Goal: Task Accomplishment & Management: Complete application form

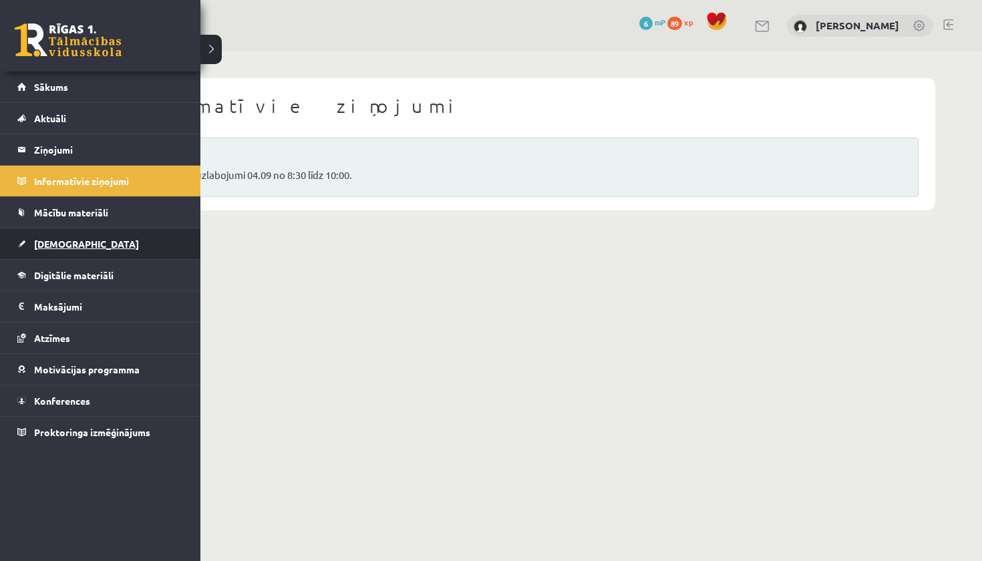
click at [73, 249] on span "[DEMOGRAPHIC_DATA]" at bounding box center [86, 244] width 105 height 12
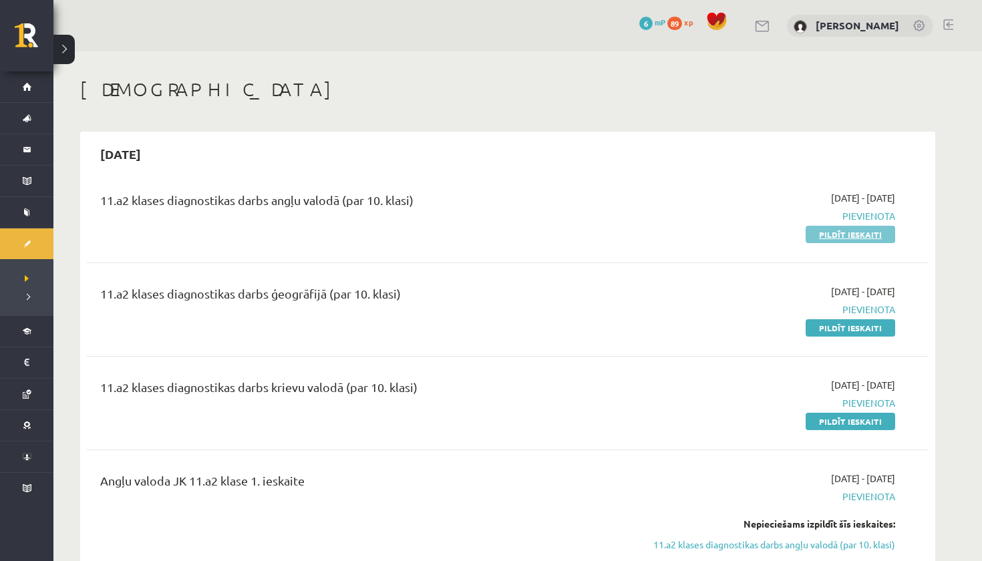
click at [860, 234] on link "Pildīt ieskaiti" at bounding box center [851, 234] width 90 height 17
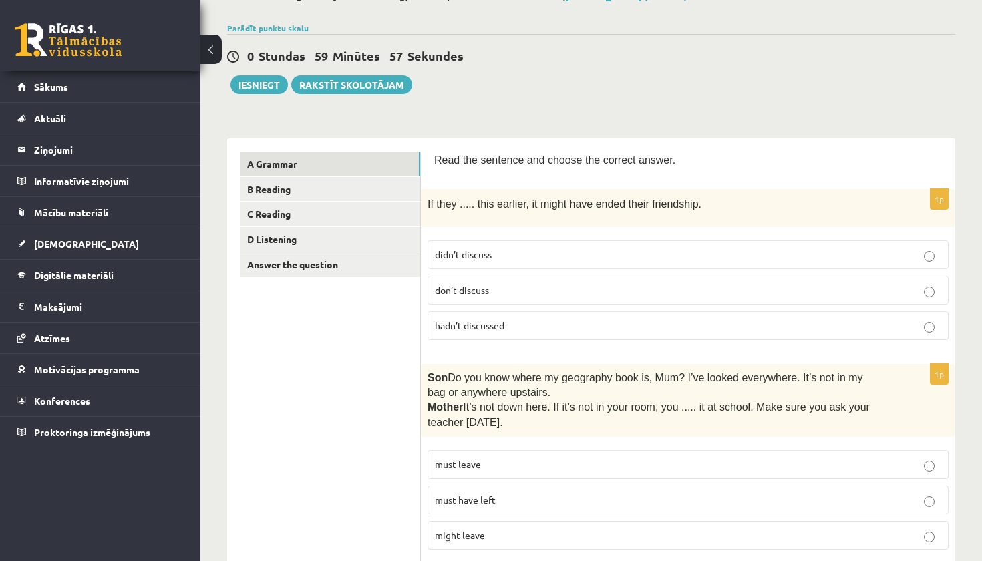
scroll to position [90, 0]
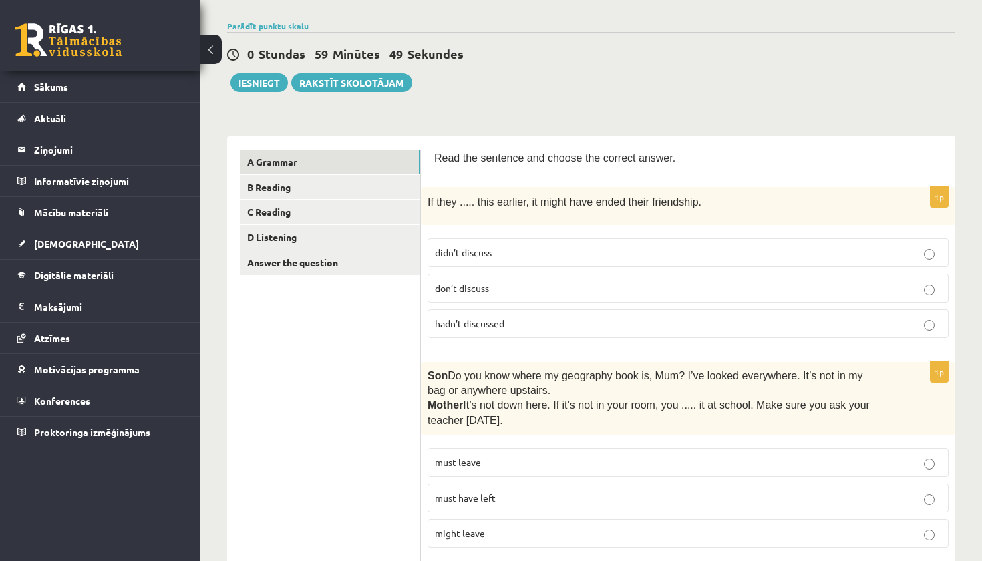
click at [554, 318] on p "hadn’t discussed" at bounding box center [688, 324] width 506 height 14
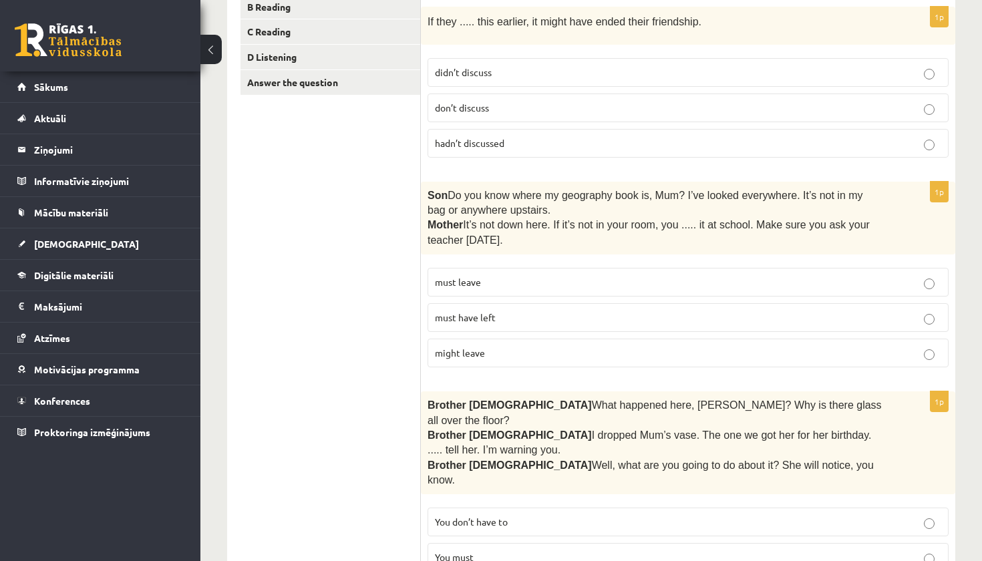
scroll to position [271, 0]
click at [565, 316] on p "must have left" at bounding box center [688, 318] width 506 height 14
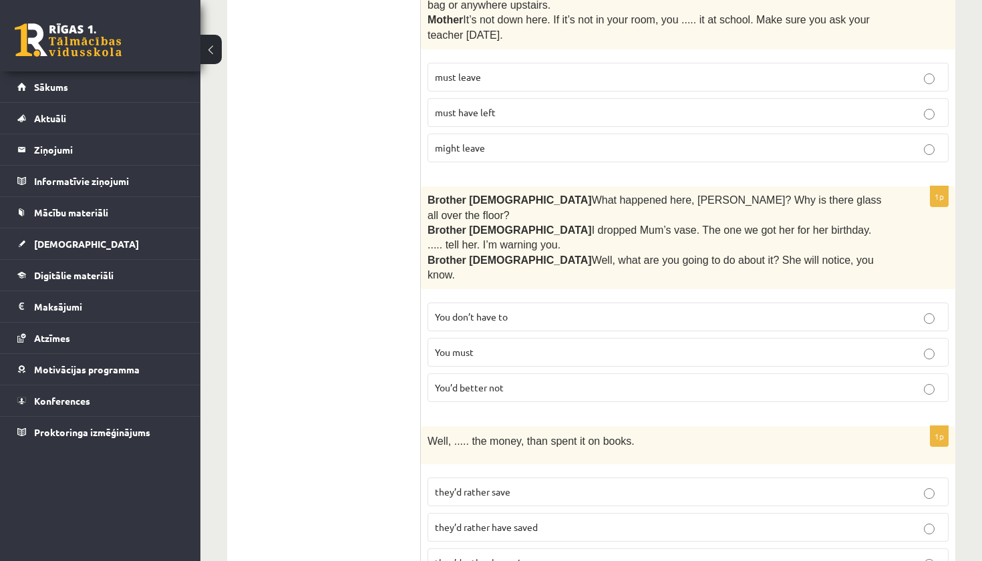
scroll to position [495, 0]
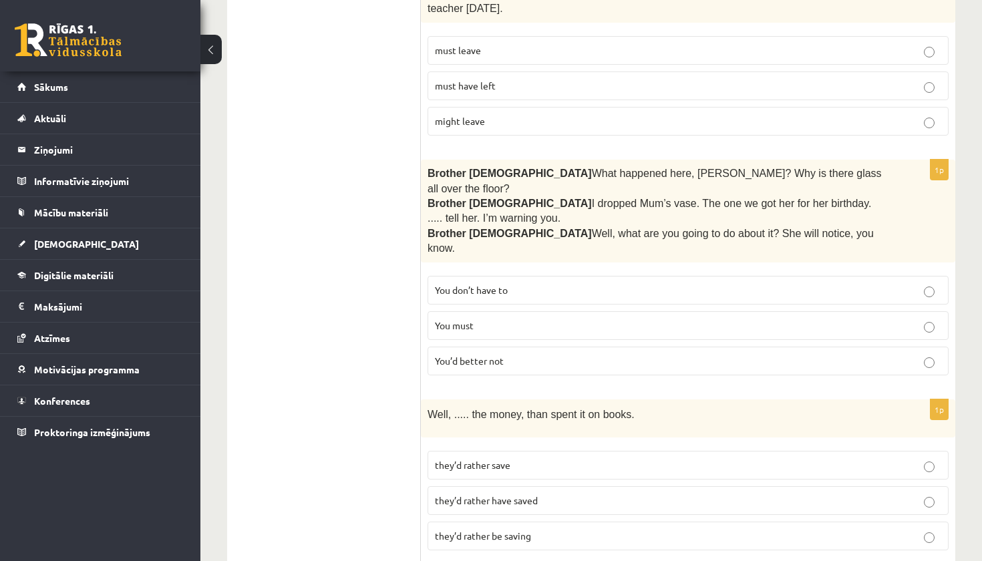
click at [492, 355] on span "You’d better not" at bounding box center [469, 361] width 69 height 12
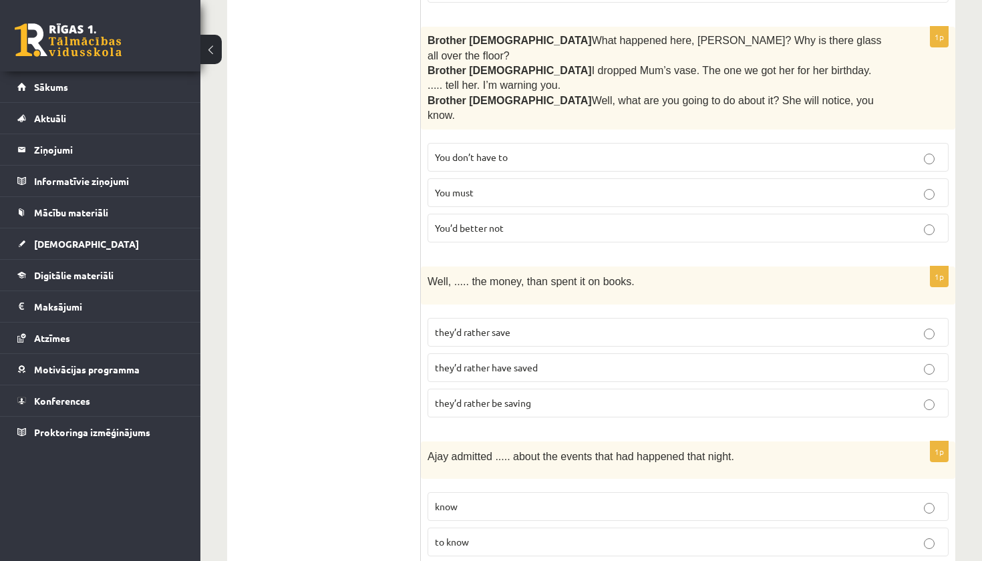
scroll to position [644, 0]
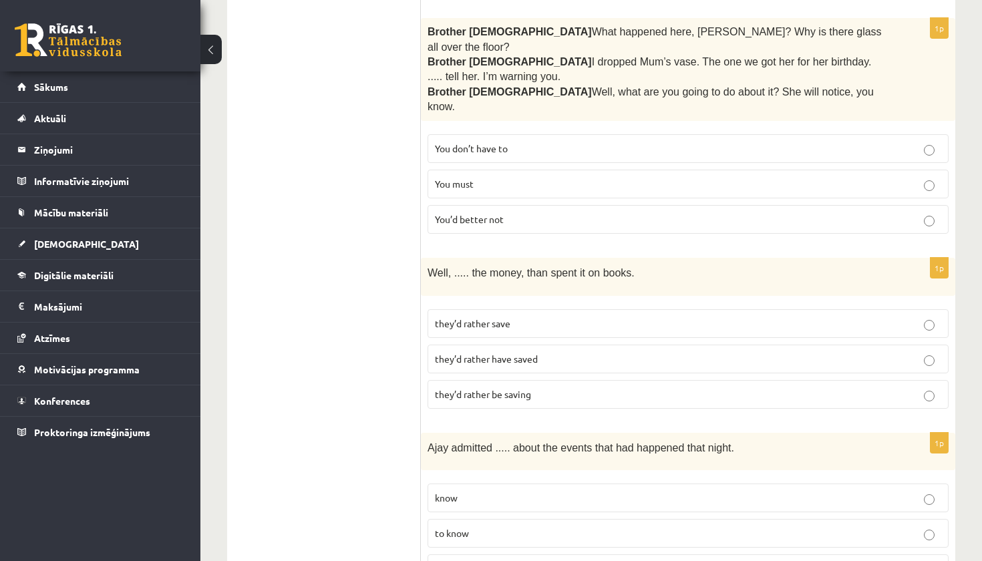
click at [542, 345] on label "they’d rather have saved" at bounding box center [688, 359] width 521 height 29
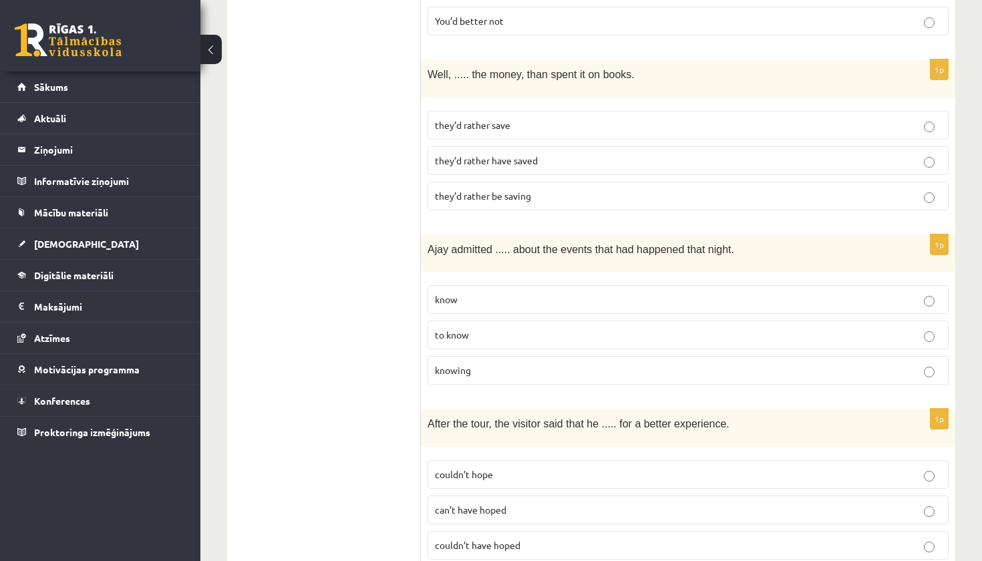
scroll to position [842, 0]
click at [520, 363] on p "knowing" at bounding box center [688, 370] width 506 height 14
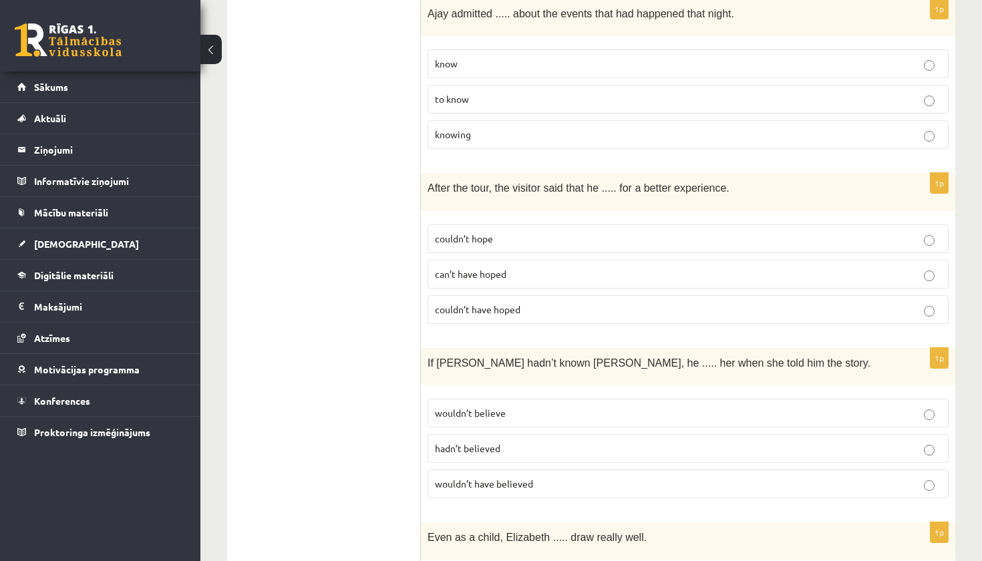
scroll to position [1078, 0]
click at [518, 303] on span "couldn’t have hoped" at bounding box center [478, 309] width 86 height 12
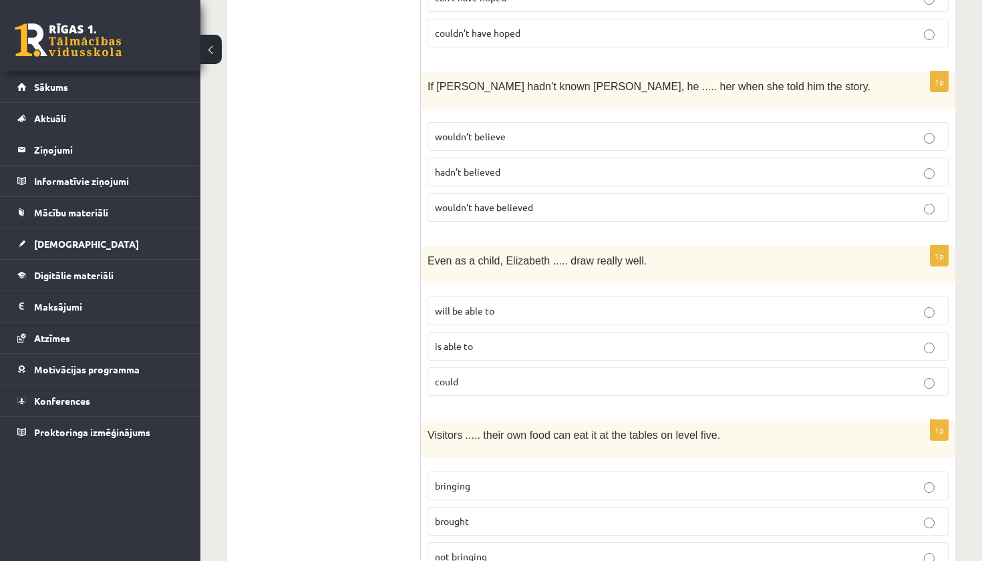
scroll to position [1350, 0]
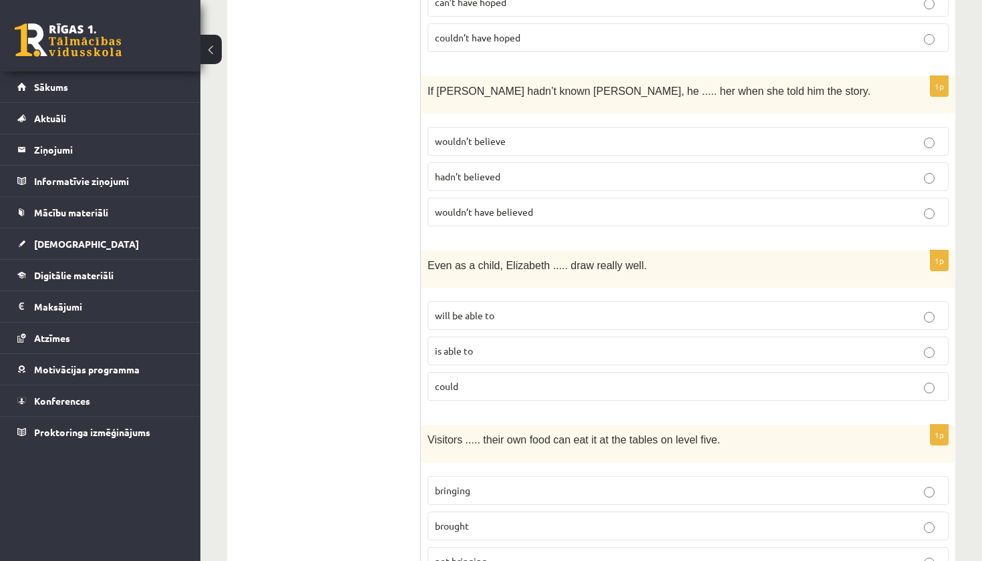
drag, startPoint x: 552, startPoint y: 167, endPoint x: 569, endPoint y: 250, distance: 84.4
click at [552, 198] on label "wouldn’t have believed" at bounding box center [688, 212] width 521 height 29
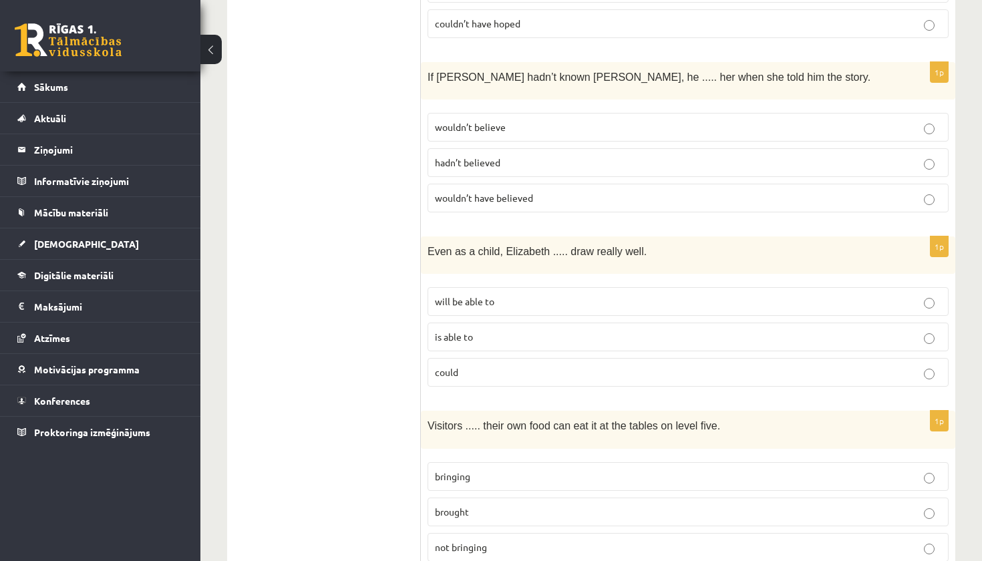
scroll to position [1365, 0]
click at [527, 357] on label "could" at bounding box center [688, 371] width 521 height 29
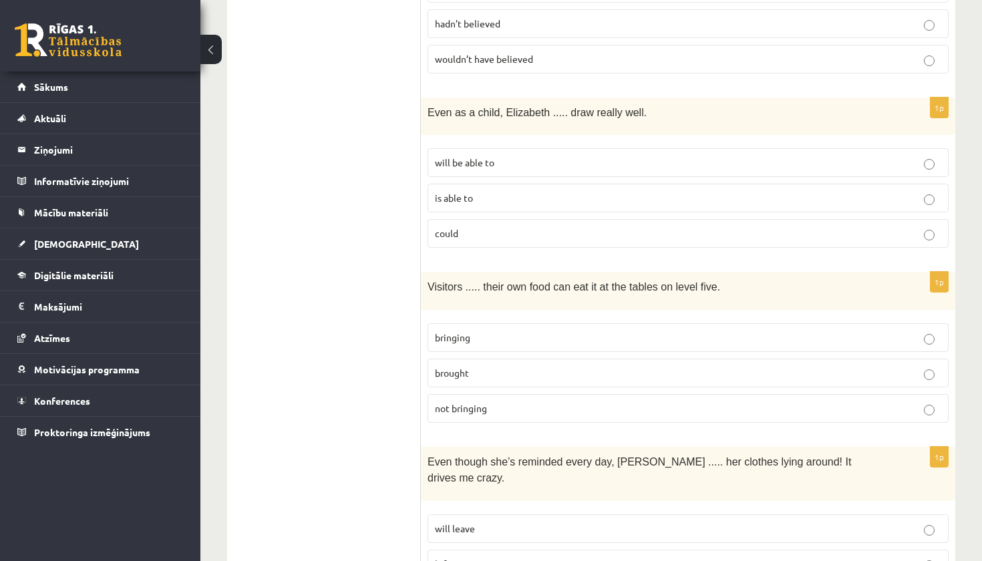
scroll to position [1503, 0]
click at [490, 323] on label "bringing" at bounding box center [688, 337] width 521 height 29
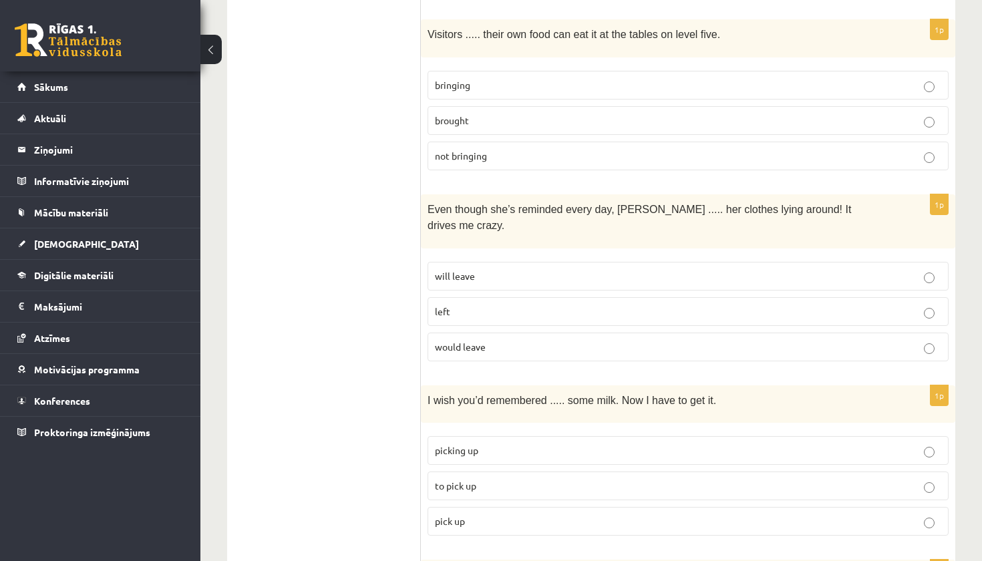
scroll to position [1759, 0]
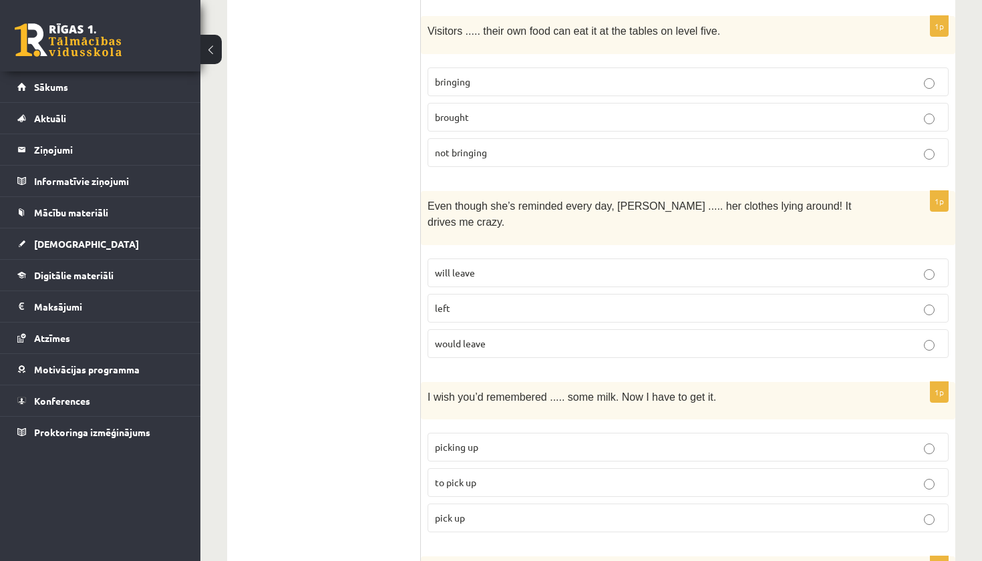
click at [476, 266] on p "will leave" at bounding box center [688, 273] width 506 height 14
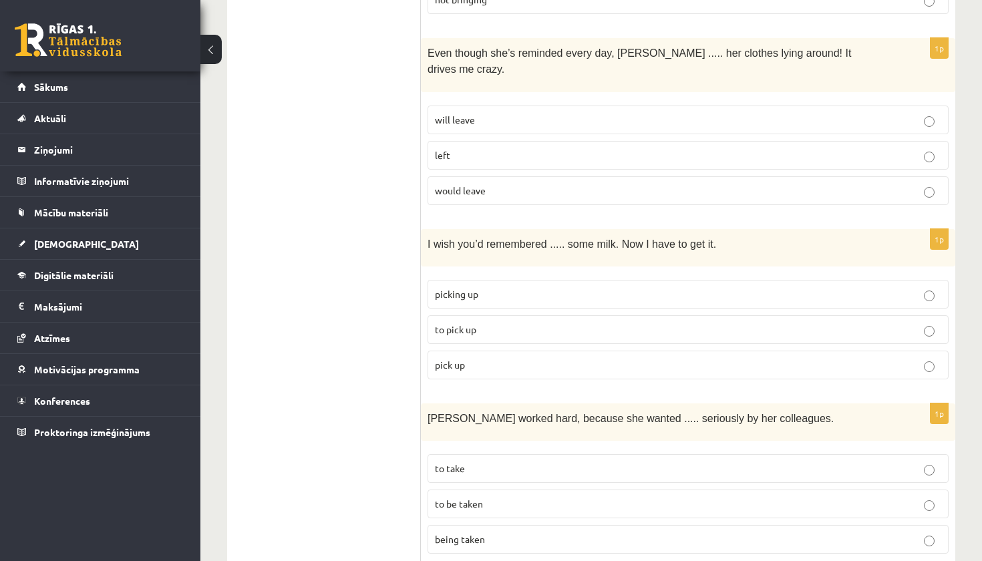
scroll to position [1915, 0]
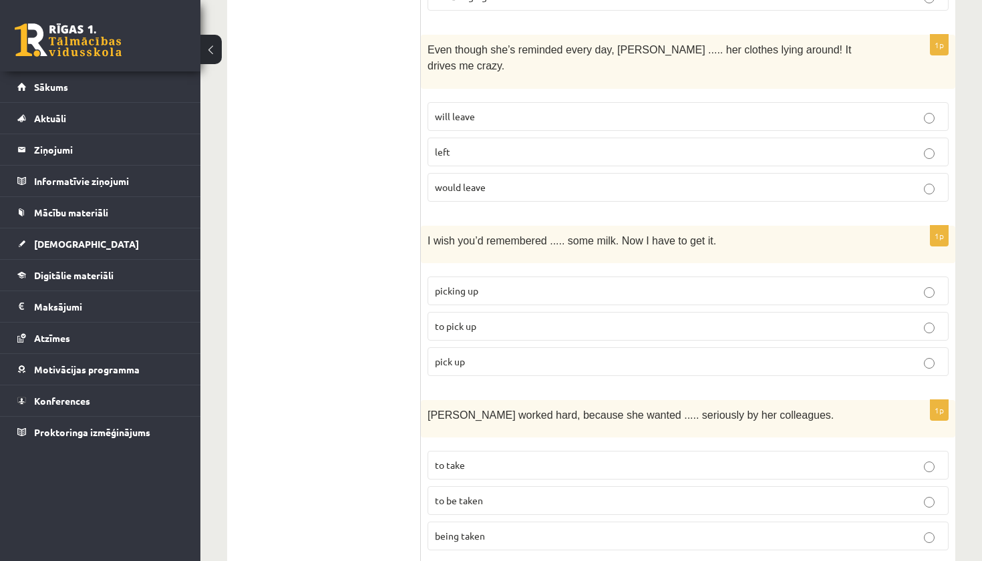
click at [489, 319] on p "to pick up" at bounding box center [688, 326] width 506 height 14
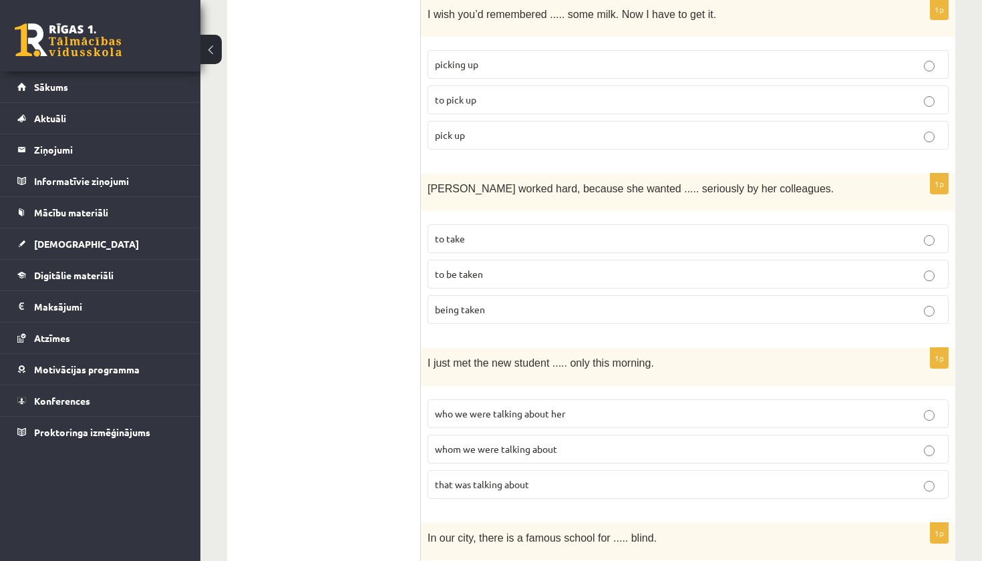
scroll to position [2142, 0]
click at [538, 260] on label "to be taken" at bounding box center [688, 274] width 521 height 29
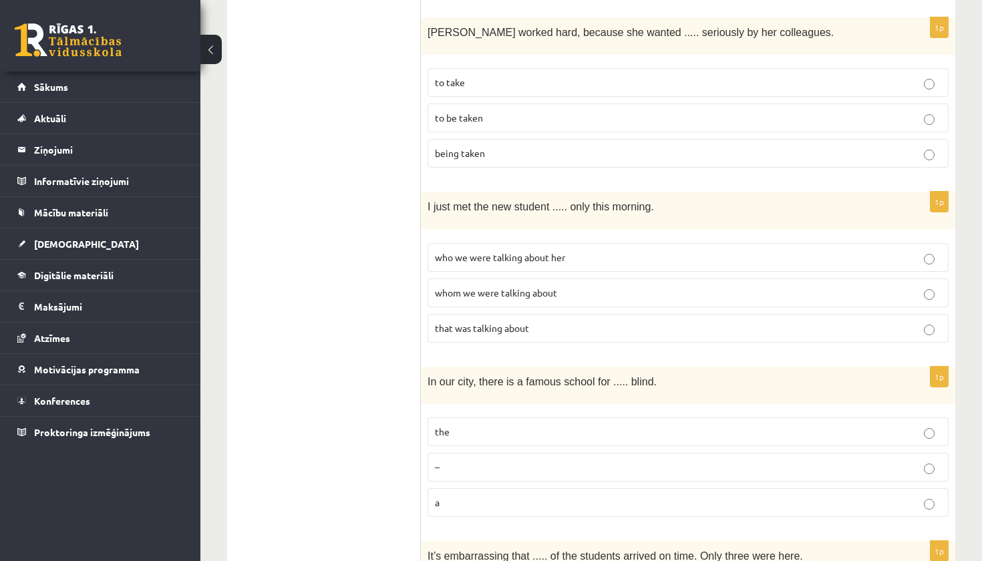
scroll to position [2305, 0]
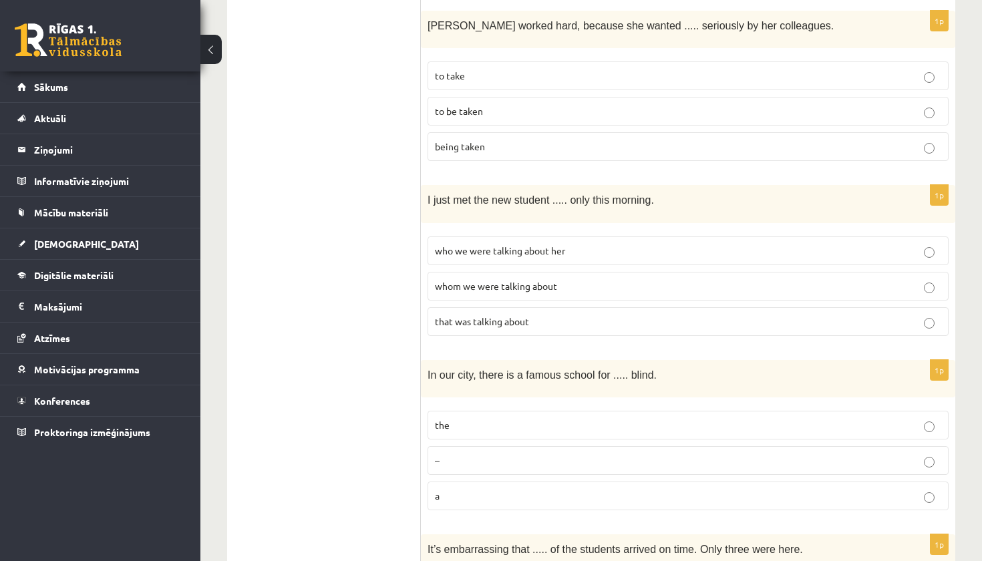
click at [500, 279] on p "whom we were talking about" at bounding box center [688, 286] width 506 height 14
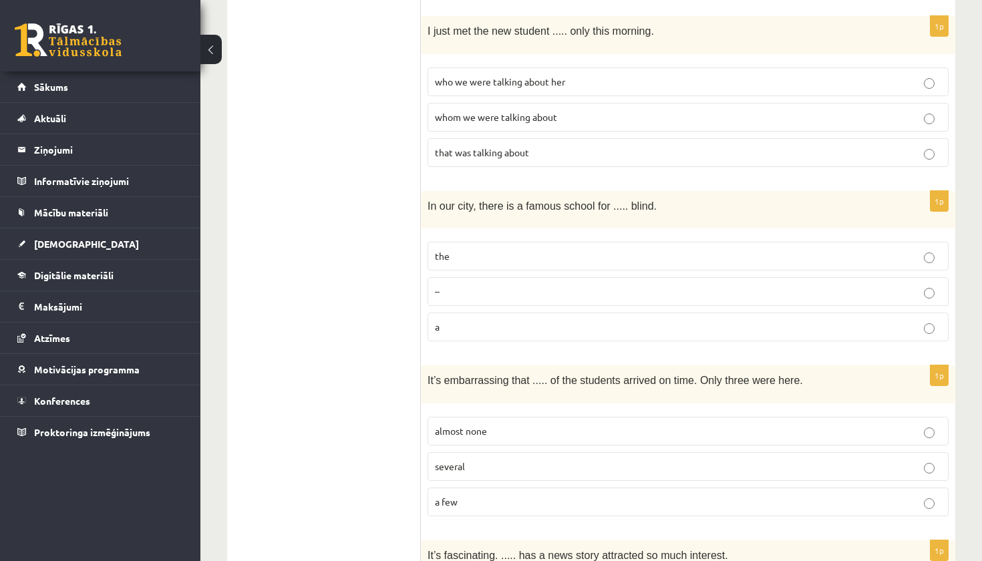
scroll to position [2476, 0]
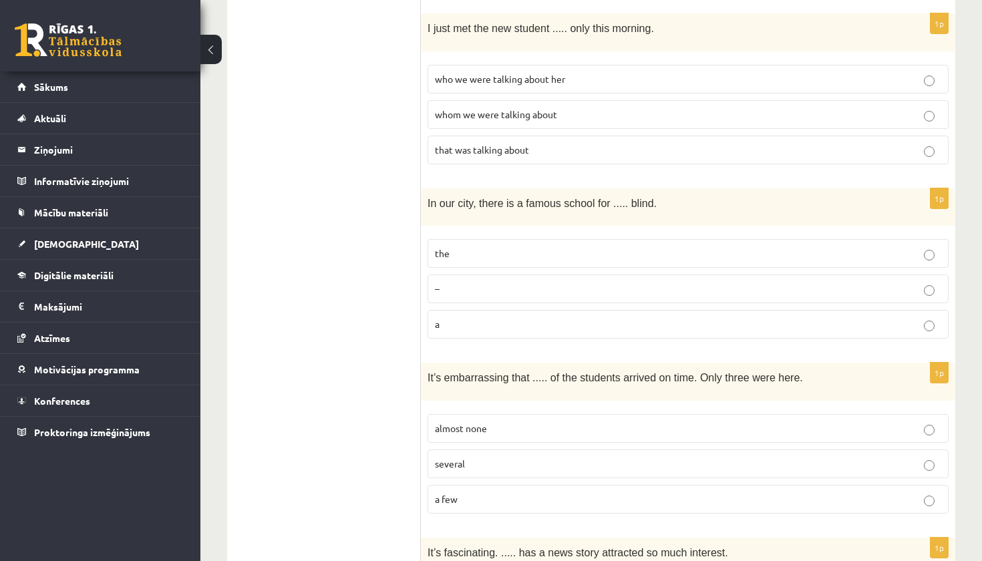
click at [492, 247] on p "the" at bounding box center [688, 254] width 506 height 14
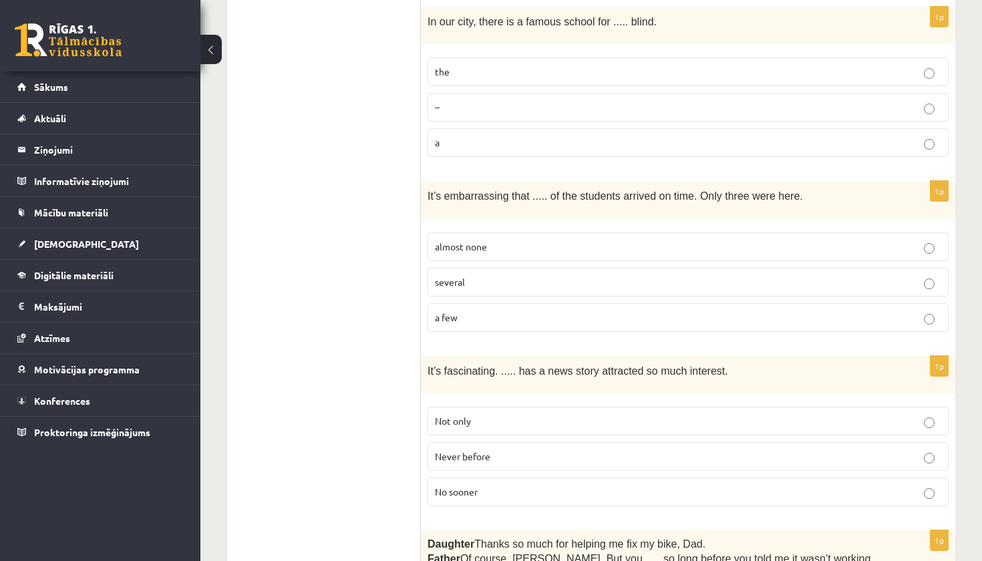
scroll to position [2674, 0]
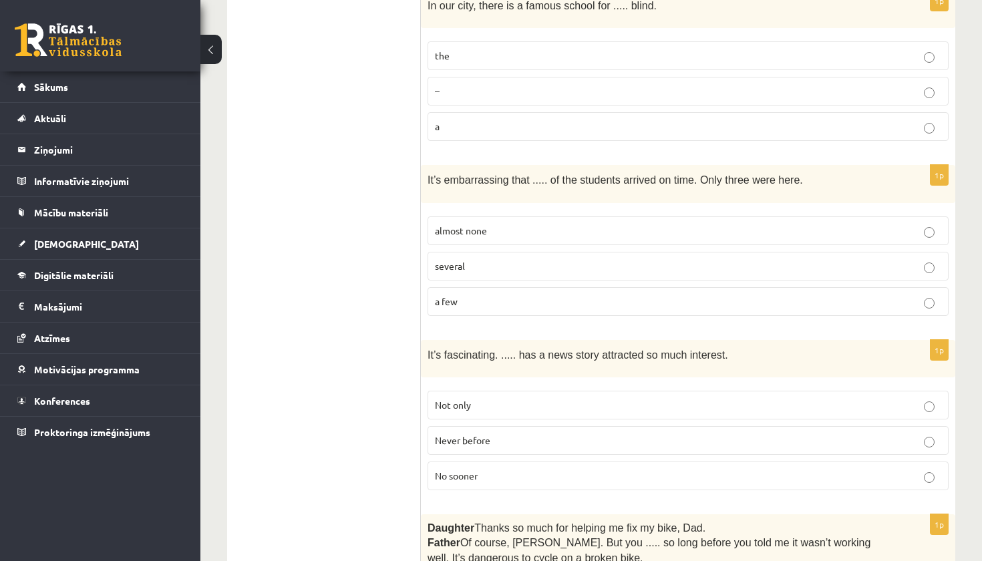
click at [537, 224] on p "almost none" at bounding box center [688, 231] width 506 height 14
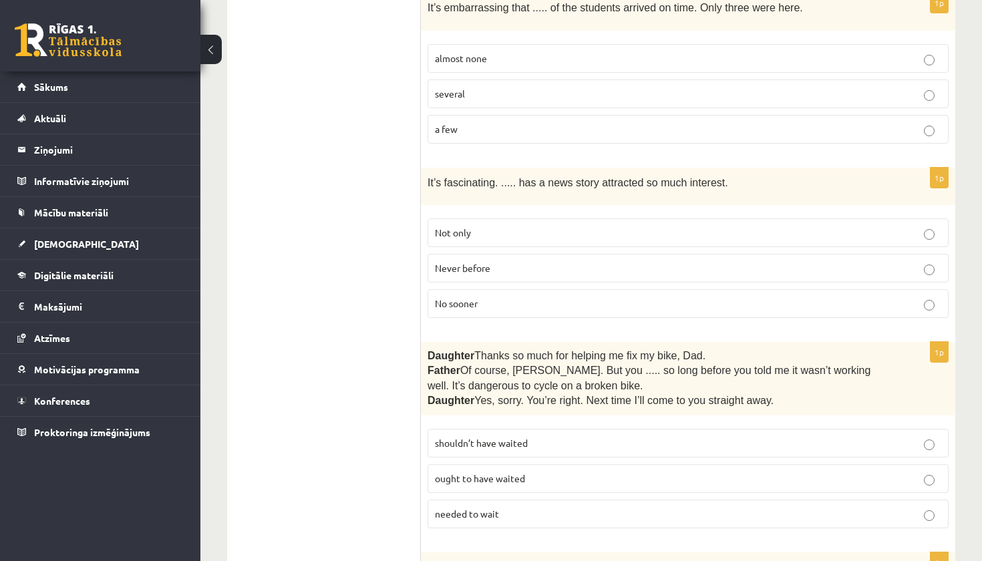
scroll to position [2847, 0]
click at [522, 261] on p "Never before" at bounding box center [688, 268] width 506 height 14
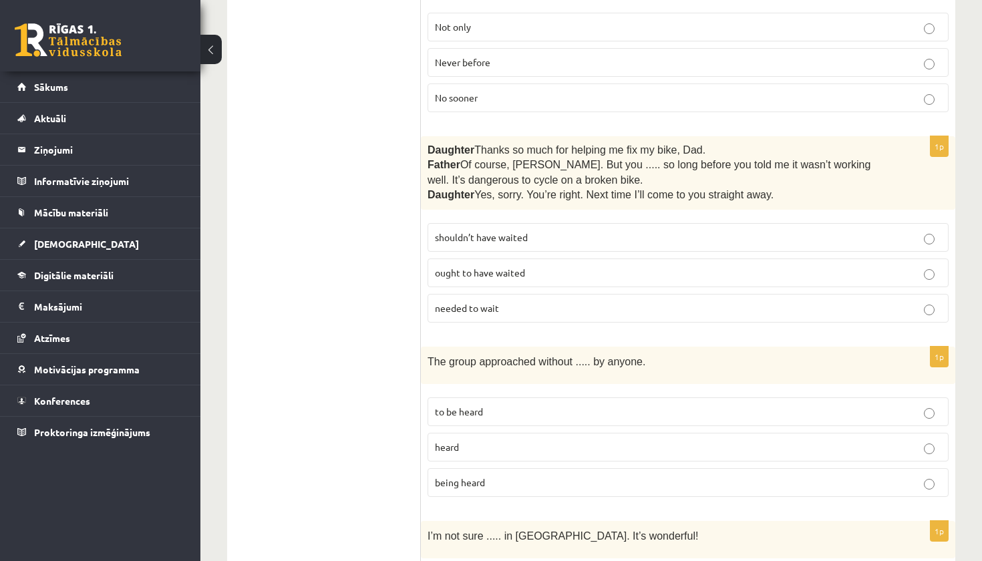
scroll to position [3056, 0]
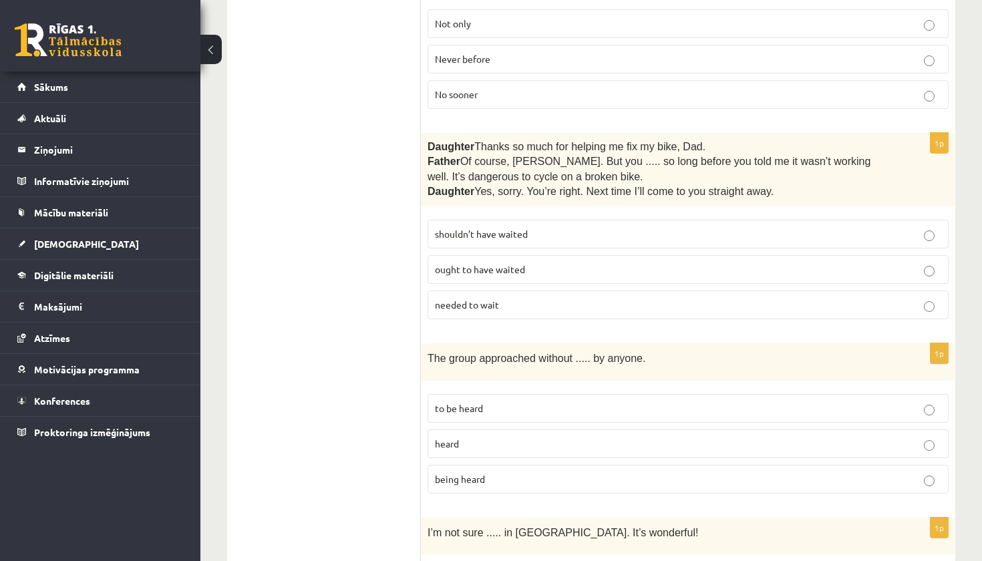
click at [538, 227] on p "shouldn’t have waited" at bounding box center [688, 234] width 506 height 14
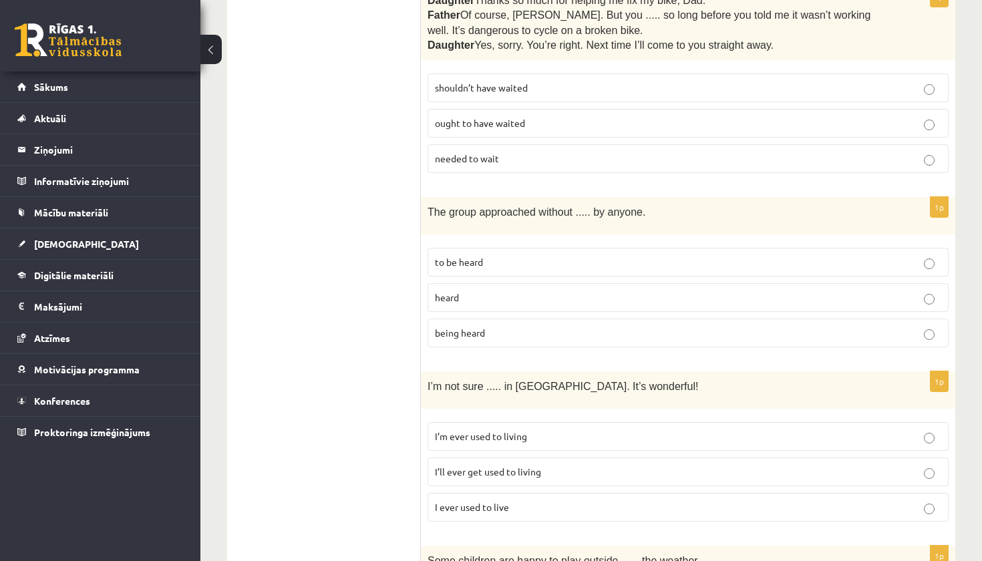
scroll to position [3201, 0]
click at [520, 327] on p "being heard" at bounding box center [688, 334] width 506 height 14
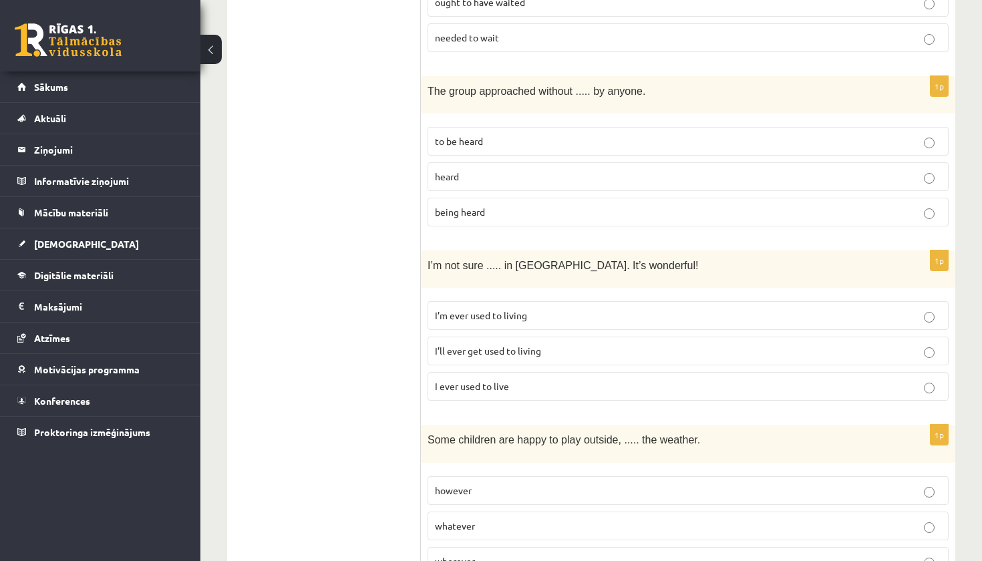
scroll to position [3322, 0]
click at [552, 345] on p "I’ll ever get used to living" at bounding box center [688, 352] width 506 height 14
click at [508, 520] on p "whatever" at bounding box center [688, 527] width 506 height 14
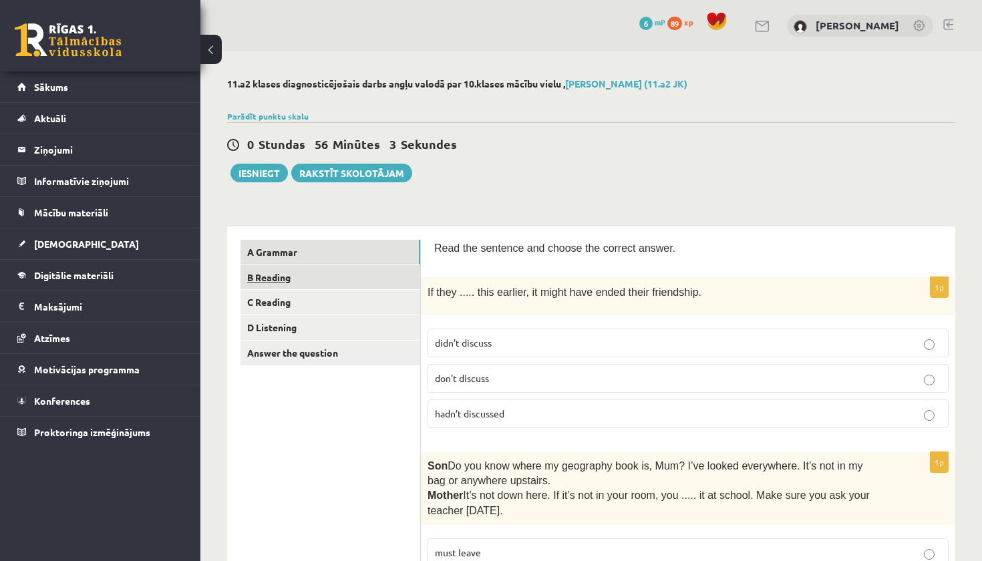
scroll to position [0, 0]
click at [297, 277] on link "B Reading" at bounding box center [330, 277] width 180 height 25
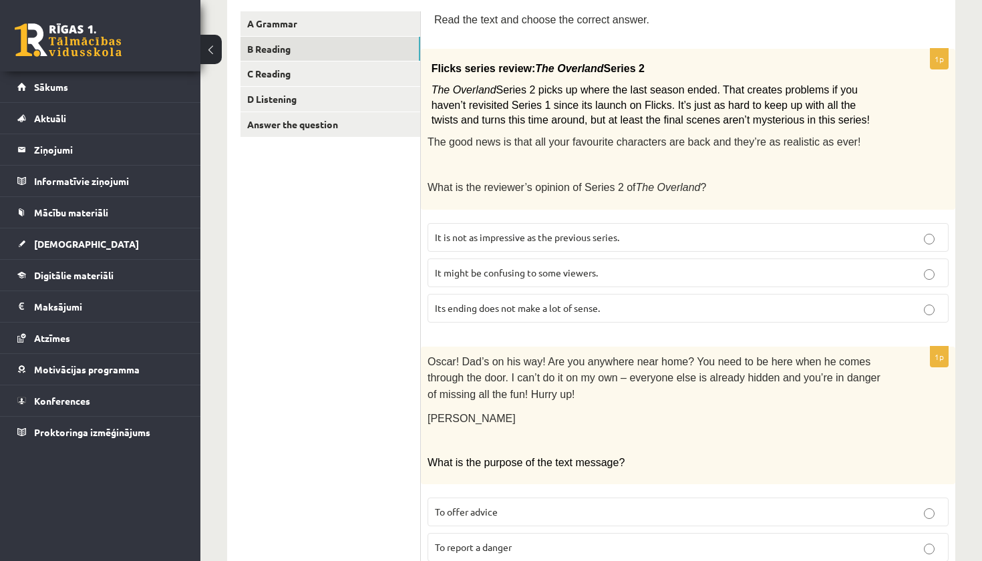
scroll to position [229, 0]
click at [667, 259] on label "It might be confusing to some viewers." at bounding box center [688, 272] width 521 height 29
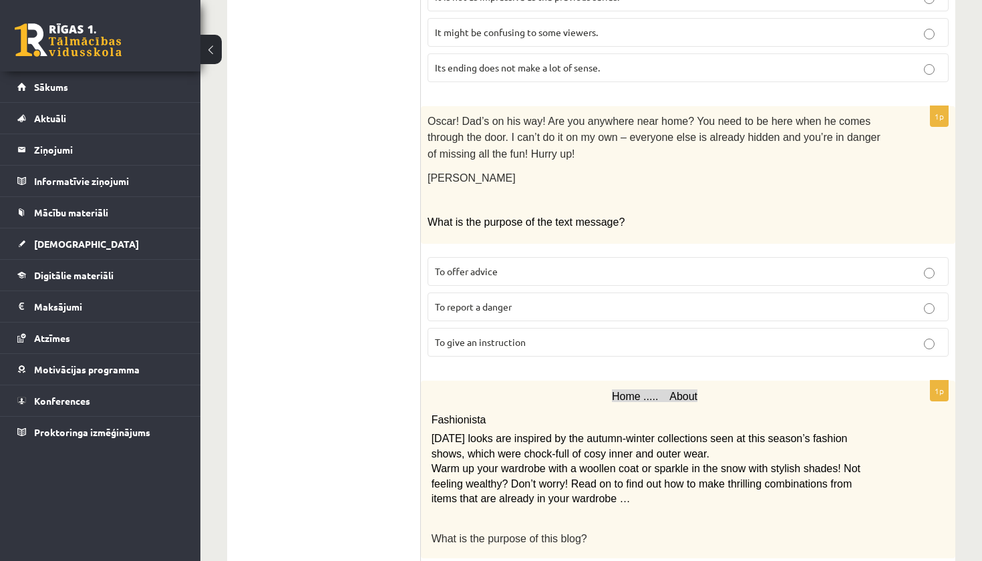
scroll to position [469, 0]
click at [563, 340] on label "To give an instruction" at bounding box center [688, 342] width 521 height 29
click at [589, 302] on p "To report a danger" at bounding box center [688, 307] width 506 height 14
click at [597, 339] on label "To give an instruction" at bounding box center [688, 342] width 521 height 29
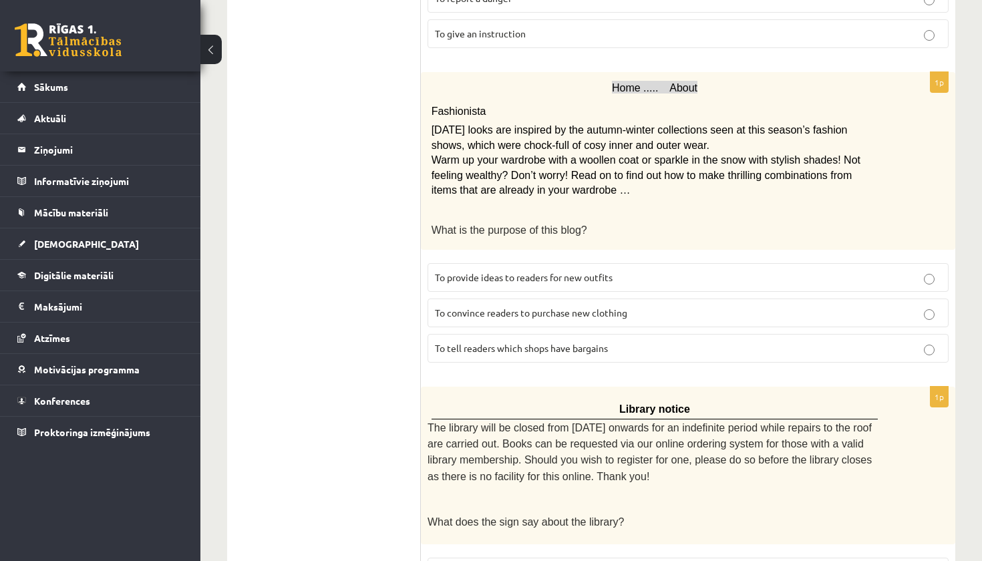
scroll to position [778, 0]
click at [572, 271] on span "To provide ideas to readers for new outfits" at bounding box center [524, 277] width 178 height 12
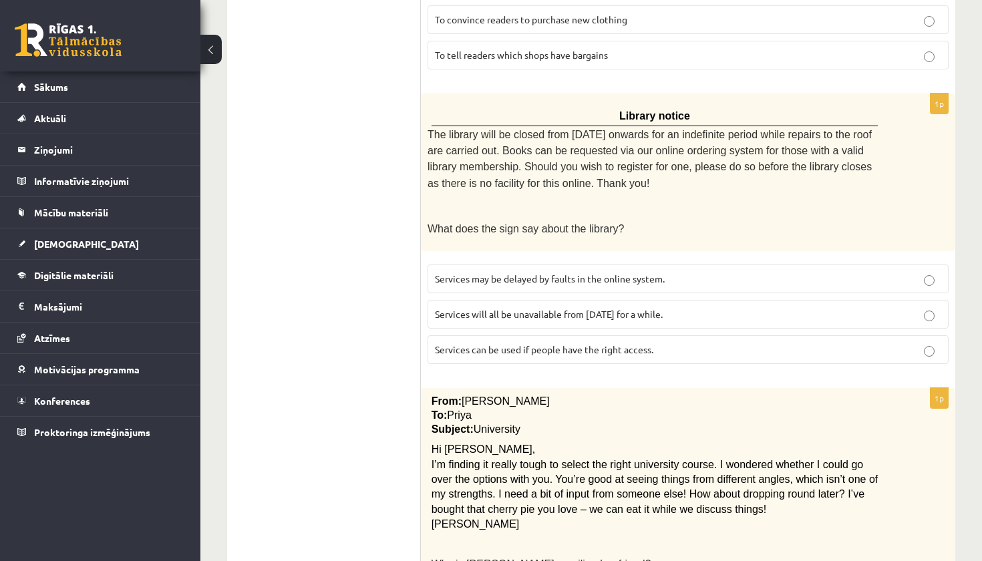
scroll to position [1071, 0]
click at [644, 303] on label "Services will all be unavailable from Monday for a while." at bounding box center [688, 314] width 521 height 29
click at [640, 313] on fieldset "Services may be delayed by faults in the online system. Services will all be un…" at bounding box center [688, 313] width 521 height 110
click at [643, 335] on label "Services can be used if people have the right access." at bounding box center [688, 349] width 521 height 29
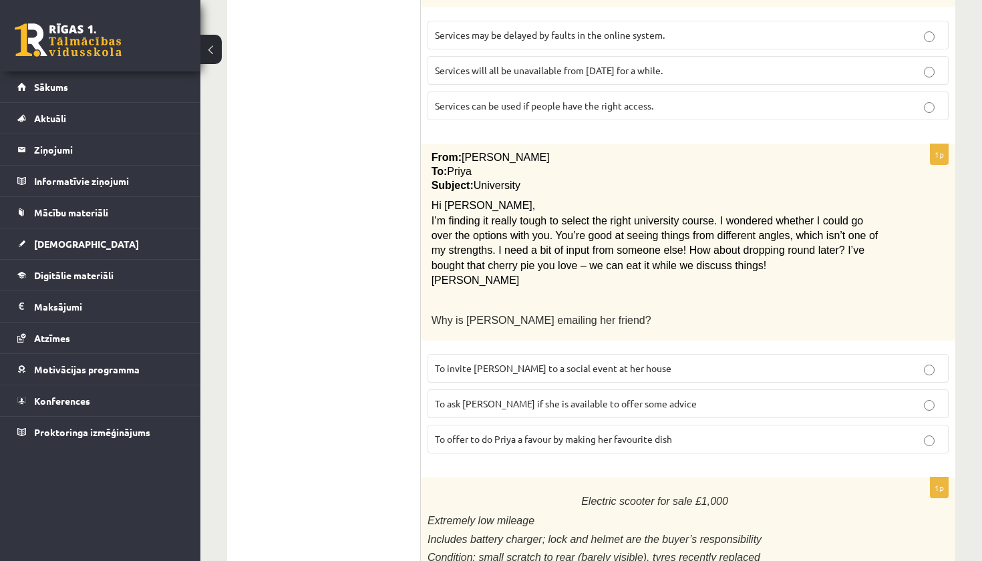
scroll to position [1307, 0]
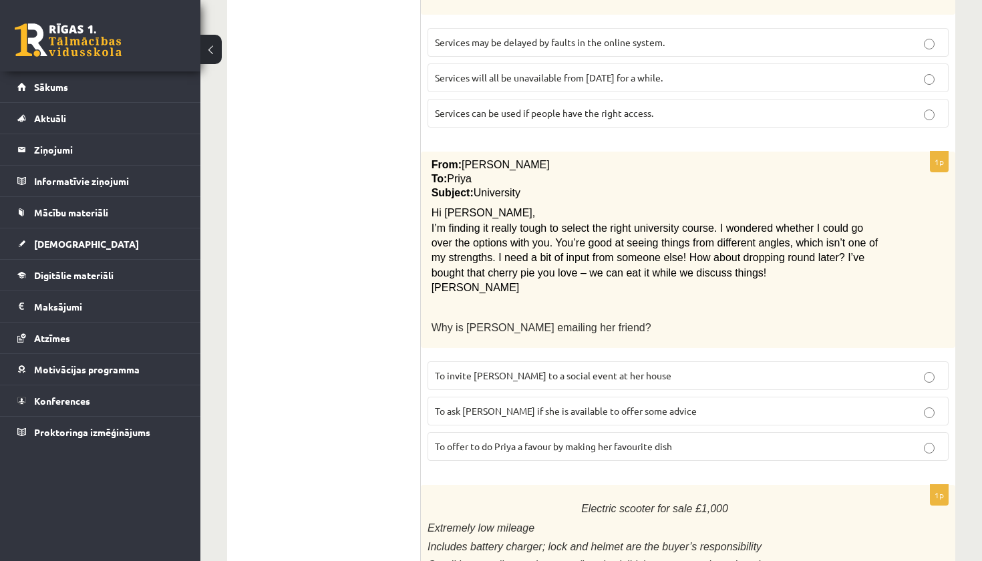
click at [630, 397] on label "To ask Priya if she is available to offer some advice" at bounding box center [688, 411] width 521 height 29
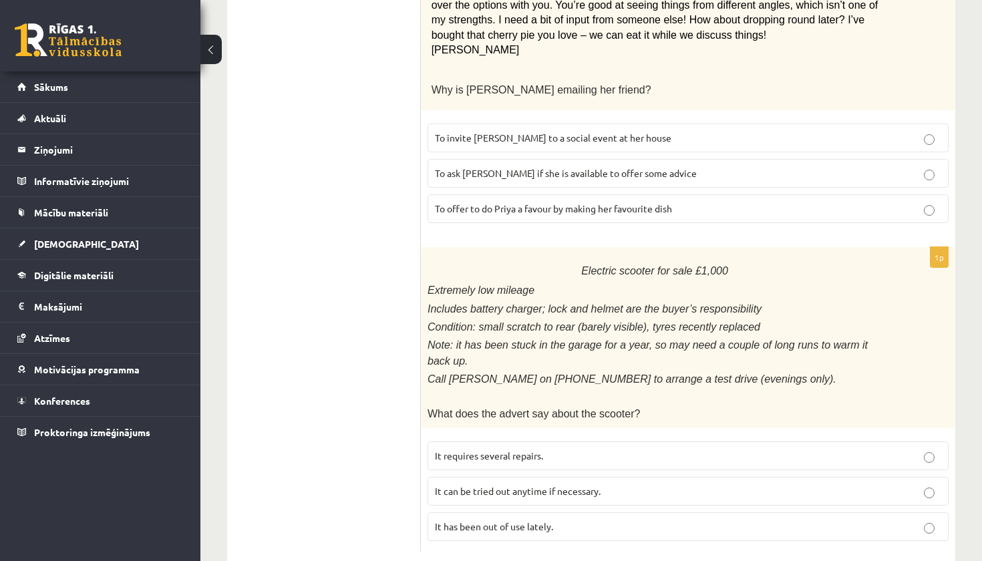
scroll to position [1545, 0]
click at [577, 520] on p "It has been out of use lately." at bounding box center [688, 527] width 506 height 14
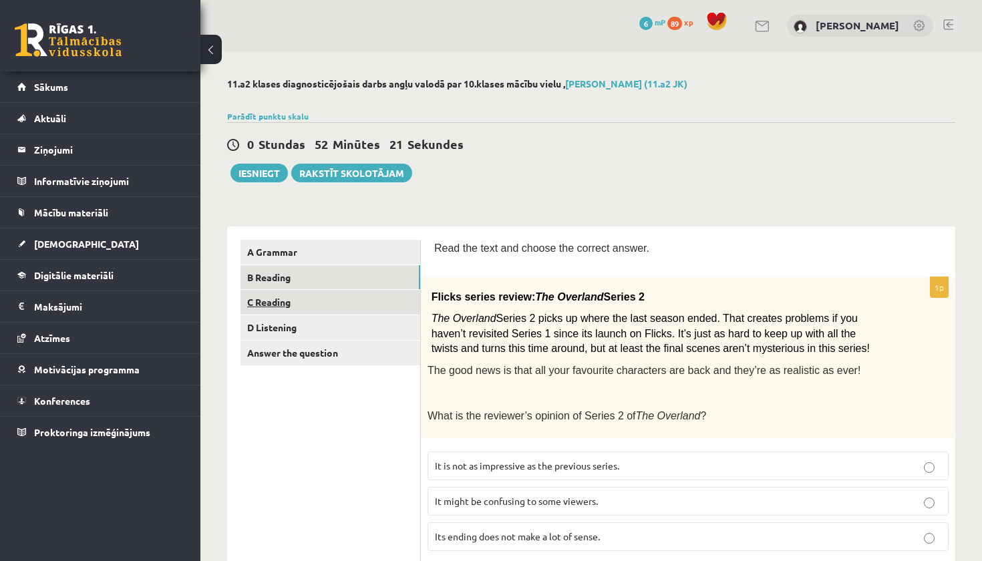
scroll to position [0, 0]
click at [293, 297] on link "C Reading" at bounding box center [330, 302] width 180 height 25
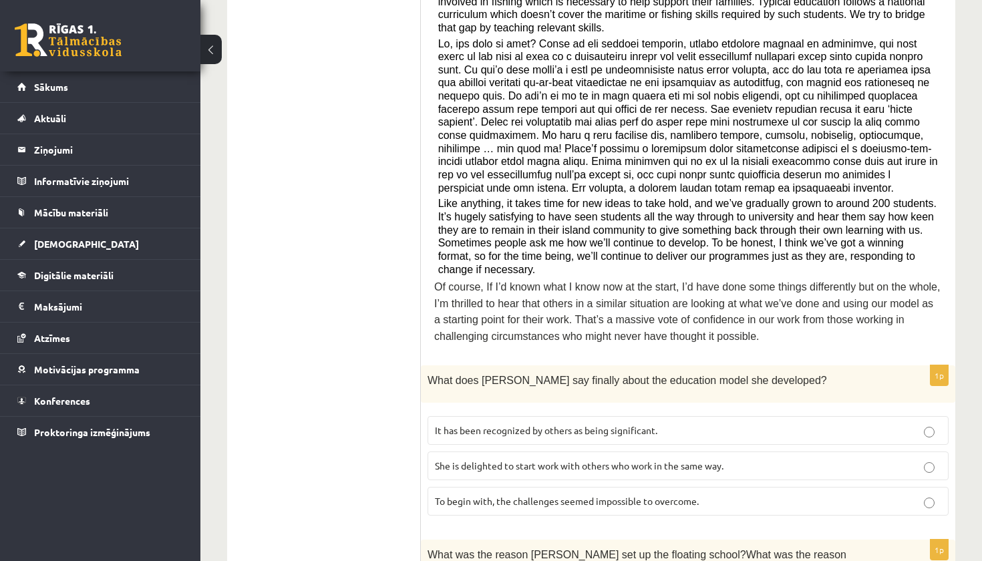
scroll to position [439, 0]
click at [687, 422] on p "It has been recognized by others as being significant." at bounding box center [688, 429] width 506 height 14
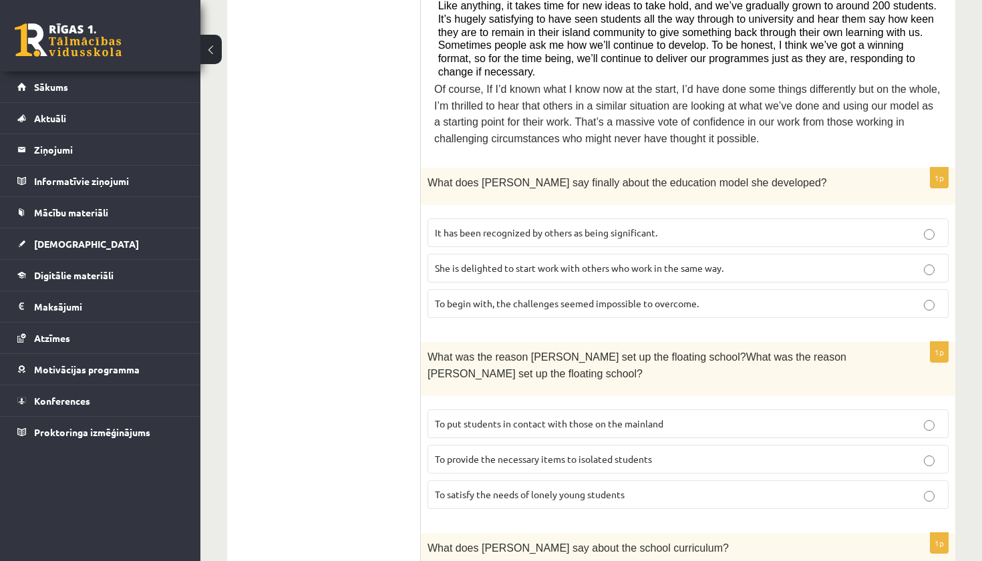
scroll to position [679, 0]
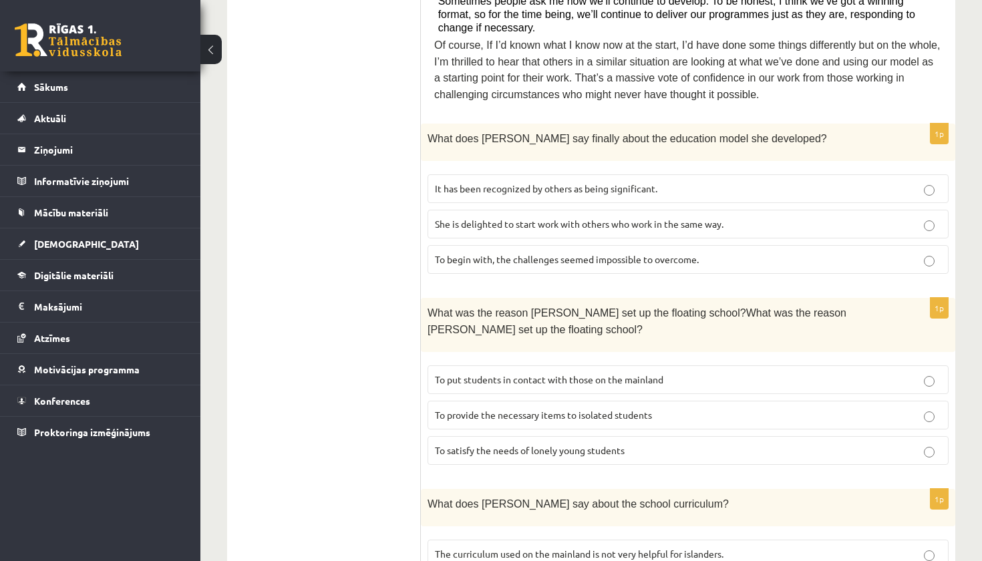
click at [599, 408] on p "To provide the necessary items to isolated students" at bounding box center [688, 415] width 506 height 14
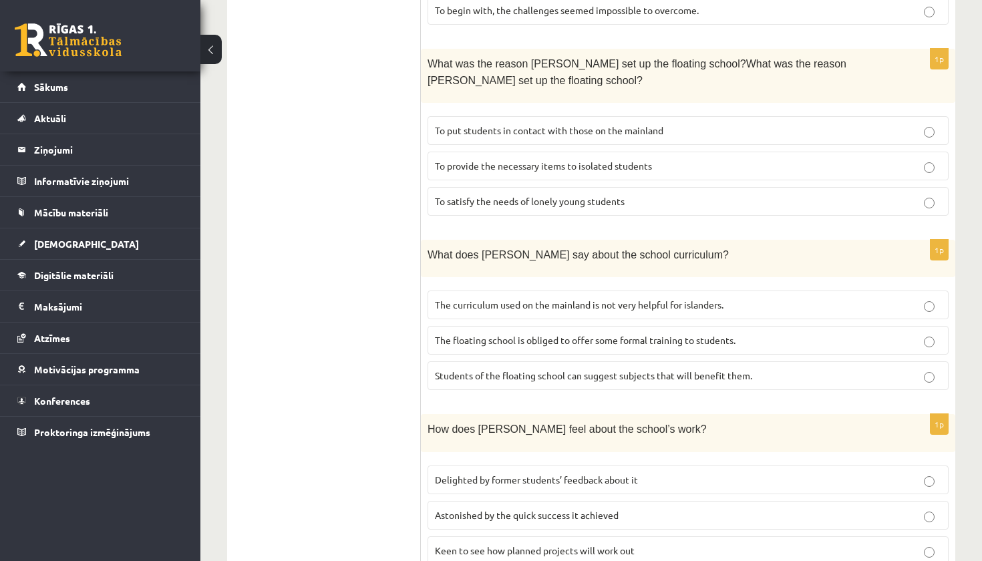
scroll to position [929, 0]
click at [639, 293] on label "The curriculum used on the mainland is not very helpful for islanders." at bounding box center [688, 305] width 521 height 29
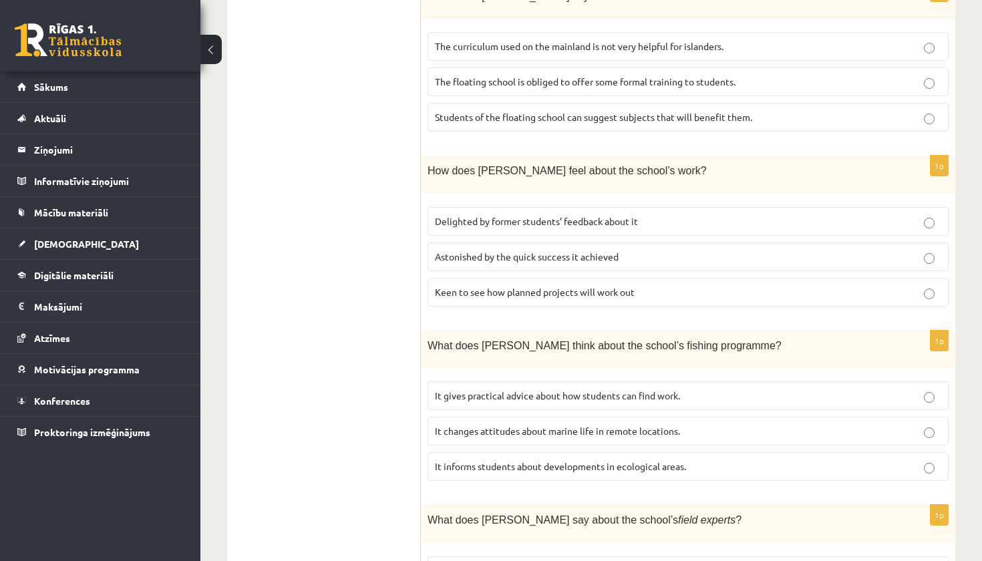
scroll to position [1187, 0]
click at [603, 214] on p "Delighted by former students’ feedback about it" at bounding box center [688, 221] width 506 height 14
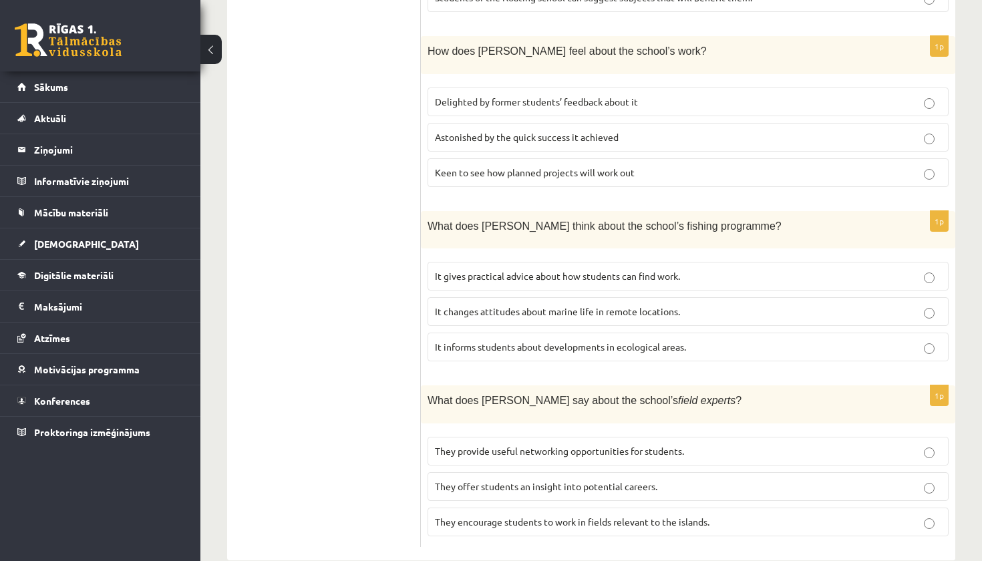
scroll to position [1307, 0]
click at [648, 305] on span "It changes attitudes about marine life in remote locations." at bounding box center [557, 311] width 245 height 12
click at [611, 480] on span "They offer students an insight into potential careers." at bounding box center [546, 486] width 222 height 12
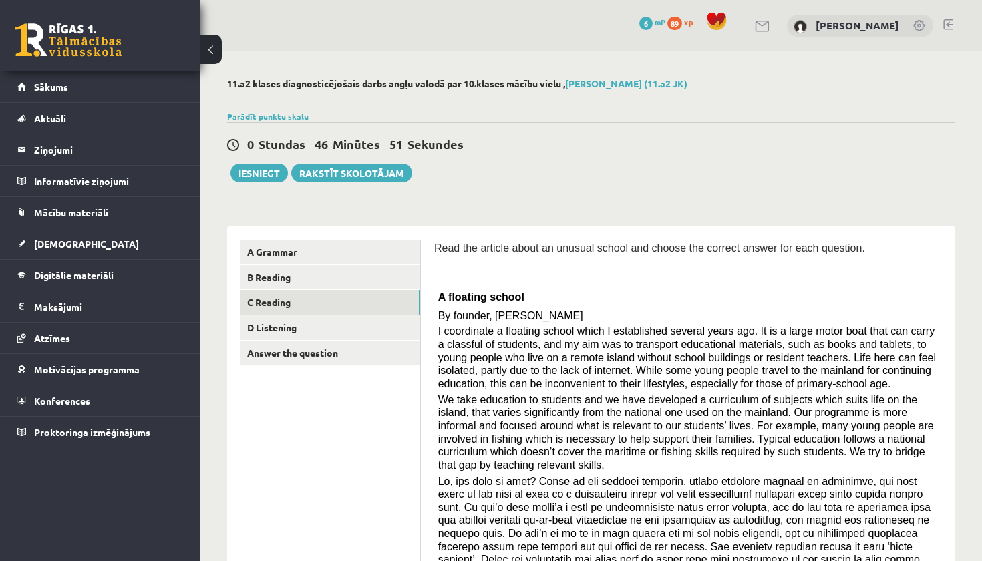
scroll to position [0, 0]
click at [272, 329] on link "D Listening" at bounding box center [330, 327] width 180 height 25
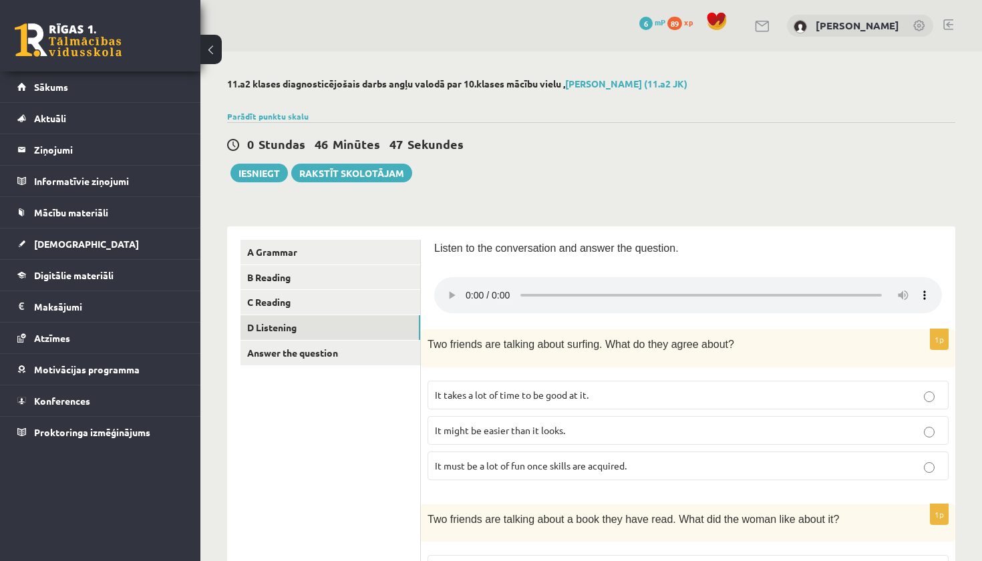
click at [463, 287] on audio at bounding box center [688, 295] width 508 height 36
click at [466, 288] on audio at bounding box center [688, 295] width 508 height 36
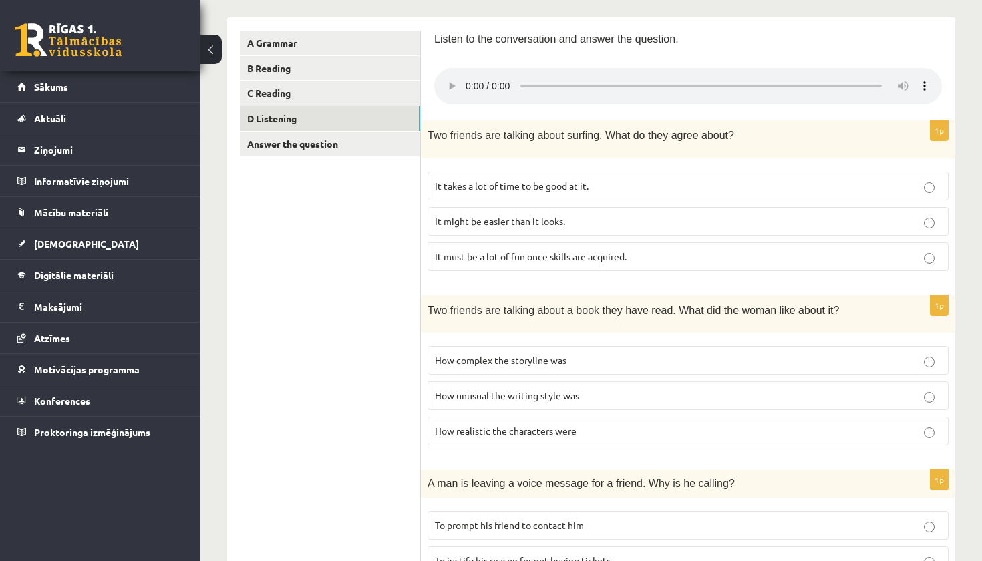
scroll to position [207, 0]
click at [606, 79] on audio at bounding box center [688, 88] width 508 height 36
click at [516, 182] on span "It takes a lot of time to be good at it." at bounding box center [512, 188] width 154 height 12
click at [482, 79] on audio at bounding box center [688, 88] width 508 height 36
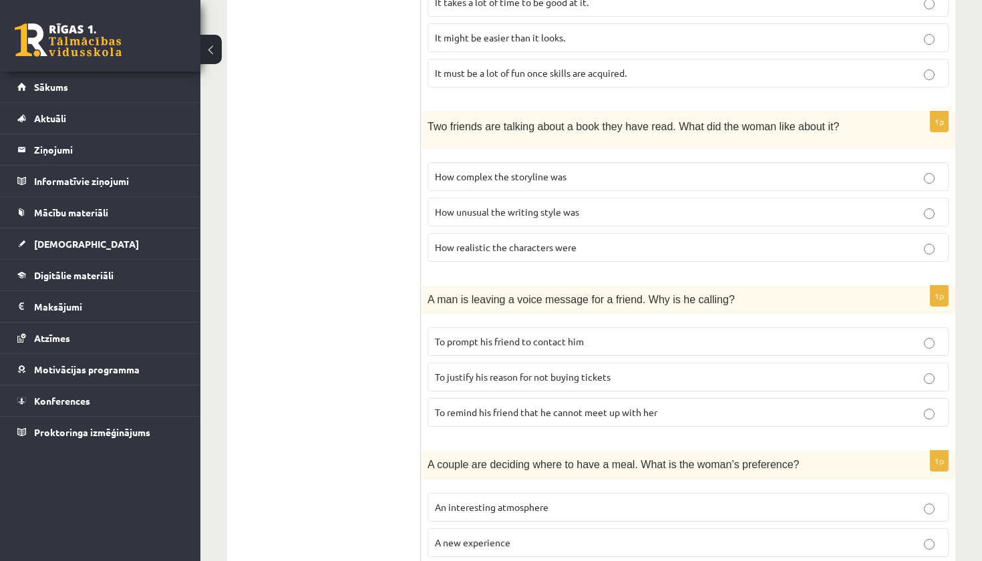
scroll to position [393, 0]
click at [816, 333] on label "To prompt his friend to contact him" at bounding box center [688, 341] width 521 height 29
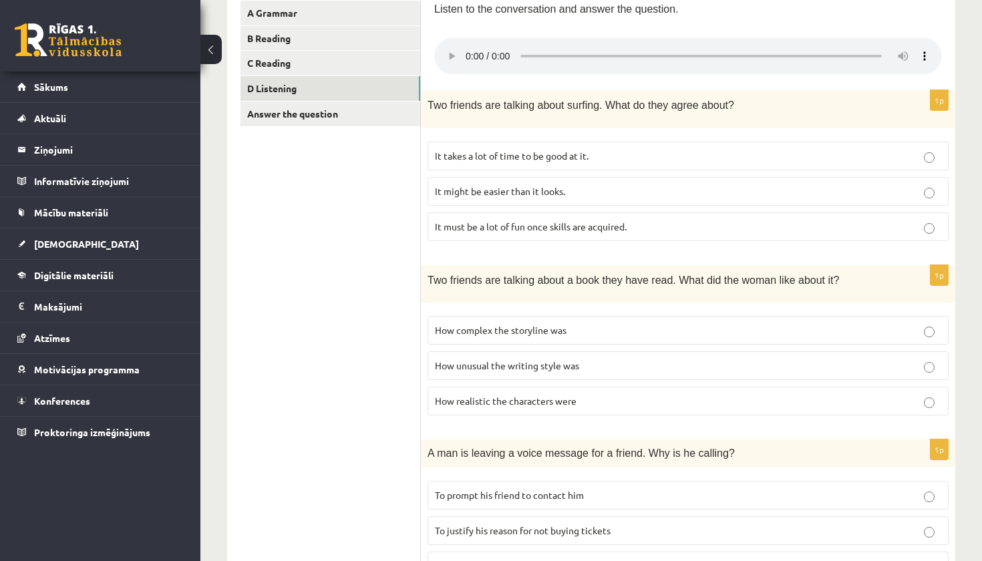
scroll to position [239, 0]
click at [531, 387] on label "How realistic the characters were" at bounding box center [688, 401] width 521 height 29
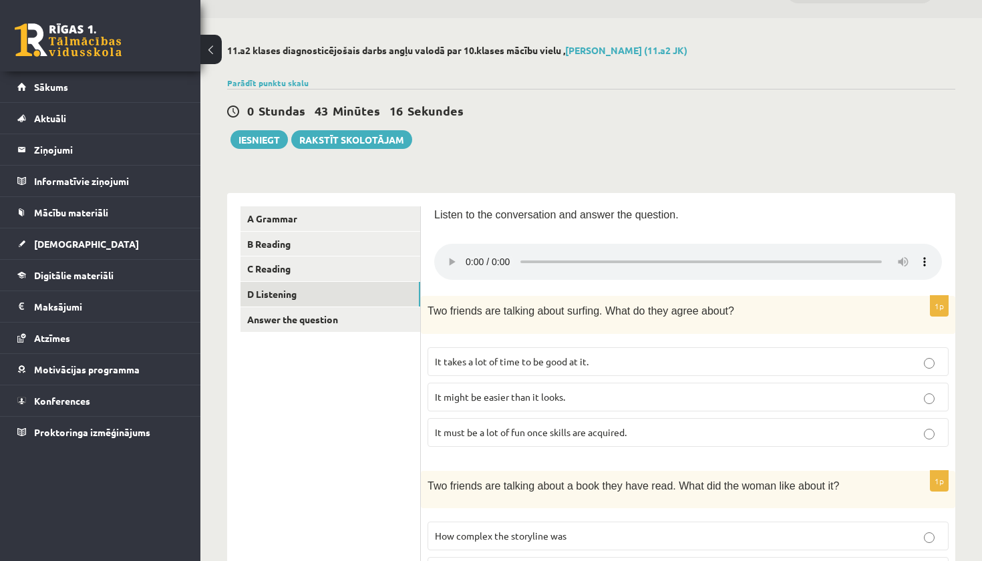
scroll to position [17, 0]
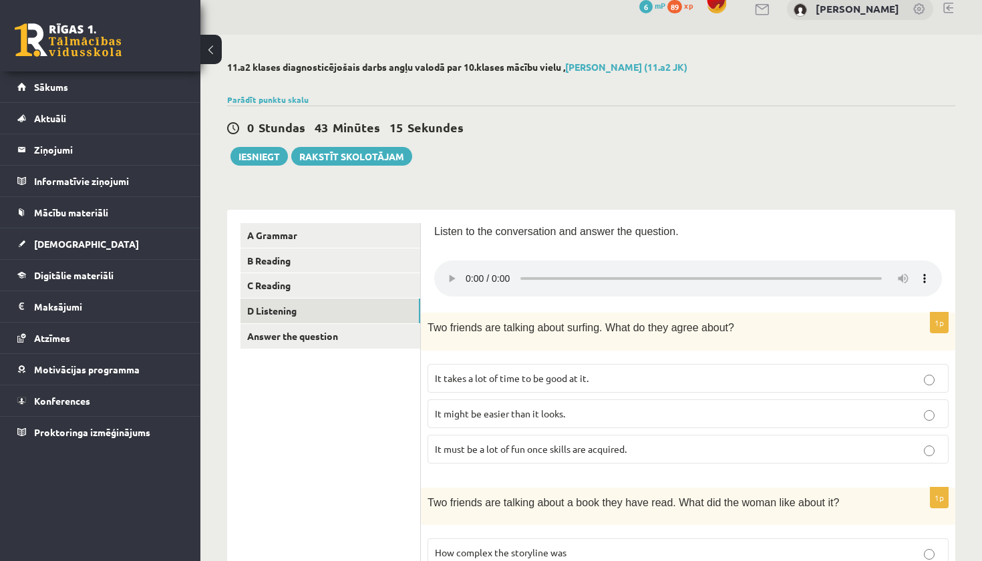
click at [449, 270] on audio at bounding box center [688, 279] width 508 height 36
click at [449, 271] on audio at bounding box center [688, 279] width 508 height 36
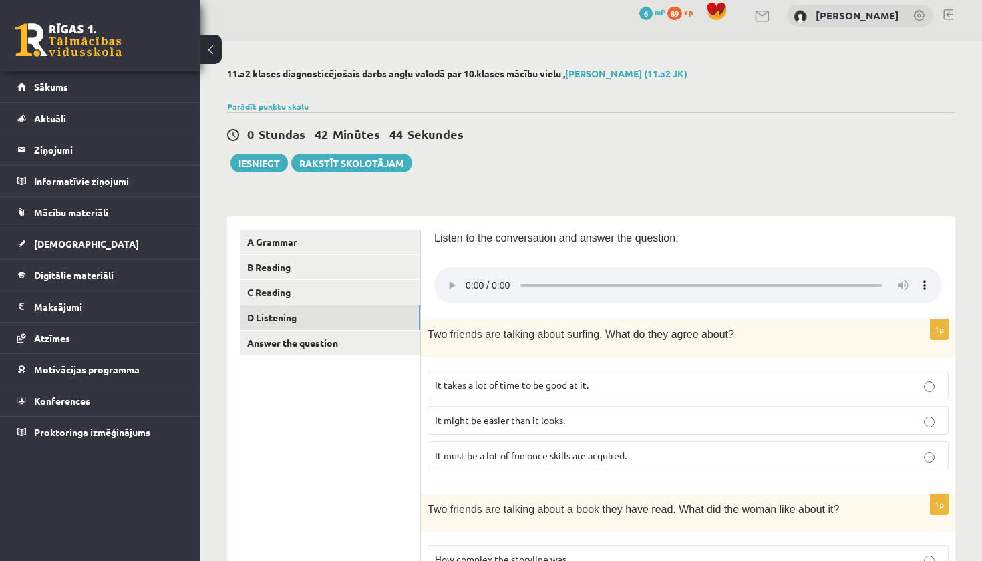
scroll to position [0, 0]
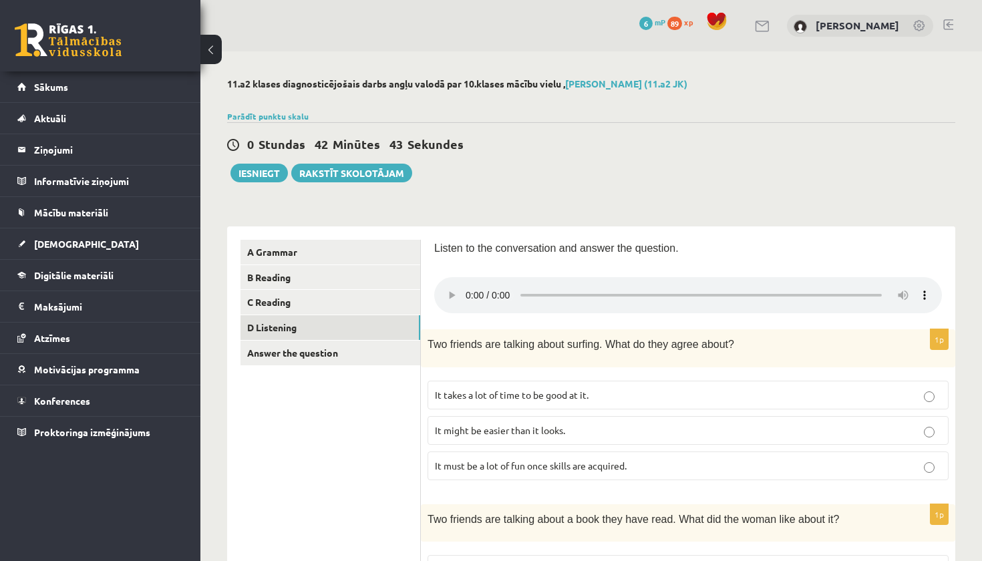
click at [451, 289] on audio at bounding box center [688, 295] width 508 height 36
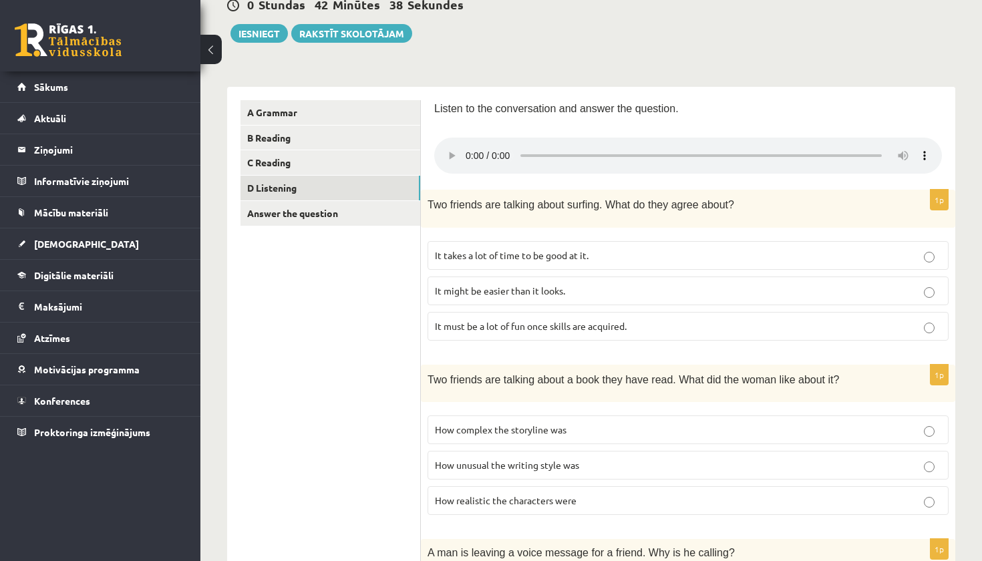
scroll to position [120, 0]
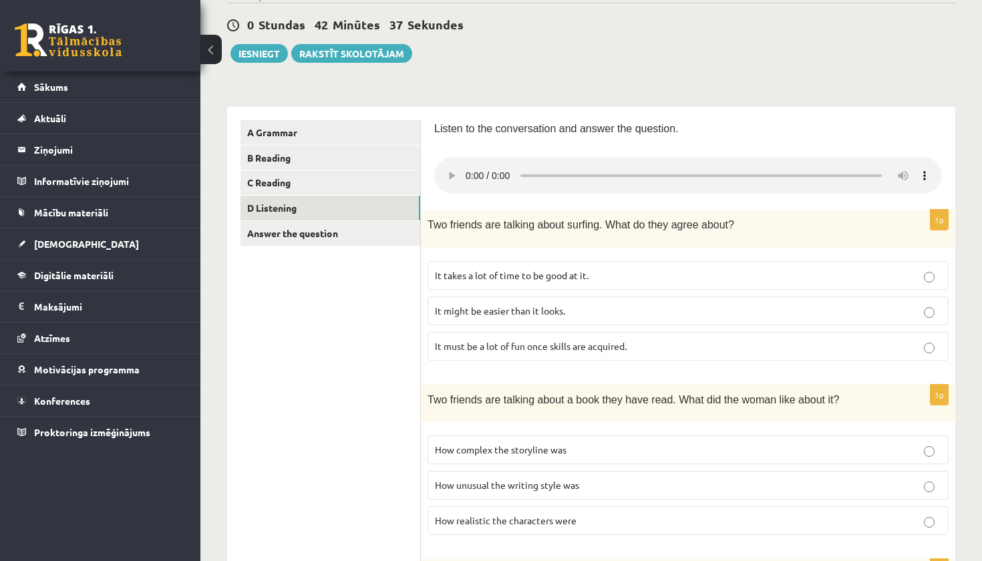
click at [741, 169] on audio at bounding box center [688, 176] width 508 height 36
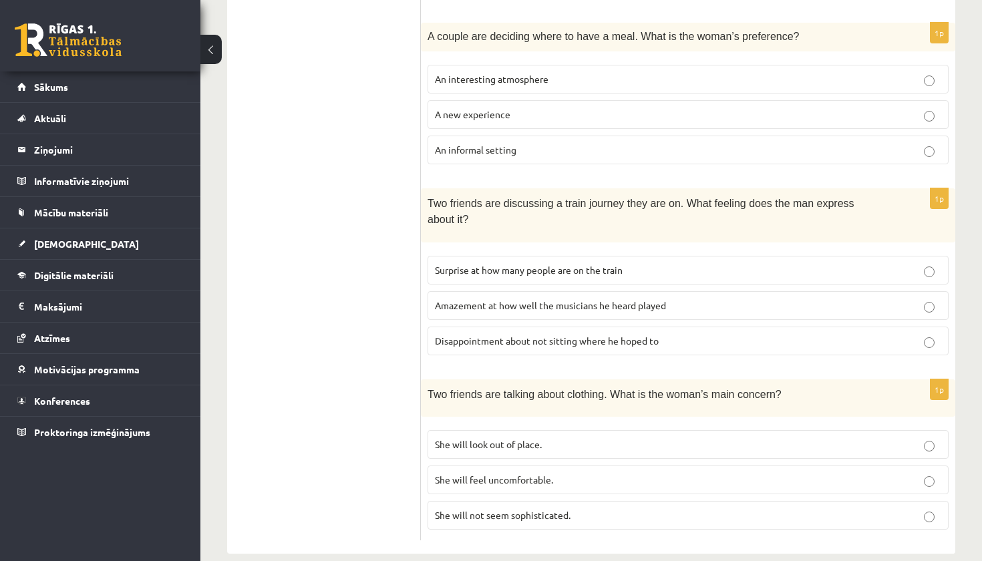
scroll to position [820, 0]
click at [564, 439] on p "She will look out of place." at bounding box center [688, 446] width 506 height 14
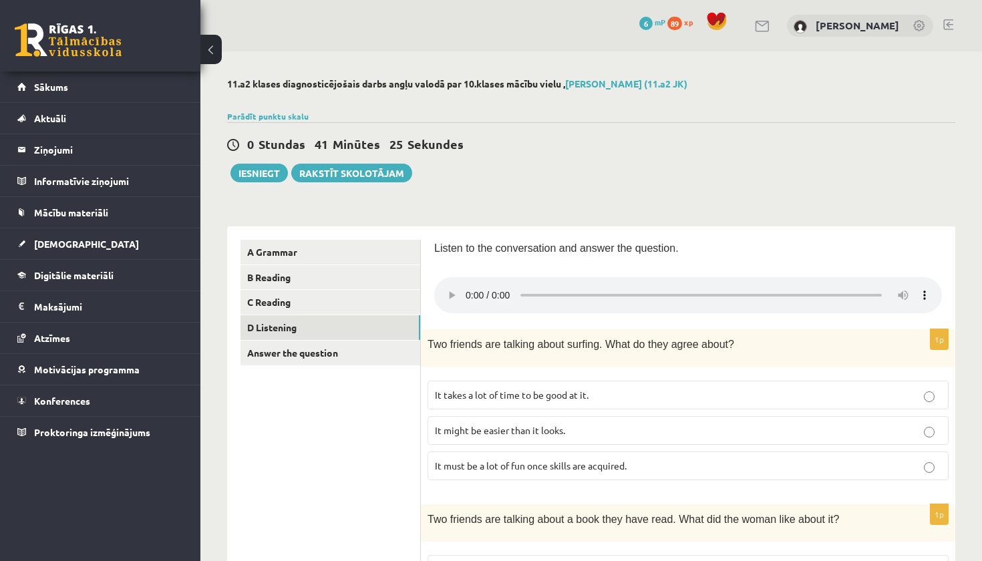
scroll to position [0, 0]
click at [450, 285] on audio at bounding box center [688, 295] width 508 height 36
click at [470, 293] on audio at bounding box center [688, 295] width 508 height 36
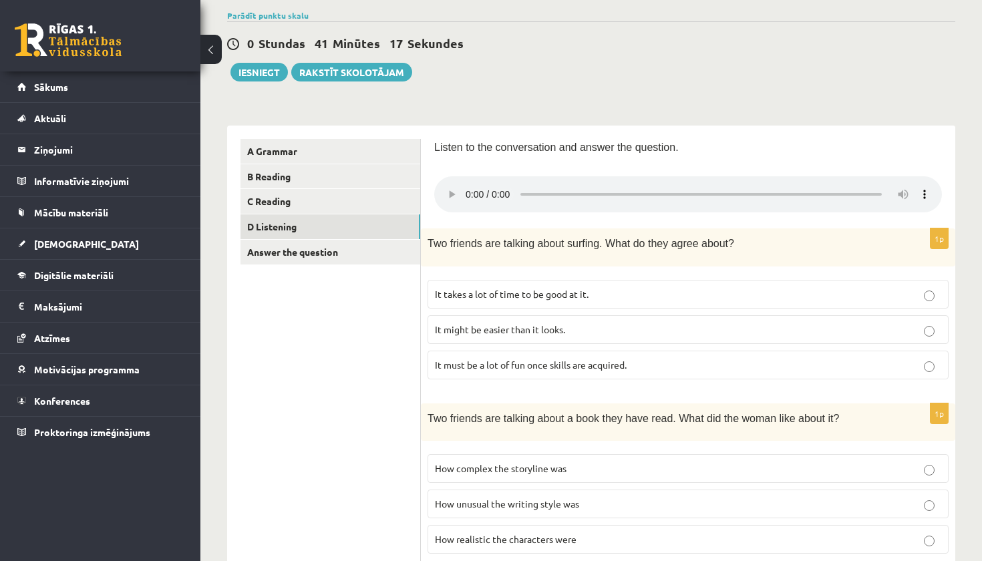
scroll to position [73, 0]
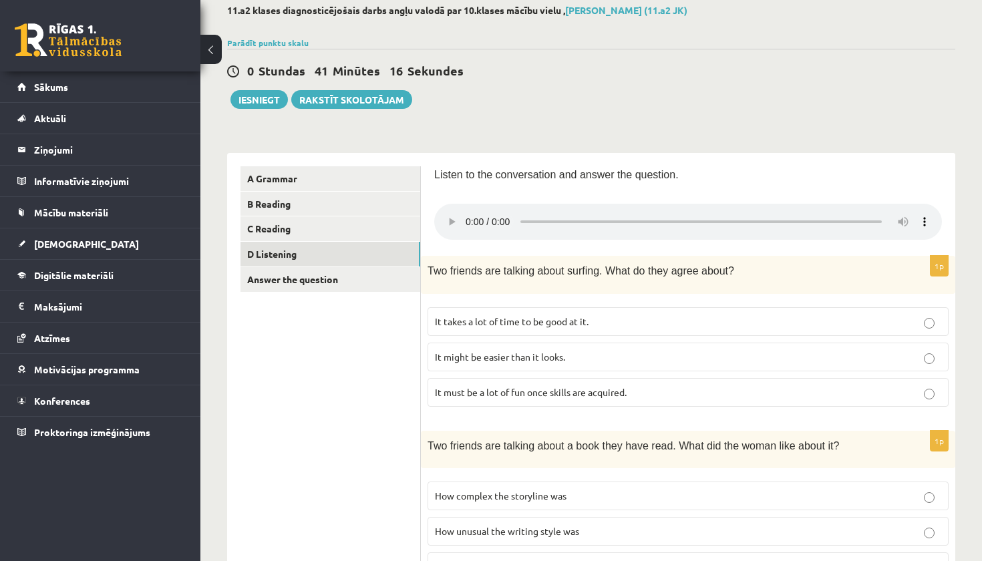
click at [790, 215] on audio at bounding box center [688, 222] width 508 height 36
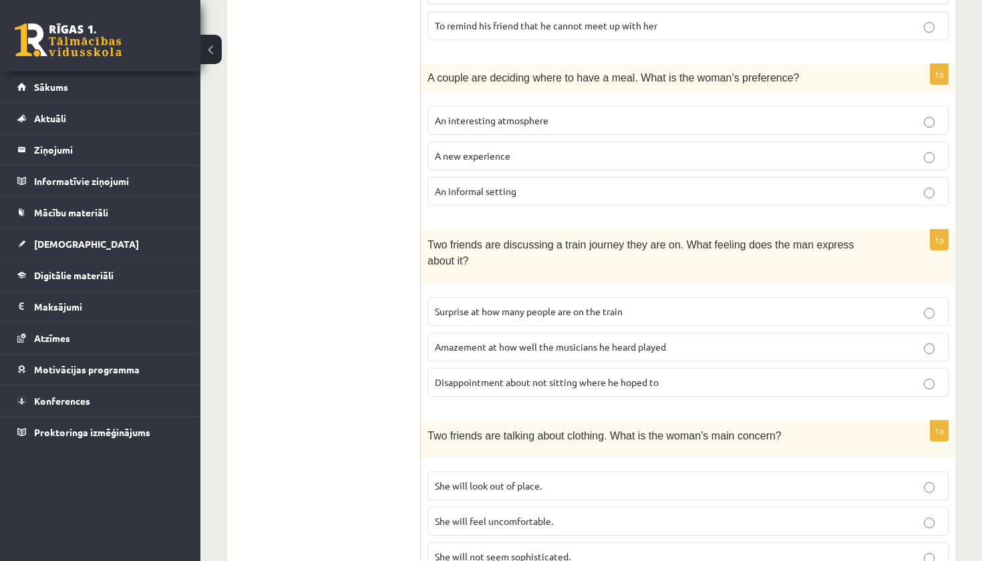
scroll to position [776, 0]
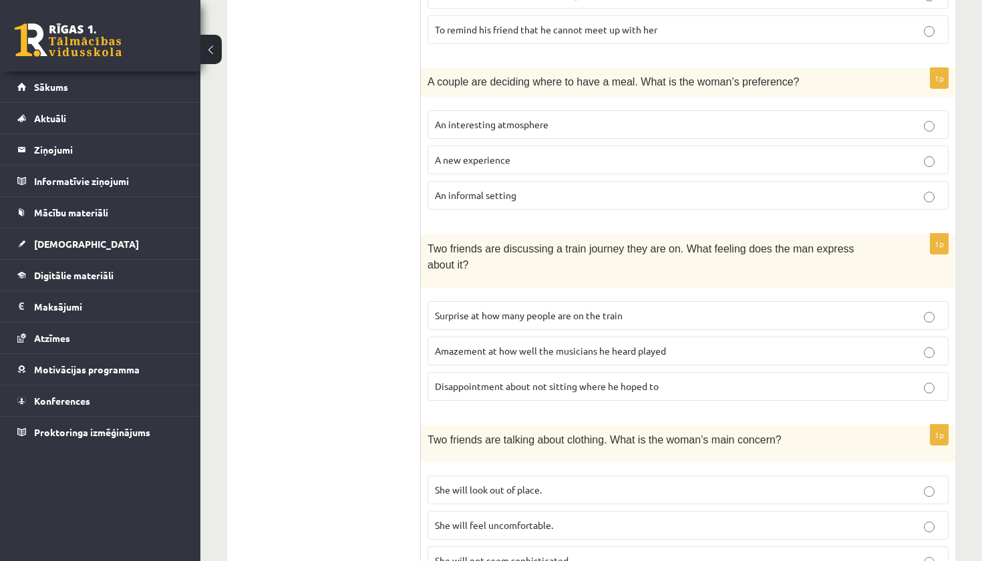
click at [646, 380] on span "Disappointment about not sitting where he hoped to" at bounding box center [547, 386] width 224 height 12
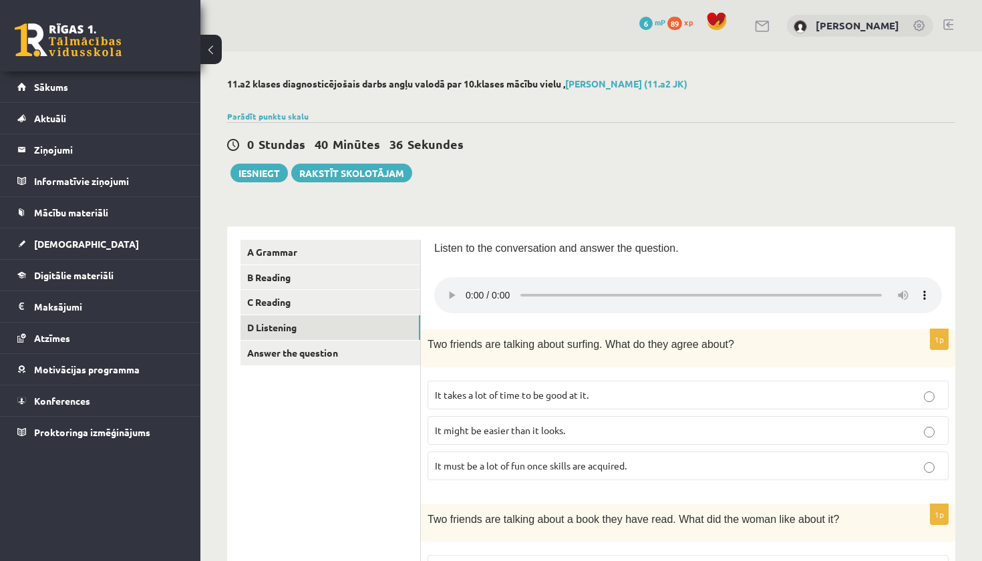
scroll to position [0, 0]
click at [823, 285] on audio at bounding box center [688, 295] width 508 height 36
drag, startPoint x: 818, startPoint y: 285, endPoint x: 794, endPoint y: 280, distance: 25.2
click at [818, 284] on audio at bounding box center [688, 295] width 508 height 36
click at [467, 283] on audio at bounding box center [688, 295] width 508 height 36
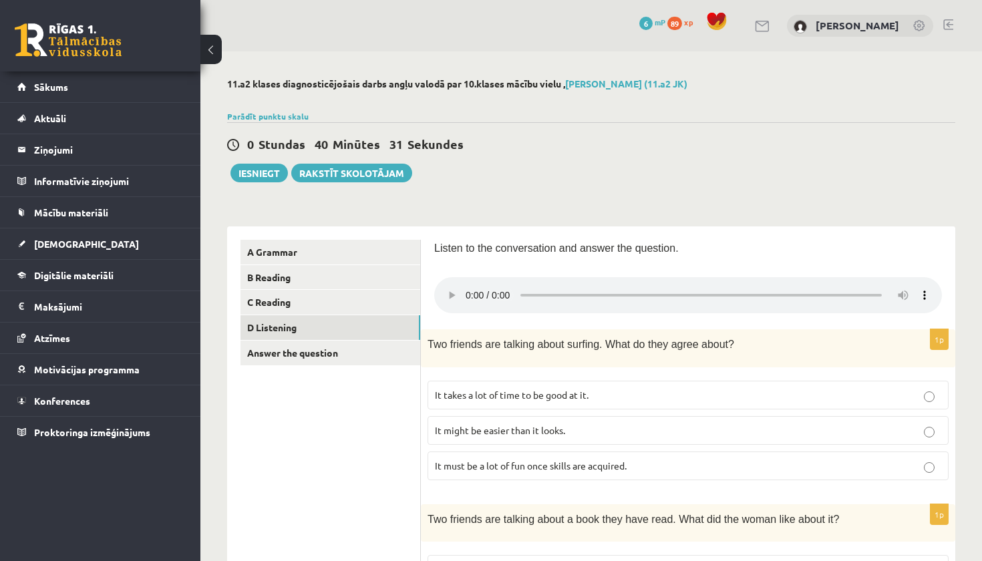
click at [805, 286] on audio at bounding box center [688, 295] width 508 height 36
drag, startPoint x: 831, startPoint y: 284, endPoint x: 817, endPoint y: 286, distance: 14.2
click at [817, 286] on audio at bounding box center [688, 295] width 508 height 36
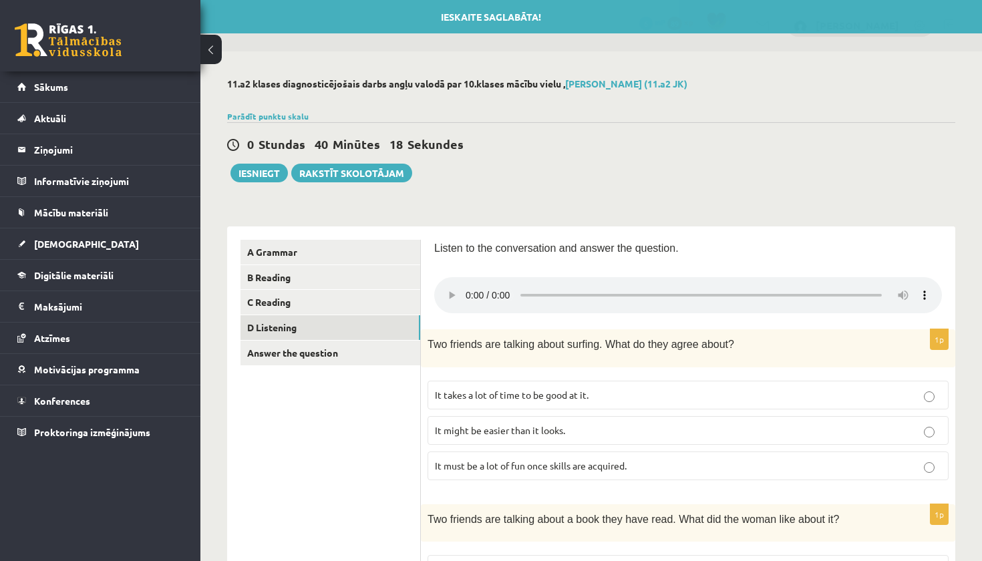
drag, startPoint x: 812, startPoint y: 286, endPoint x: 397, endPoint y: 284, distance: 414.9
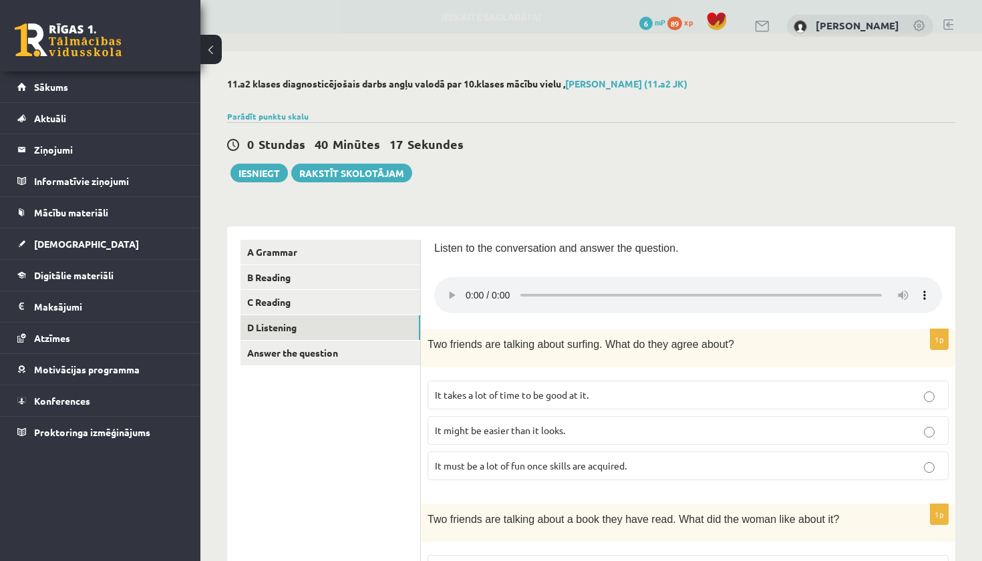
click at [526, 288] on audio at bounding box center [688, 295] width 508 height 36
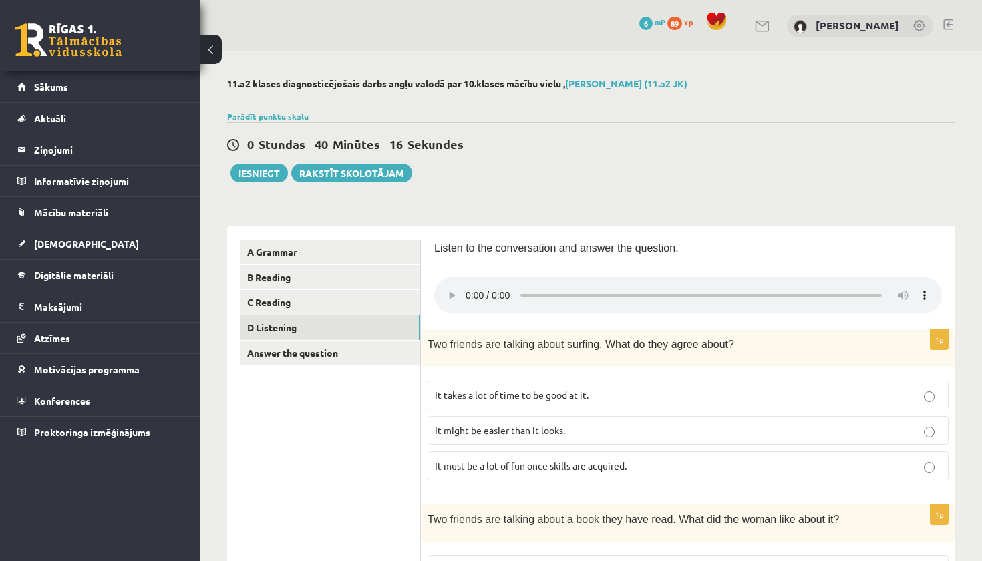
click at [528, 288] on audio at bounding box center [688, 295] width 508 height 36
click at [536, 289] on audio at bounding box center [688, 295] width 508 height 36
click at [535, 289] on audio at bounding box center [688, 295] width 508 height 36
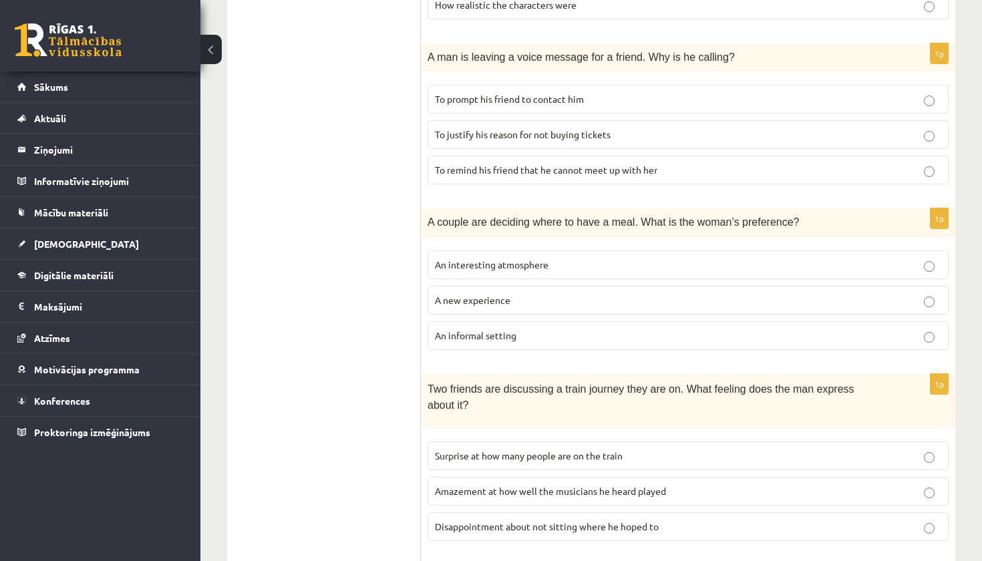
scroll to position [642, 0]
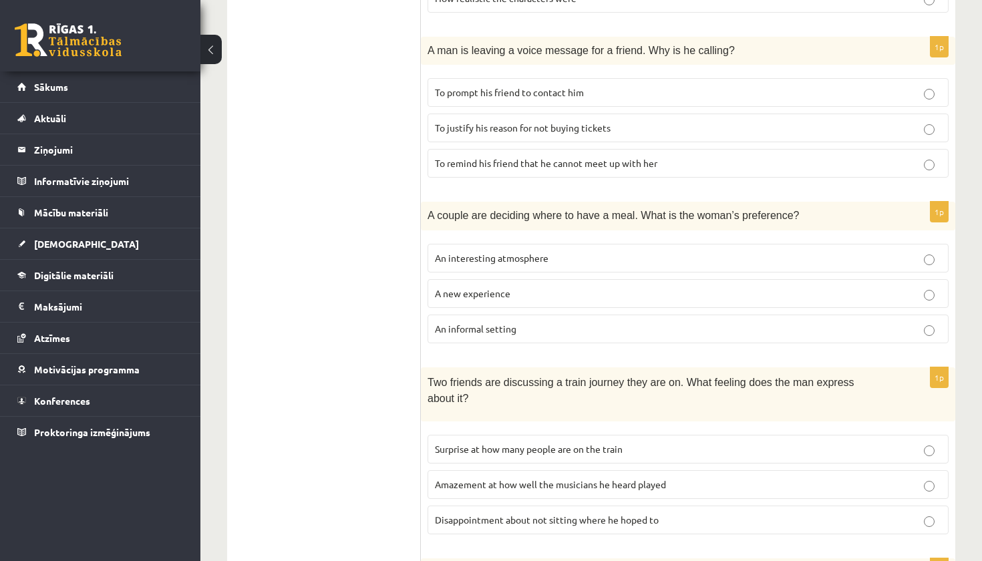
click at [506, 321] on label "An informal setting" at bounding box center [688, 329] width 521 height 29
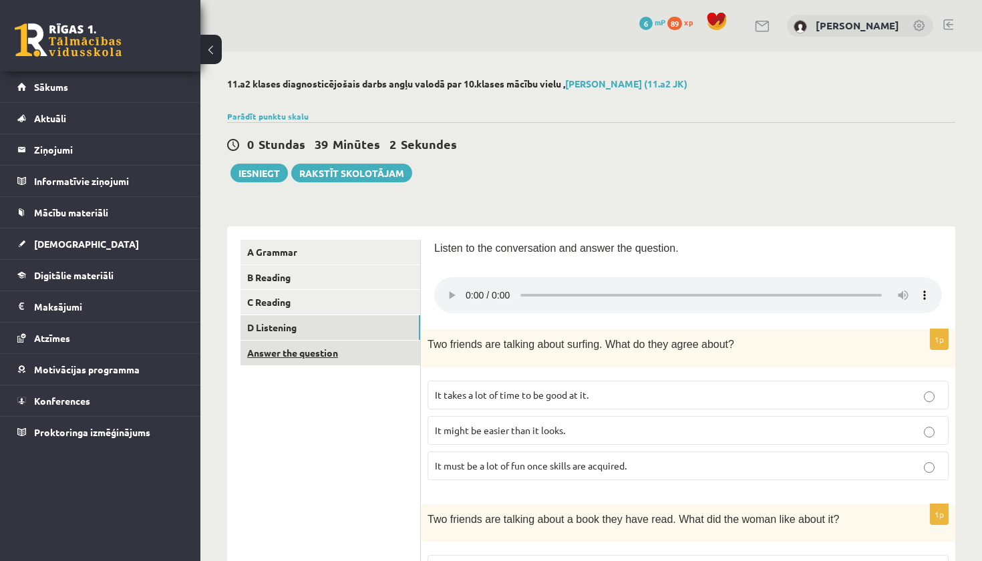
scroll to position [0, 0]
click at [309, 355] on link "Answer the question" at bounding box center [330, 353] width 180 height 25
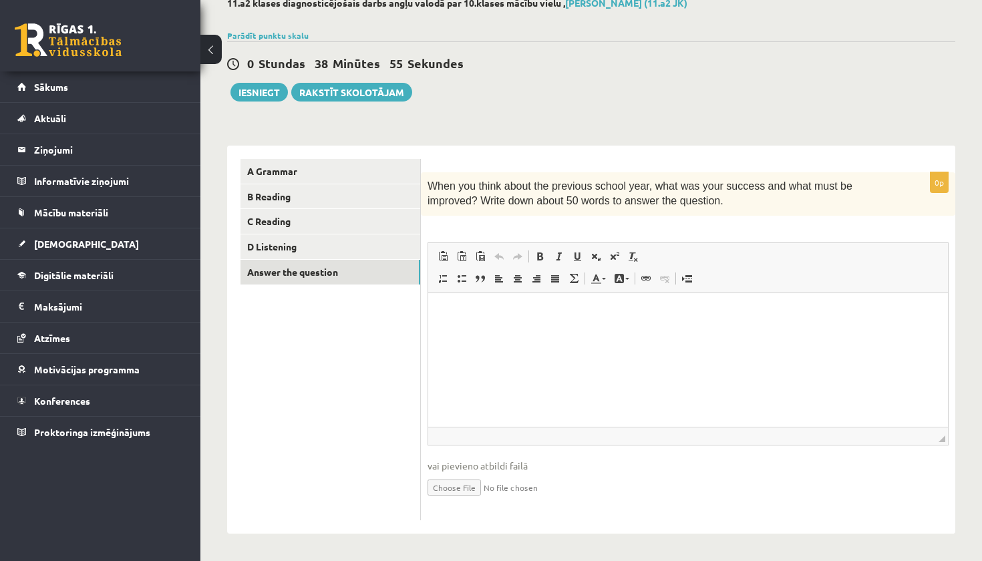
scroll to position [79, 0]
click at [474, 306] on html at bounding box center [688, 314] width 520 height 41
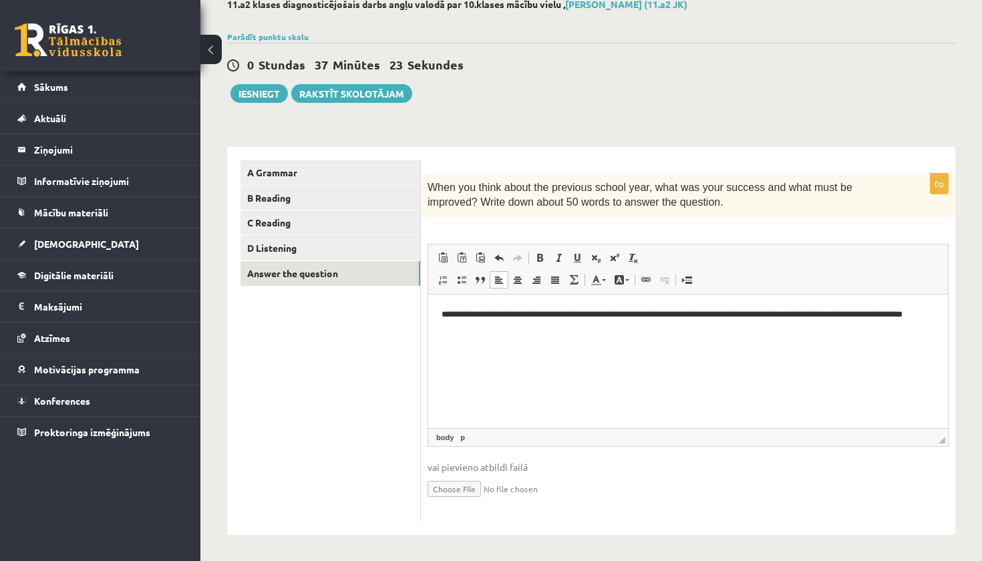
click at [889, 313] on p "**********" at bounding box center [688, 320] width 493 height 27
click at [558, 332] on p "**********" at bounding box center [688, 320] width 493 height 27
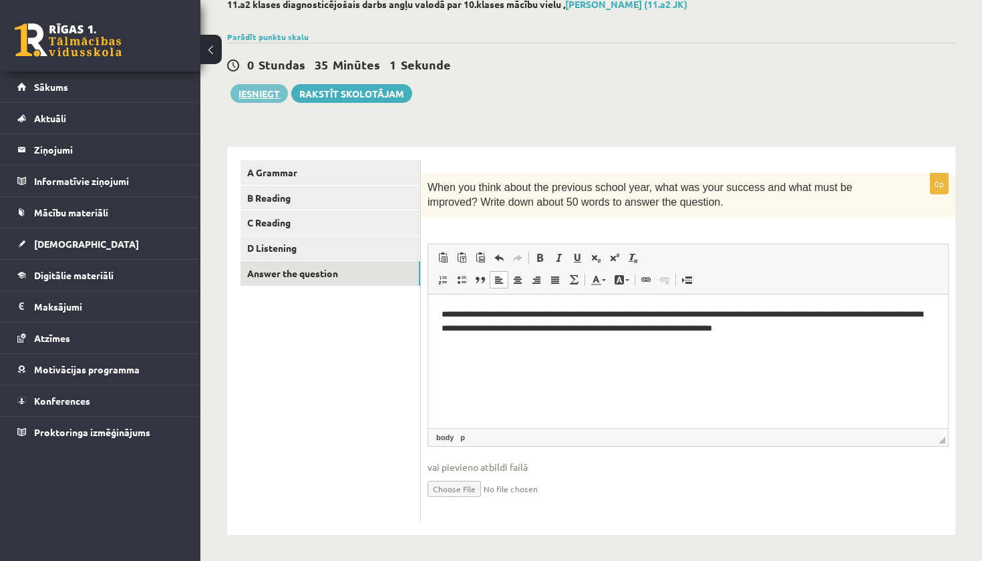
click at [260, 98] on button "Iesniegt" at bounding box center [258, 93] width 57 height 19
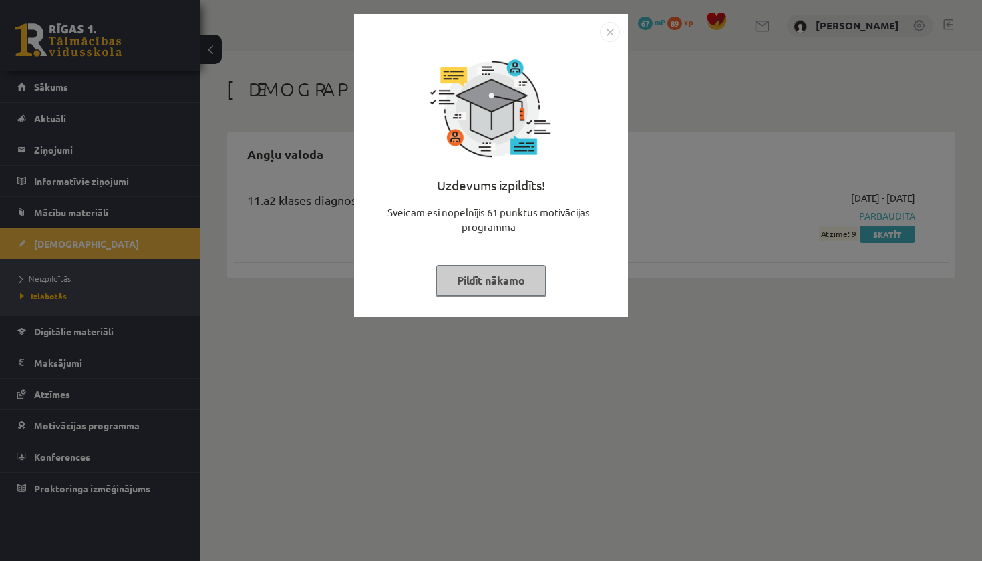
click at [518, 283] on button "Pildīt nākamo" at bounding box center [491, 280] width 110 height 31
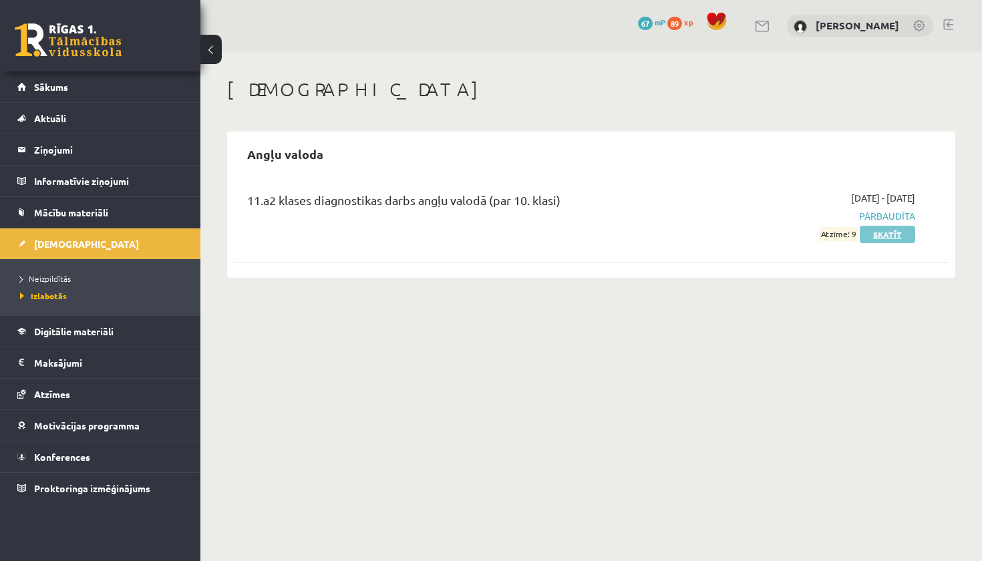
click at [882, 238] on link "Skatīt" at bounding box center [887, 234] width 55 height 17
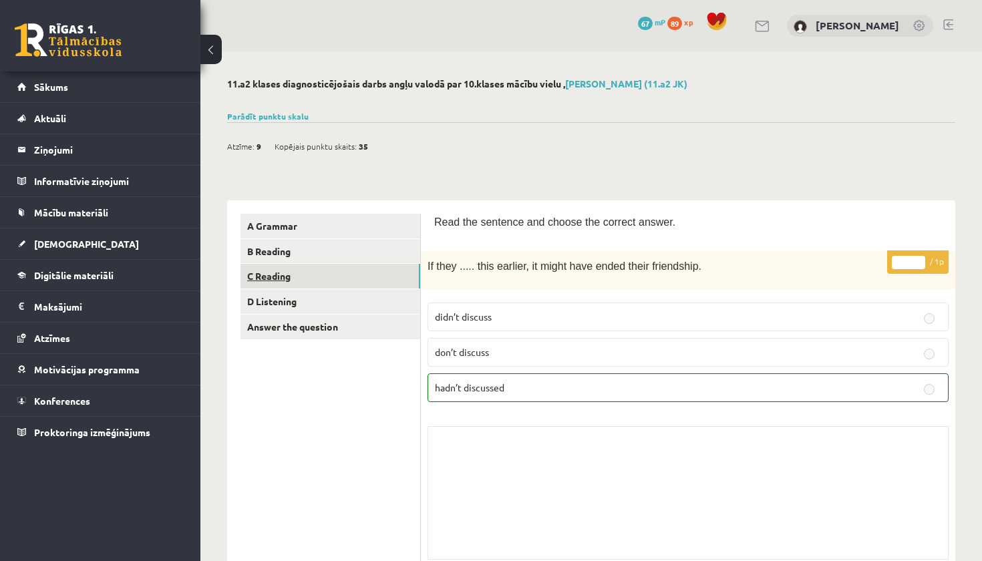
click at [291, 269] on link "C Reading" at bounding box center [330, 276] width 180 height 25
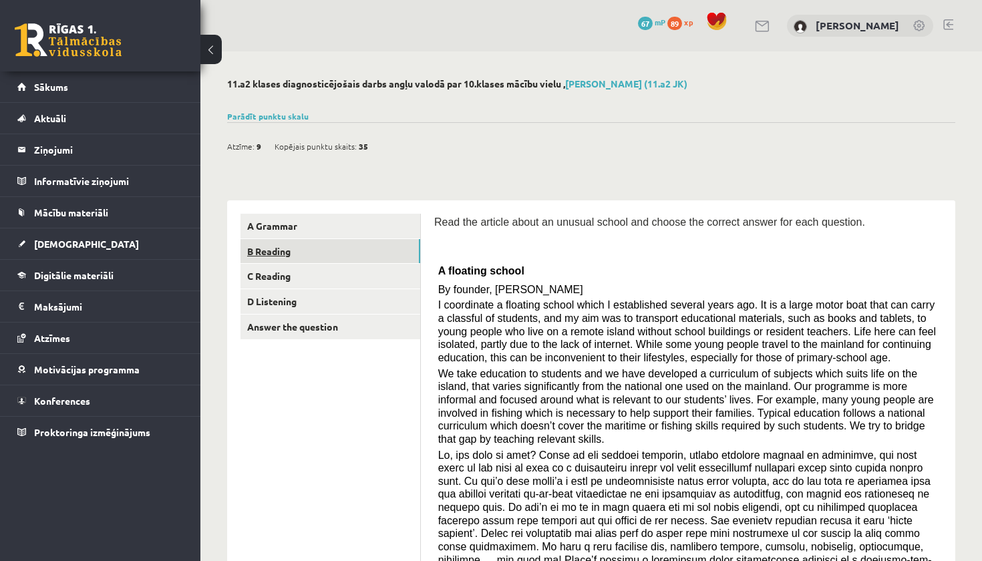
click at [296, 261] on link "B Reading" at bounding box center [330, 251] width 180 height 25
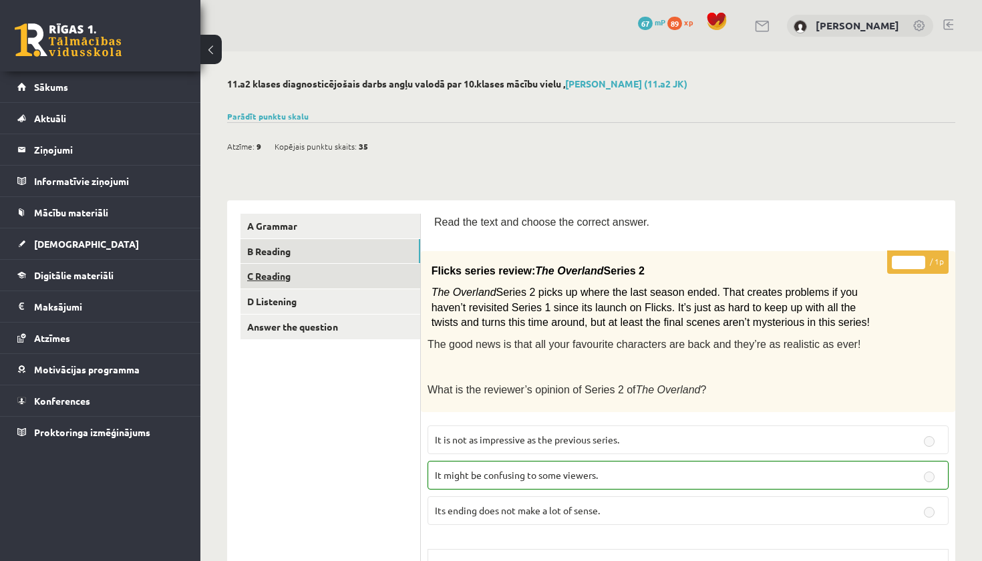
click at [310, 273] on link "C Reading" at bounding box center [330, 276] width 180 height 25
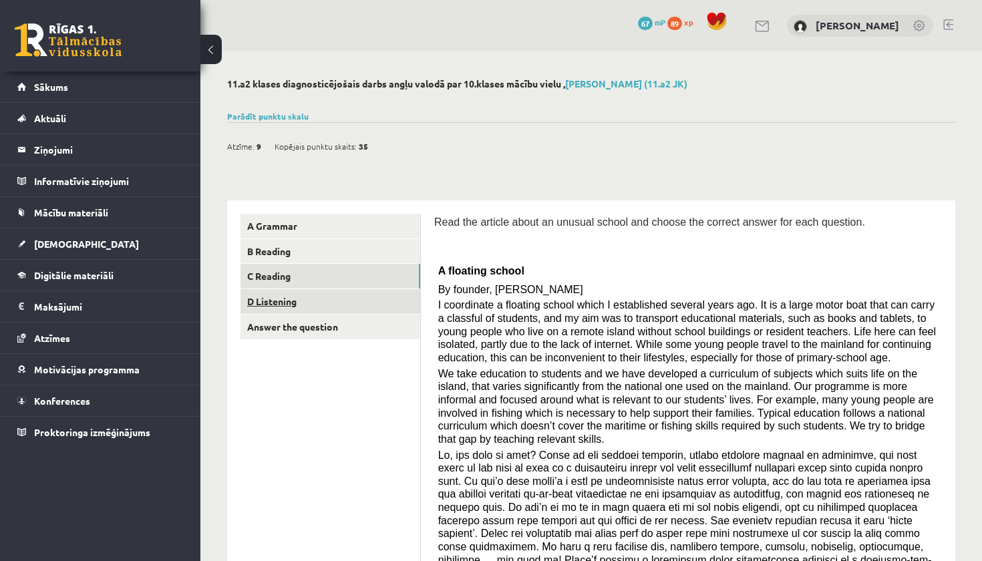
click at [321, 291] on link "D Listening" at bounding box center [330, 301] width 180 height 25
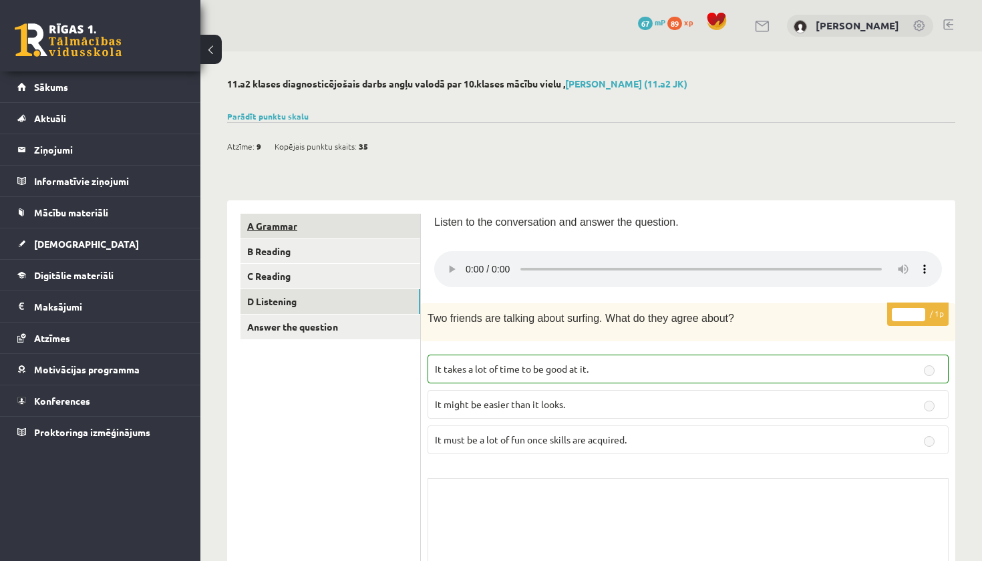
click at [291, 224] on link "A Grammar" at bounding box center [330, 226] width 180 height 25
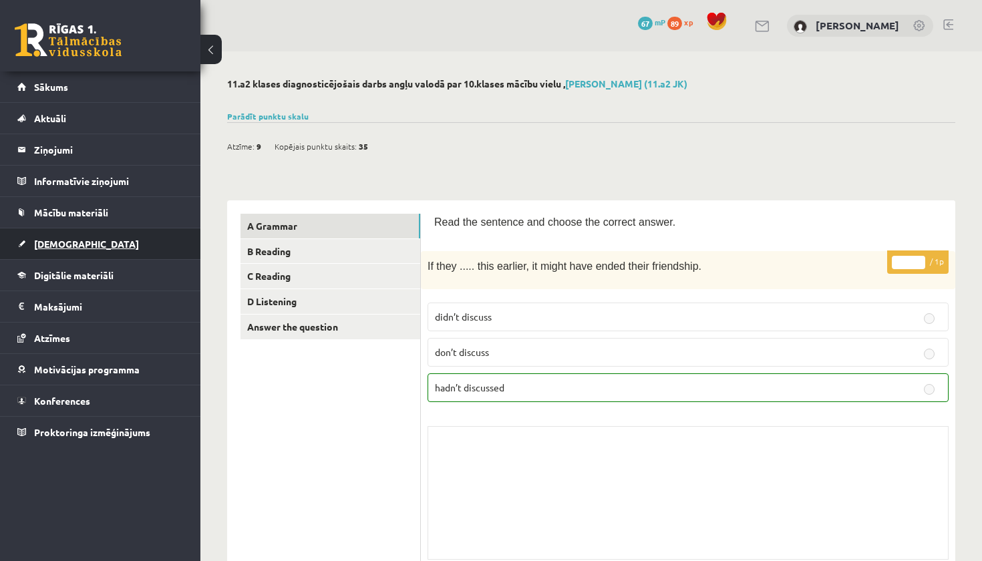
click at [64, 247] on span "[DEMOGRAPHIC_DATA]" at bounding box center [86, 244] width 105 height 12
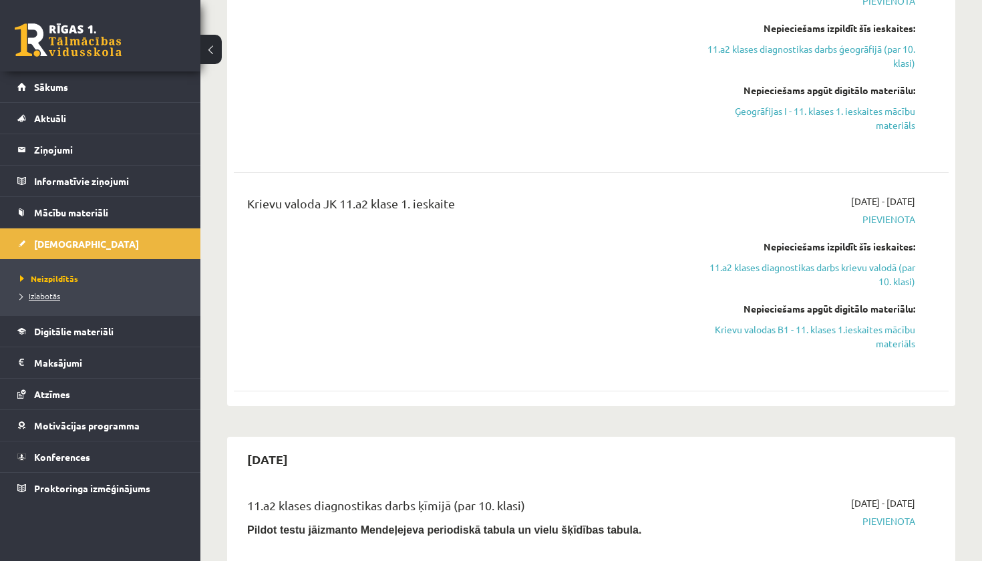
scroll to position [507, 0]
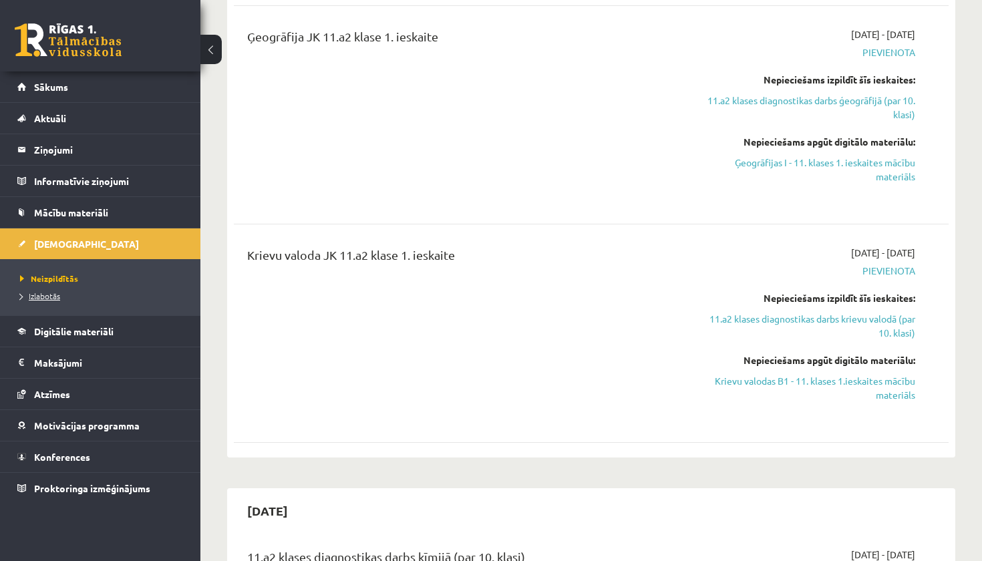
click at [63, 293] on link "Izlabotās" at bounding box center [103, 296] width 167 height 12
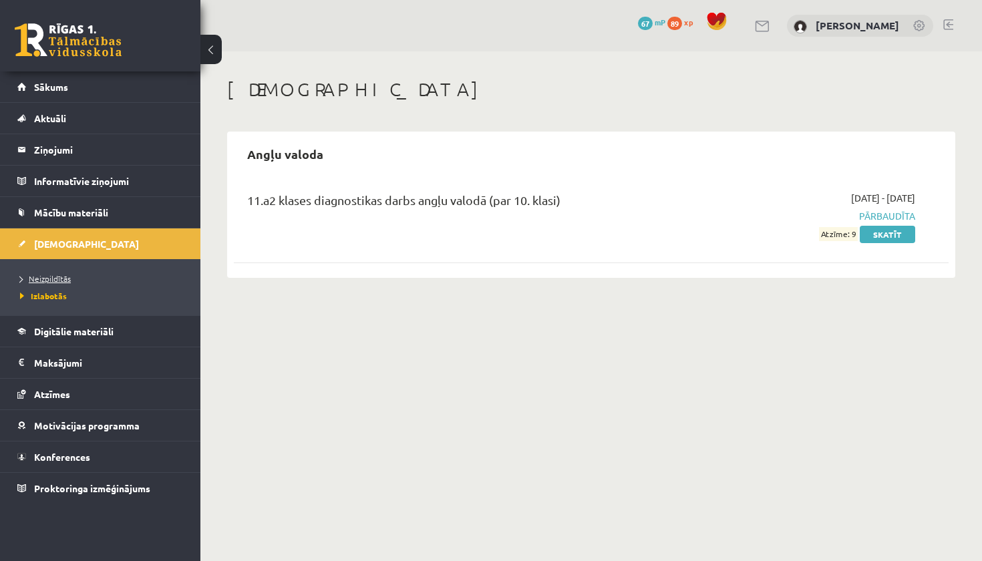
click at [57, 276] on span "Neizpildītās" at bounding box center [45, 278] width 51 height 11
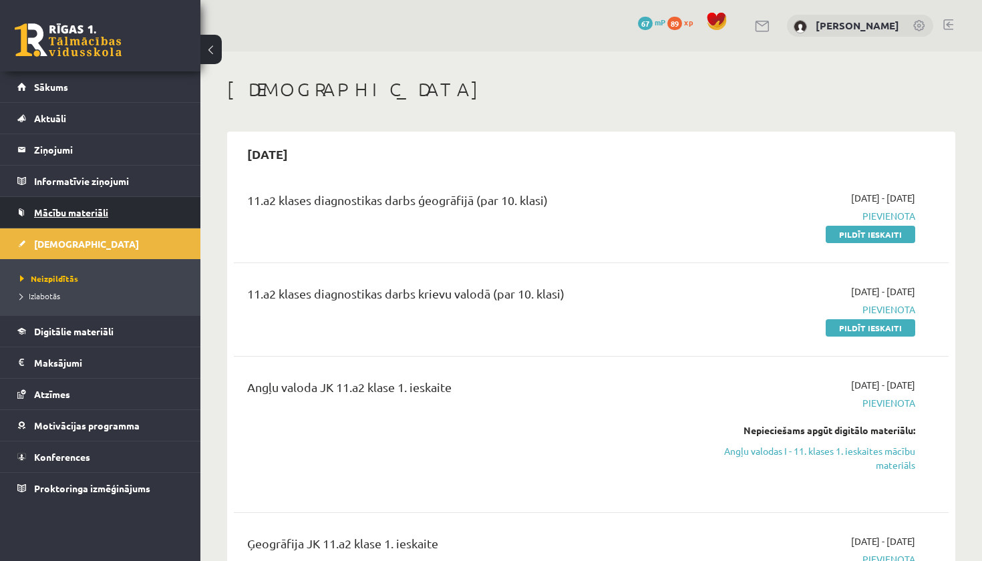
click at [98, 216] on span "Mācību materiāli" at bounding box center [71, 212] width 74 height 12
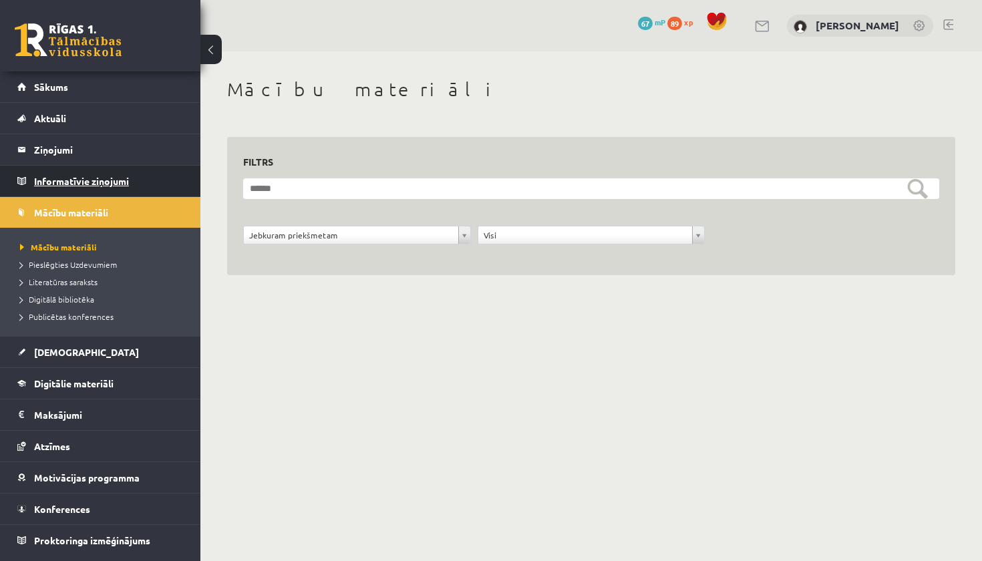
click at [82, 182] on legend "Informatīvie ziņojumi 0" at bounding box center [109, 181] width 150 height 31
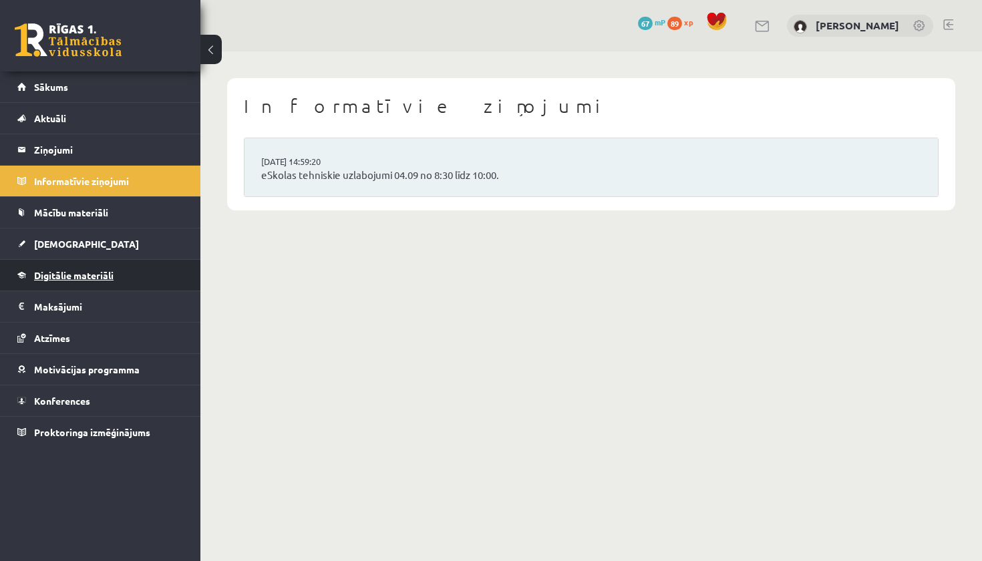
click at [62, 272] on span "Digitālie materiāli" at bounding box center [73, 275] width 79 height 12
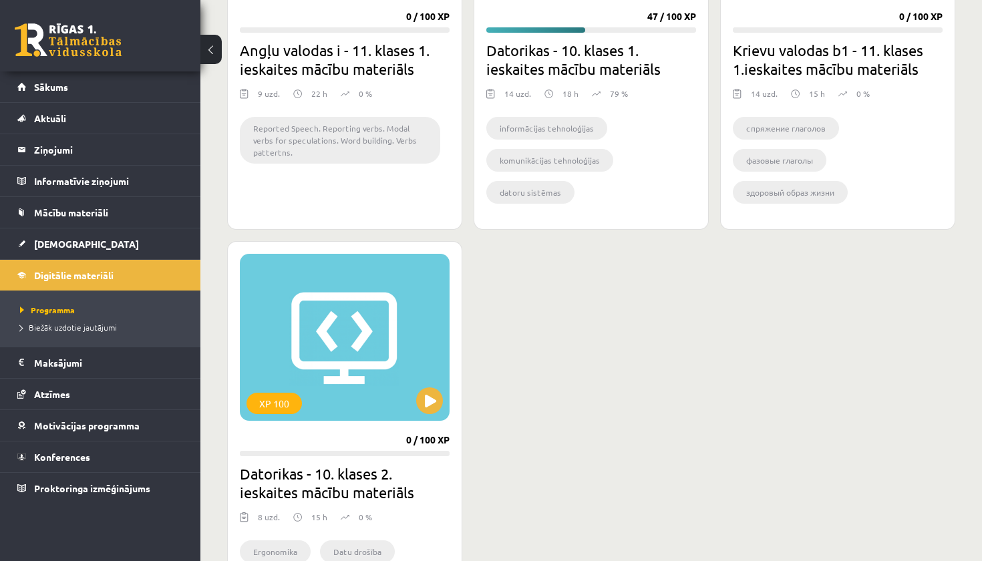
scroll to position [987, 0]
click at [430, 408] on button at bounding box center [429, 400] width 27 height 27
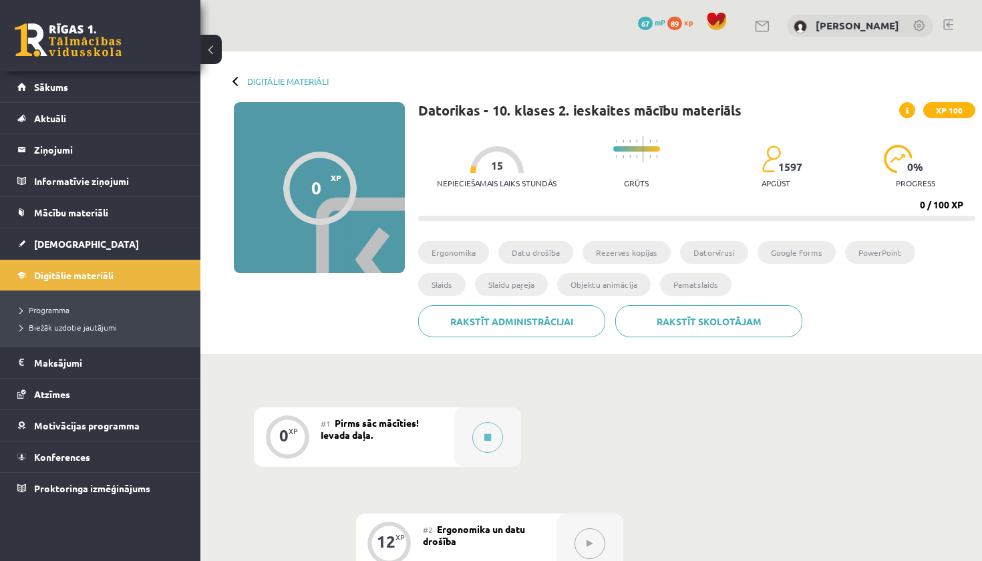
click at [305, 74] on div "Digitālie materiāli 0 XP XP 100 0 / 100 XP Datorikas - 10. klases 2. ieskaites …" at bounding box center [591, 202] width 782 height 303
click at [255, 78] on link "Digitālie materiāli" at bounding box center [288, 81] width 82 height 10
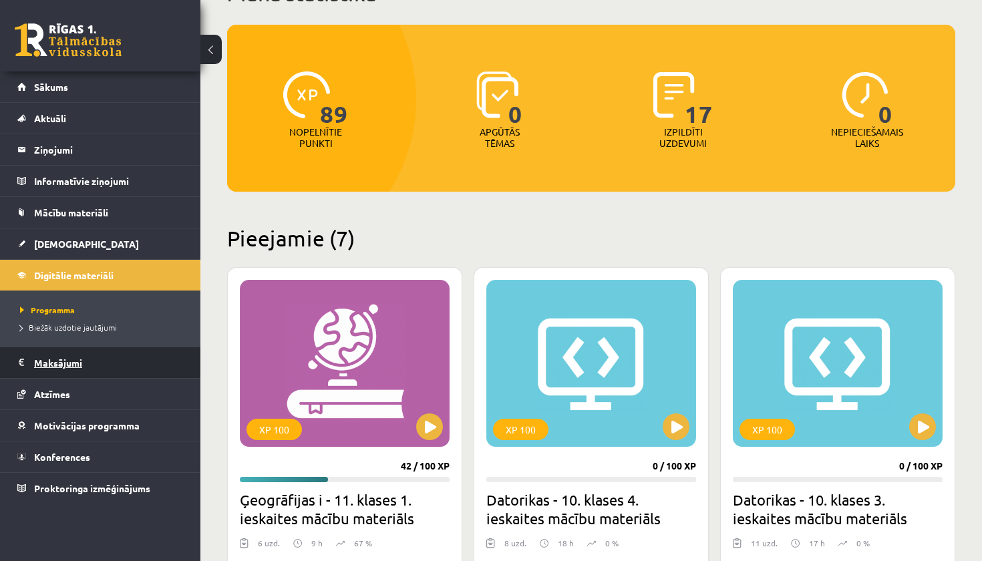
scroll to position [92, 0]
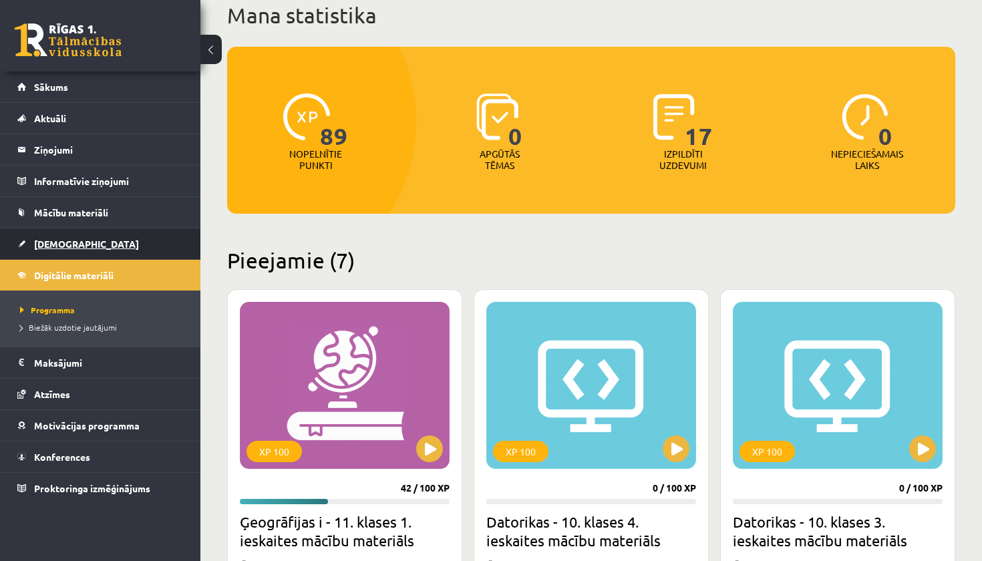
click at [59, 252] on link "[DEMOGRAPHIC_DATA]" at bounding box center [100, 243] width 166 height 31
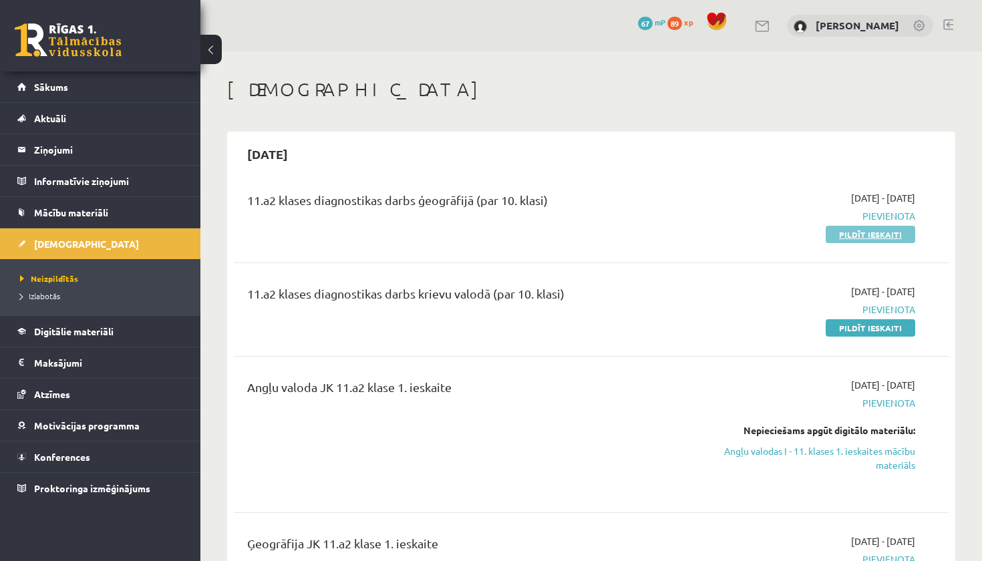
click at [889, 239] on link "Pildīt ieskaiti" at bounding box center [871, 234] width 90 height 17
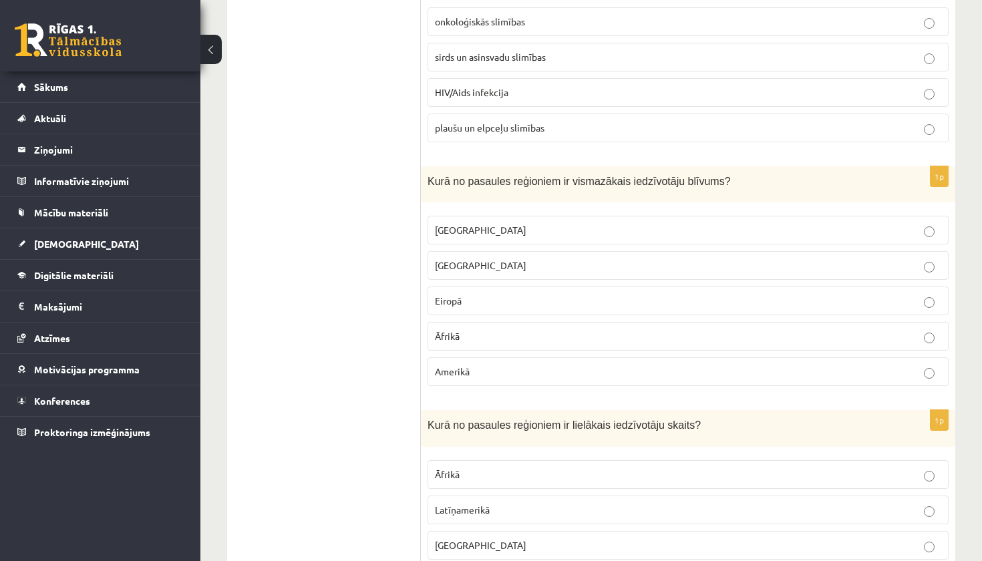
scroll to position [1424, 0]
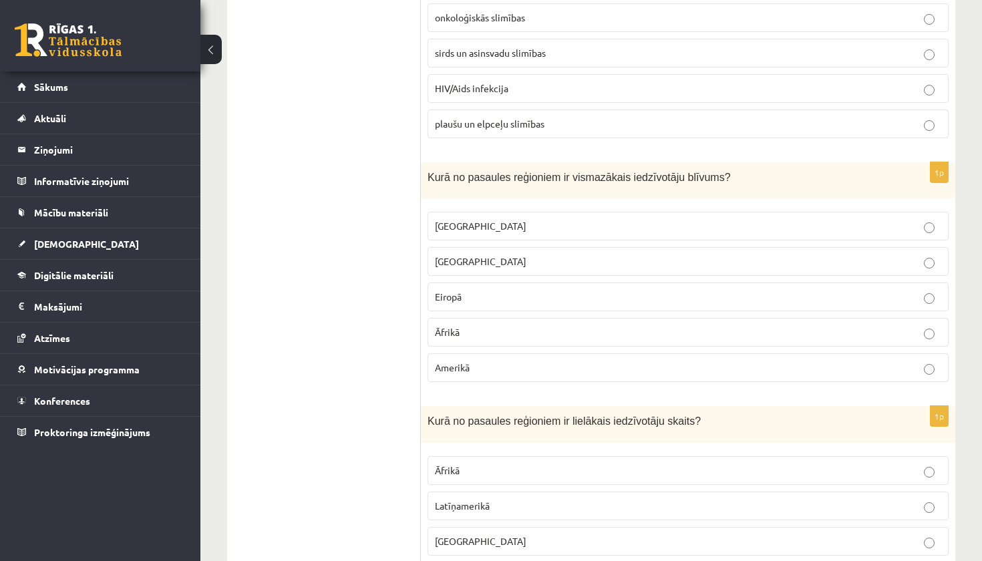
click at [504, 219] on p "[GEOGRAPHIC_DATA]" at bounding box center [688, 226] width 506 height 14
drag, startPoint x: 428, startPoint y: 176, endPoint x: 585, endPoint y: 174, distance: 157.0
click at [585, 174] on span "Kurā no pasaules reģioniem ir vismazākais iedzīvotāju blīvums?" at bounding box center [579, 177] width 303 height 11
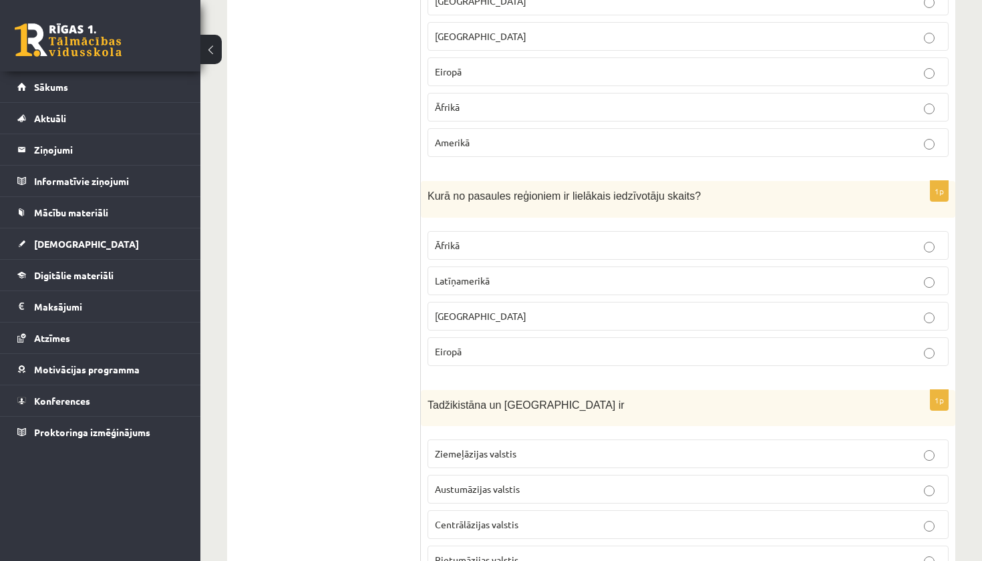
scroll to position [1649, 0]
click at [468, 313] on p "[GEOGRAPHIC_DATA]" at bounding box center [688, 316] width 506 height 14
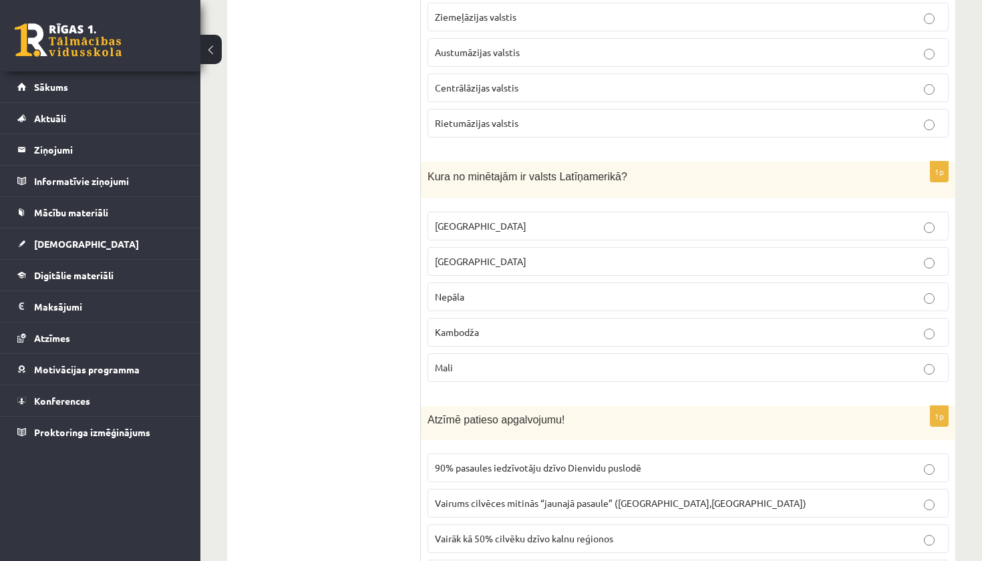
scroll to position [2088, 0]
click at [484, 218] on p "[GEOGRAPHIC_DATA]" at bounding box center [688, 224] width 506 height 14
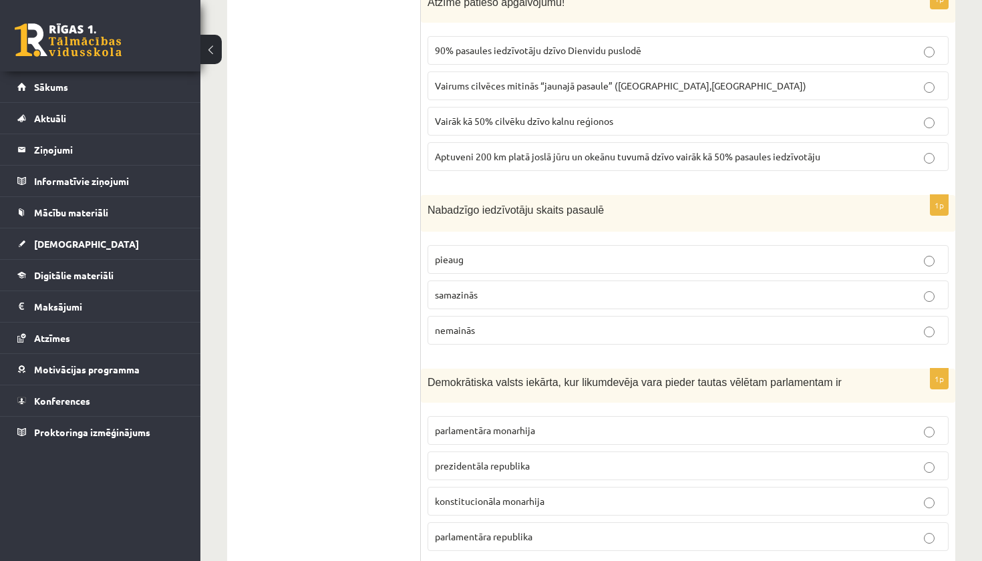
scroll to position [2505, 0]
click at [482, 258] on p "pieaug" at bounding box center [688, 258] width 506 height 14
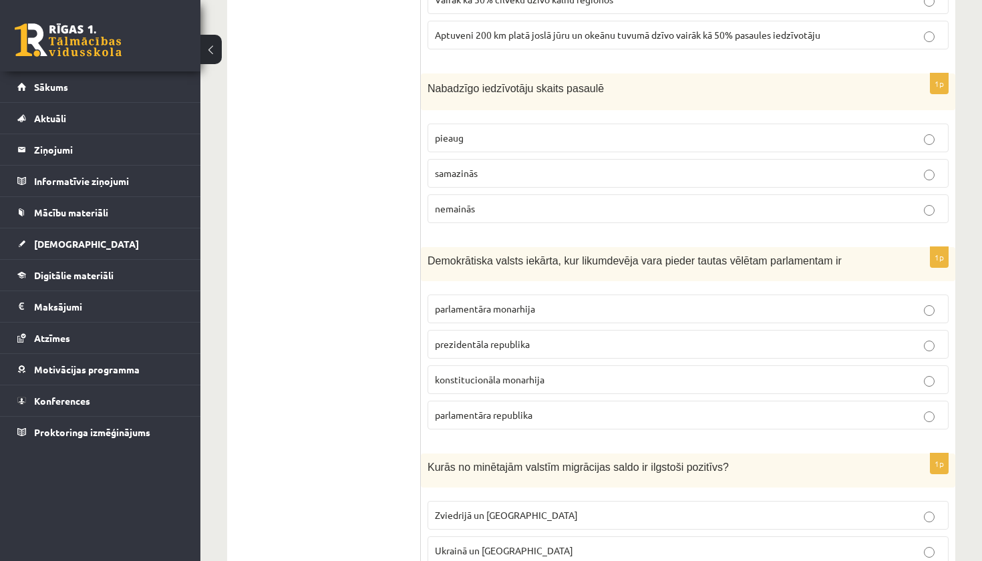
scroll to position [2625, 0]
click at [503, 409] on span "parlamentāra republika" at bounding box center [484, 415] width 98 height 12
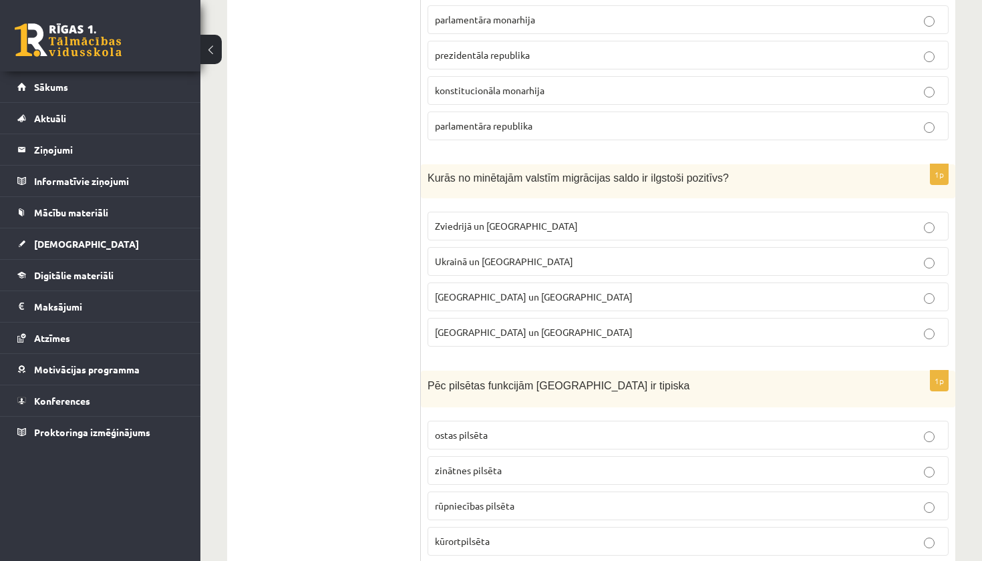
scroll to position [2915, 0]
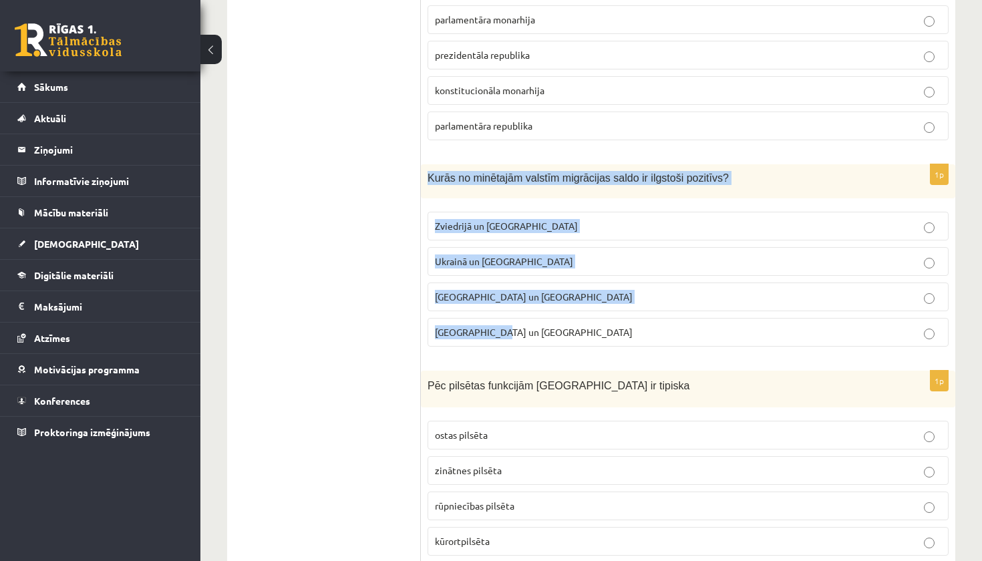
drag, startPoint x: 425, startPoint y: 174, endPoint x: 699, endPoint y: 343, distance: 322.8
click at [699, 343] on div "1p Kurās no minētajām valstīm migrācijas saldo ir ilgstoši pozitīvs? Zviedrijā …" at bounding box center [688, 260] width 534 height 193
copy div "Kurās no minētajām valstīm migrācijas saldo ir ilgstoši pozitīvs? Zviedrijā un …"
click at [474, 220] on span "Zviedrijā un ASV" at bounding box center [506, 226] width 143 height 12
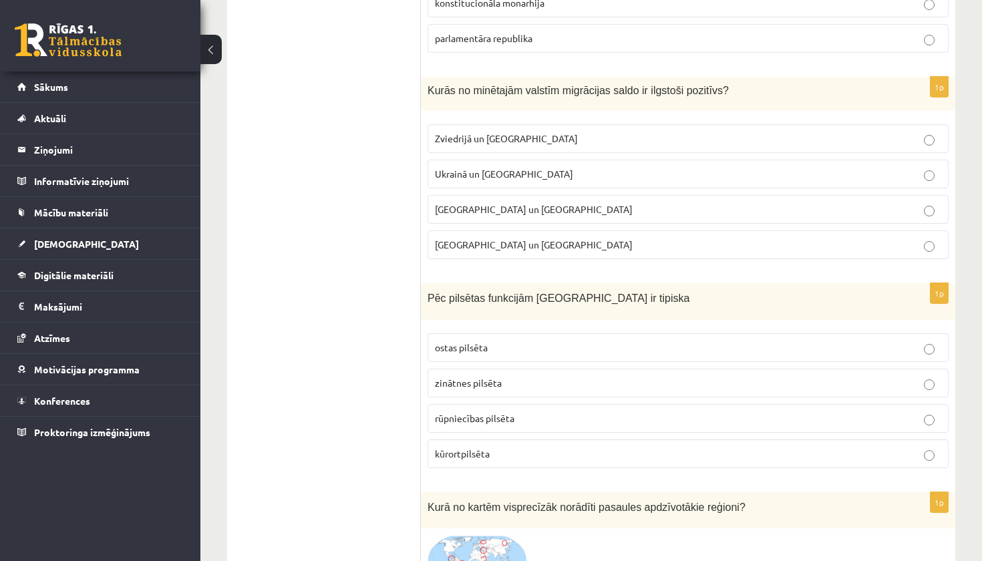
scroll to position [3004, 0]
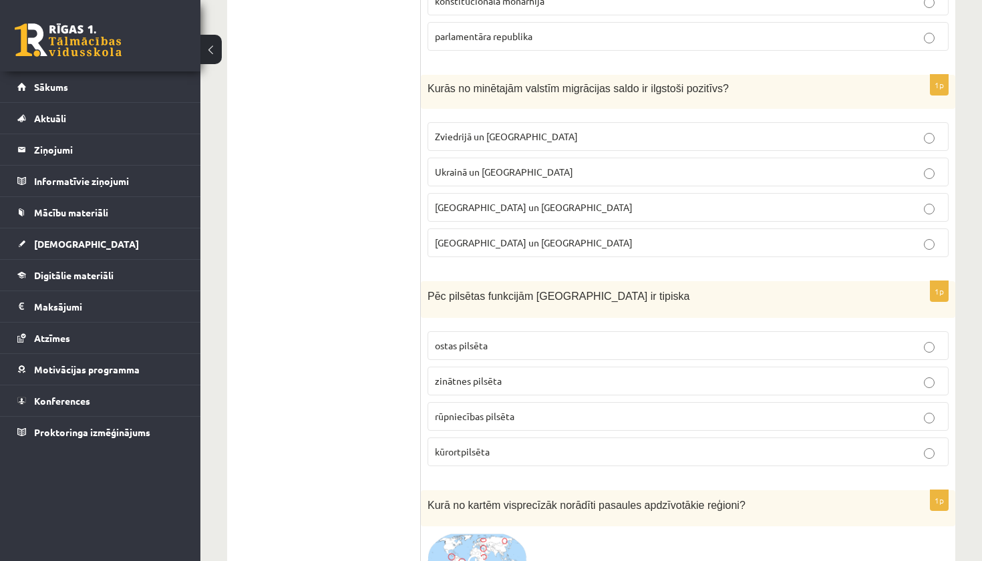
click at [468, 454] on label "kūrortpilsēta" at bounding box center [688, 452] width 521 height 29
drag, startPoint x: 423, startPoint y: 296, endPoint x: 496, endPoint y: 305, distance: 73.3
click at [496, 305] on div "Pēc pilsētas funkcijām Jūrmala ir tipiska" at bounding box center [688, 299] width 534 height 37
click at [412, 317] on ul "Tests" at bounding box center [330, 507] width 180 height 6542
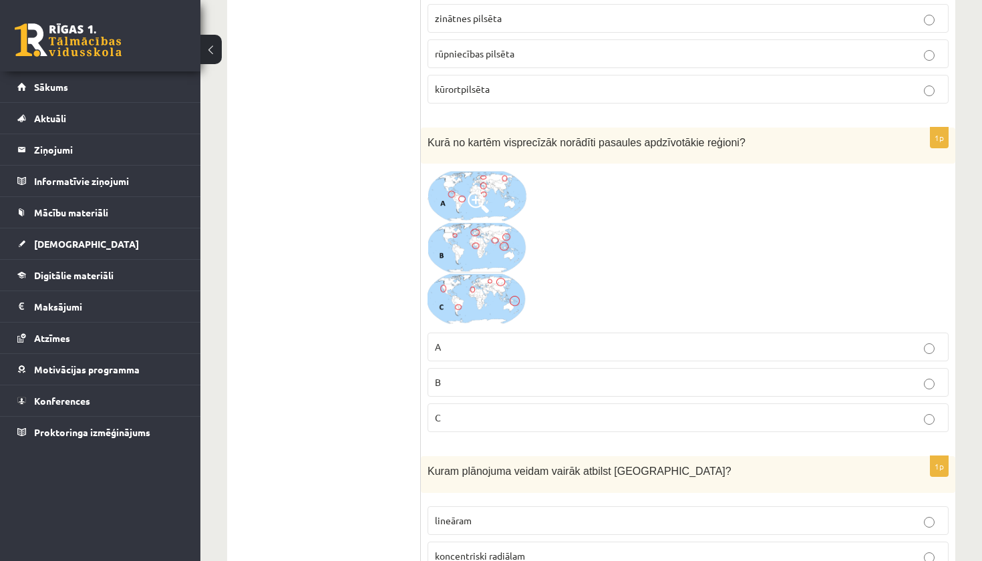
scroll to position [3367, 0]
click at [471, 181] on img at bounding box center [478, 248] width 100 height 156
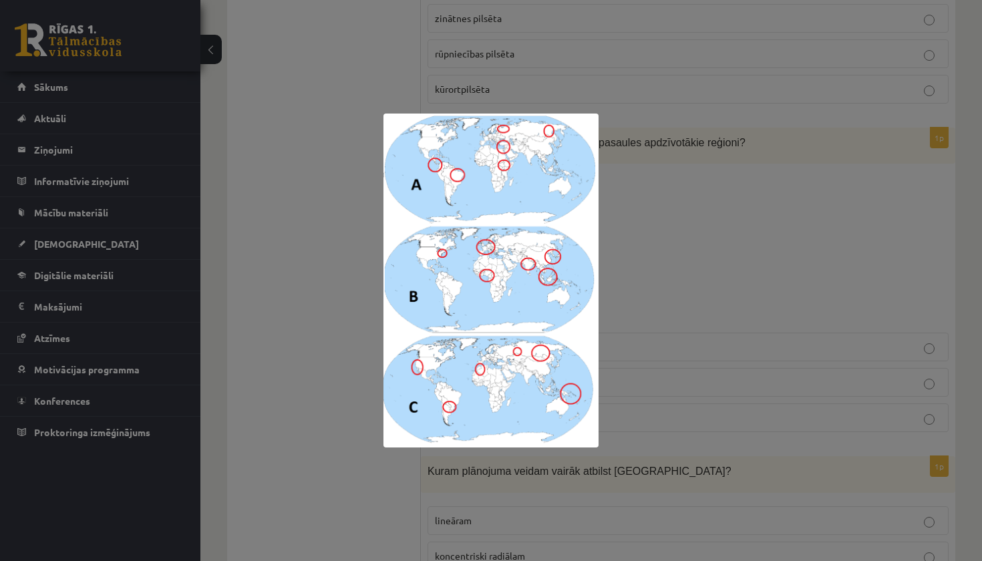
click at [621, 244] on div at bounding box center [491, 280] width 982 height 561
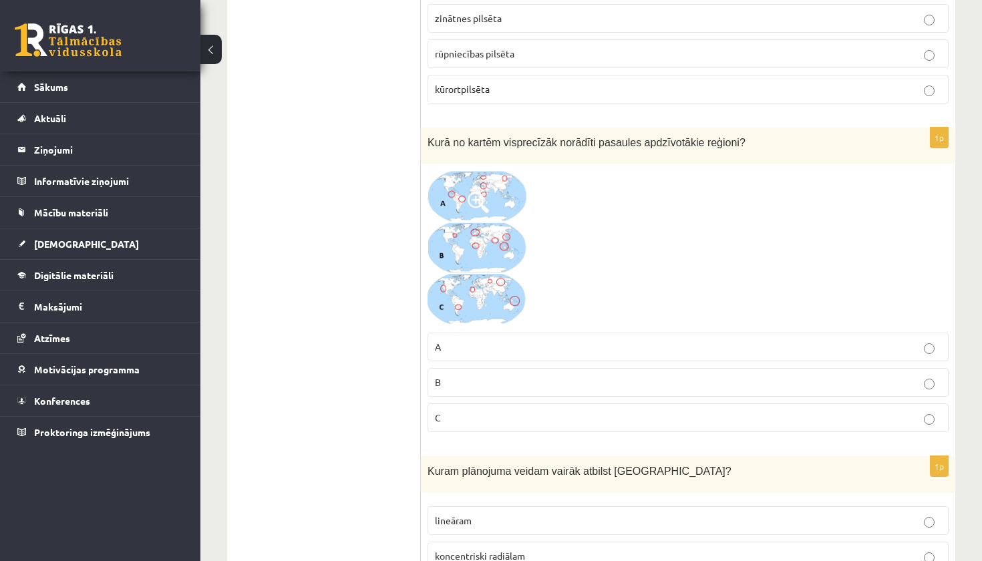
click at [494, 369] on label "B" at bounding box center [688, 382] width 521 height 29
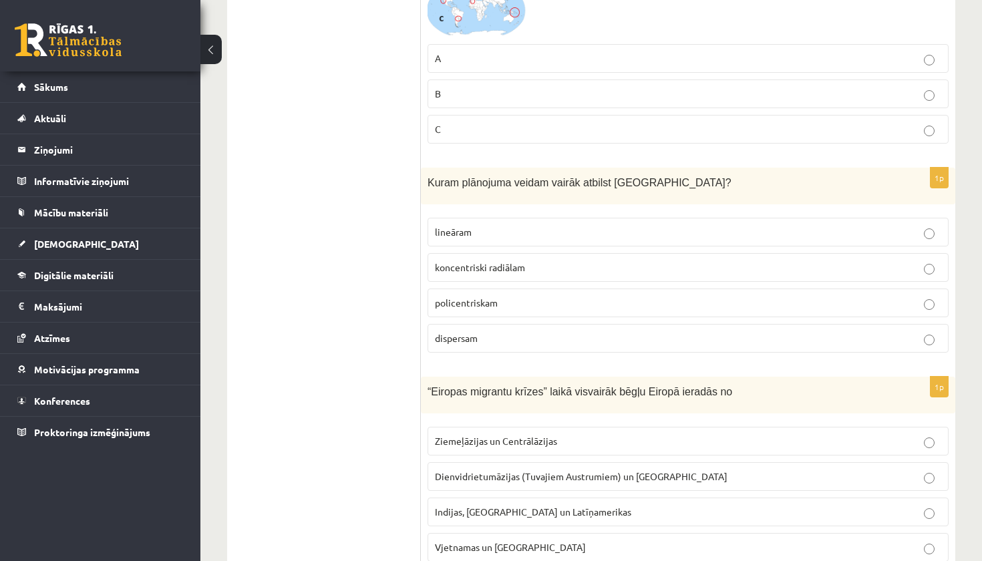
scroll to position [3656, 0]
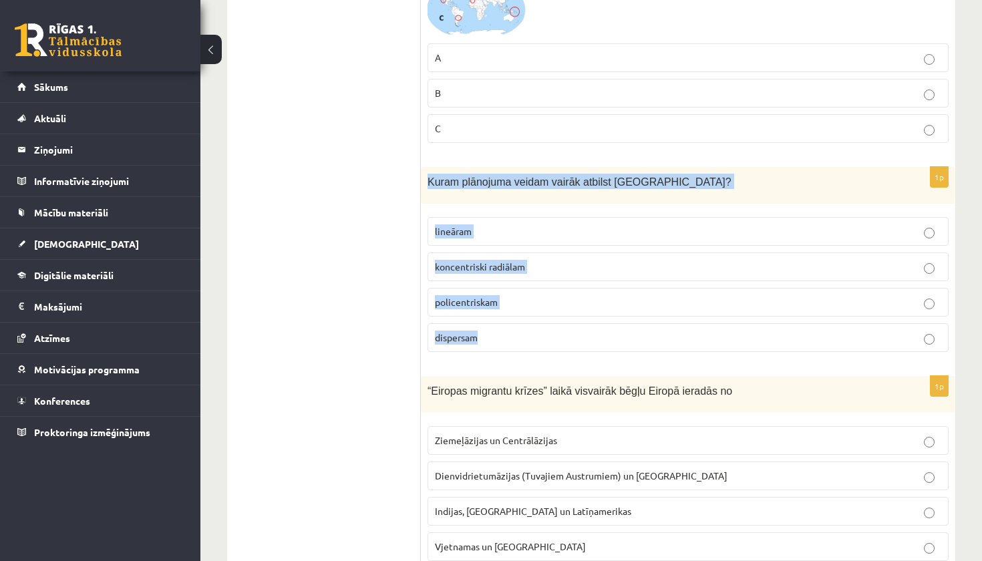
drag, startPoint x: 424, startPoint y: 173, endPoint x: 713, endPoint y: 341, distance: 334.4
click at [713, 341] on div "1p Kuram plānojuma veidam vairāk atbilst Rīga? lineāram koncentriski radiālam p…" at bounding box center [688, 265] width 534 height 196
copy div "Kuram plānojuma veidam vairāk atbilst Rīga? lineāram koncentriski radiālam poli…"
click at [550, 262] on p "koncentriski radiālam" at bounding box center [688, 267] width 506 height 14
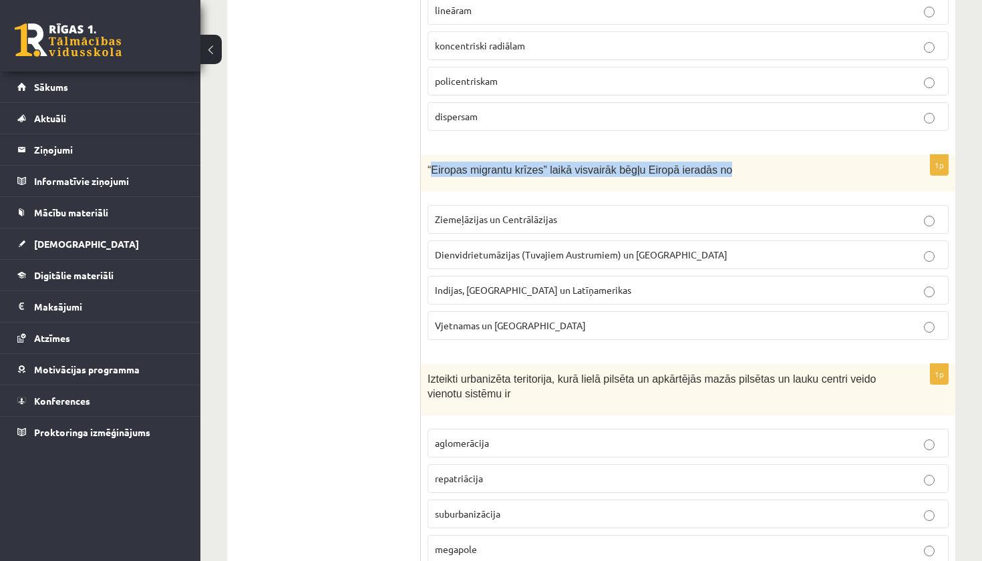
scroll to position [3878, 0]
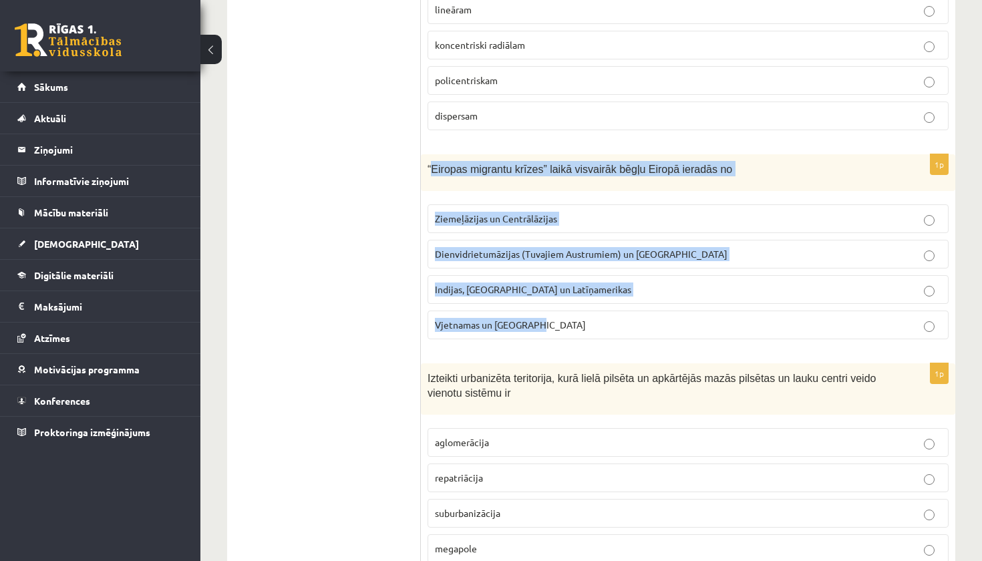
drag, startPoint x: 430, startPoint y: 168, endPoint x: 677, endPoint y: 326, distance: 293.7
click at [677, 326] on div "1p “Eiropas migrantu krīzes” laikā visvairāk bēgļu Eiropā ieradās no Ziemeļāzij…" at bounding box center [688, 252] width 534 height 196
copy div "Eiropas migrantu krīzes” laikā visvairāk bēgļu Eiropā ieradās no Ziemeļāzijas u…"
click at [607, 248] on span "Dienvidrietumāzijas (Tuvajiem Austrumiem) un Āfrikas" at bounding box center [581, 254] width 293 height 12
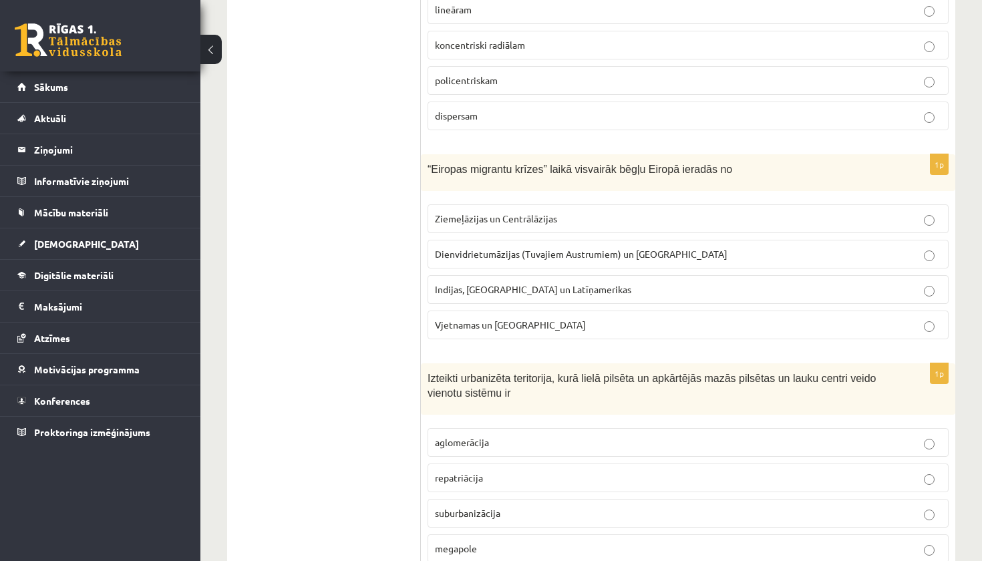
click at [607, 248] on span "Dienvidrietumāzijas (Tuvajiem Austrumiem) un Āfrikas" at bounding box center [581, 254] width 293 height 12
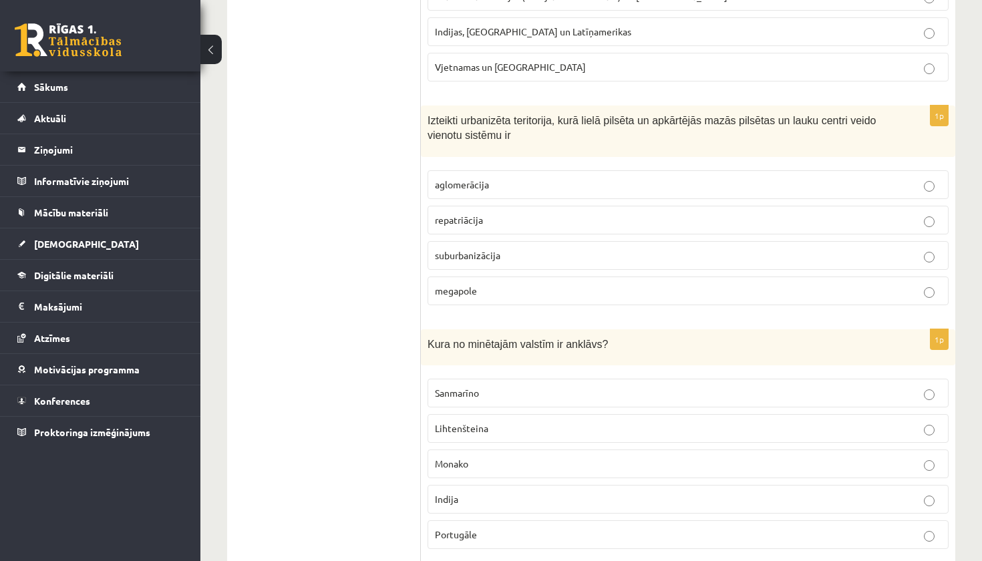
scroll to position [4139, 0]
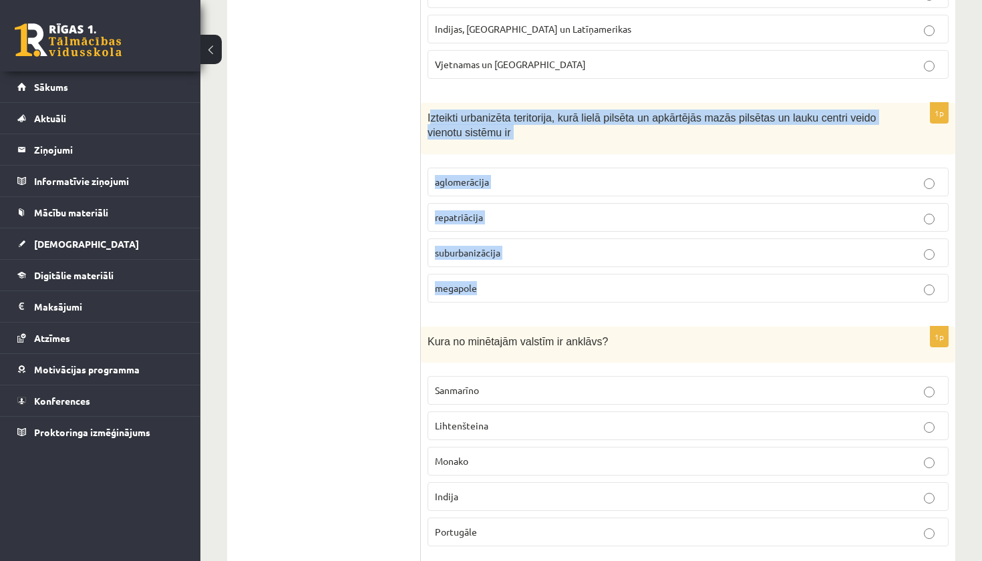
drag, startPoint x: 430, startPoint y: 110, endPoint x: 818, endPoint y: 289, distance: 427.4
click at [818, 288] on div "1p Izteikti urbanizēta teritorija, kurā lielā pilsēta un apkārtējās mazās pilsē…" at bounding box center [688, 208] width 534 height 210
copy div "zteikti urbanizēta teritorija, kurā lielā pilsēta un apkārtējās mazās pilsētas …"
click at [535, 175] on p "aglomerācija" at bounding box center [688, 182] width 506 height 14
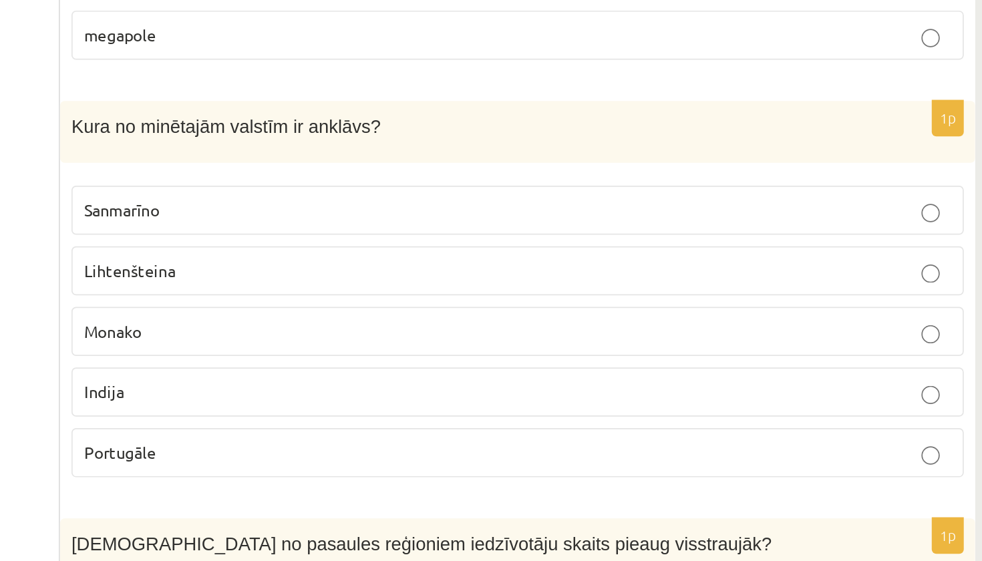
scroll to position [4276, 0]
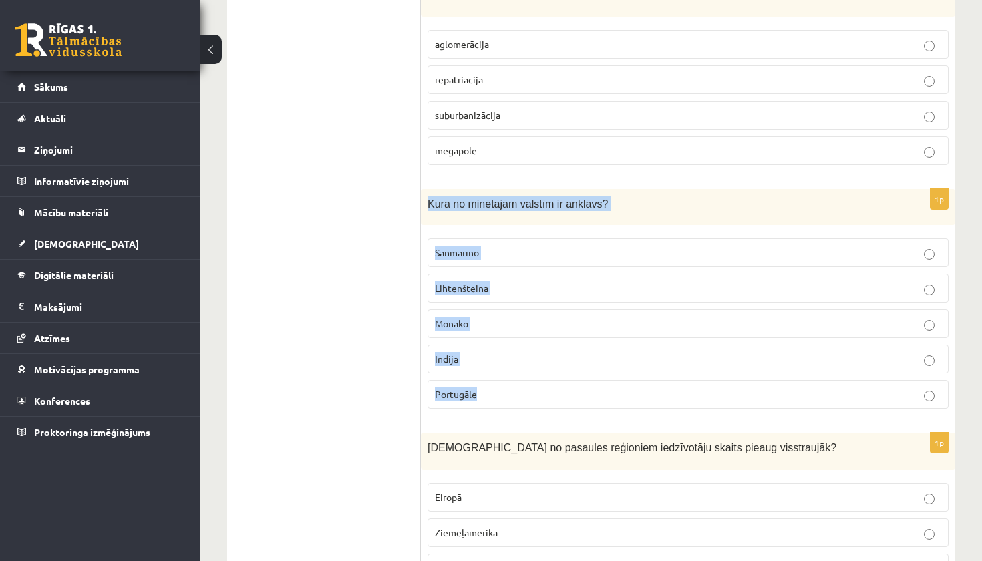
drag, startPoint x: 426, startPoint y: 197, endPoint x: 740, endPoint y: 396, distance: 371.2
click at [739, 396] on div "1p Kura no minētajām valstīm ir anklāvs? Sanmarīno Lihtenšteina Monako Indija P…" at bounding box center [688, 304] width 534 height 231
copy div "Kura no minētajām valstīm ir anklāvs? Sanmarīno Lihtenšteina Monako Indija Port…"
click at [515, 246] on p "Sanmarīno" at bounding box center [688, 253] width 506 height 14
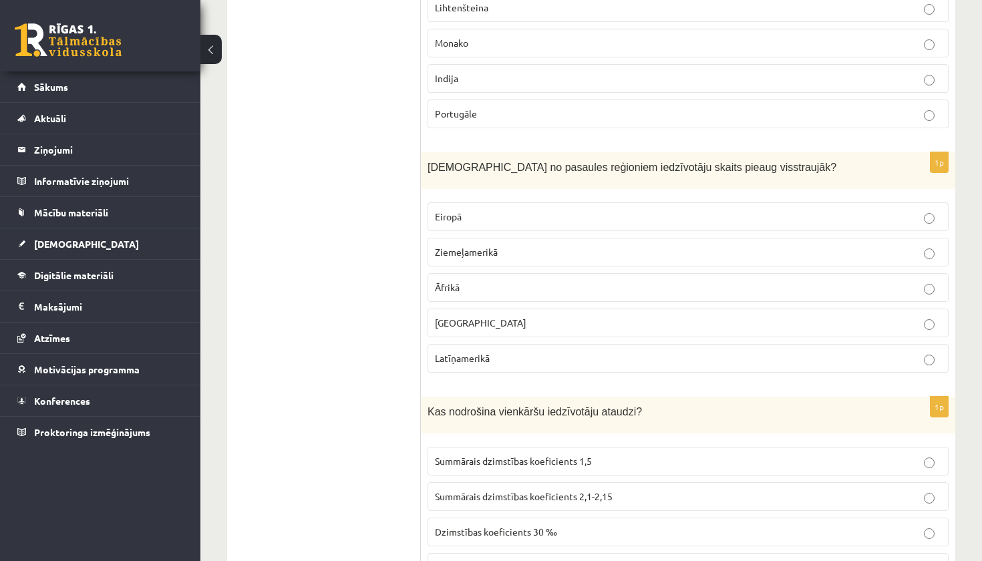
scroll to position [4557, 0]
drag, startPoint x: 460, startPoint y: 279, endPoint x: 471, endPoint y: 250, distance: 30.7
click at [460, 281] on span "Āfrikā" at bounding box center [447, 287] width 25 height 12
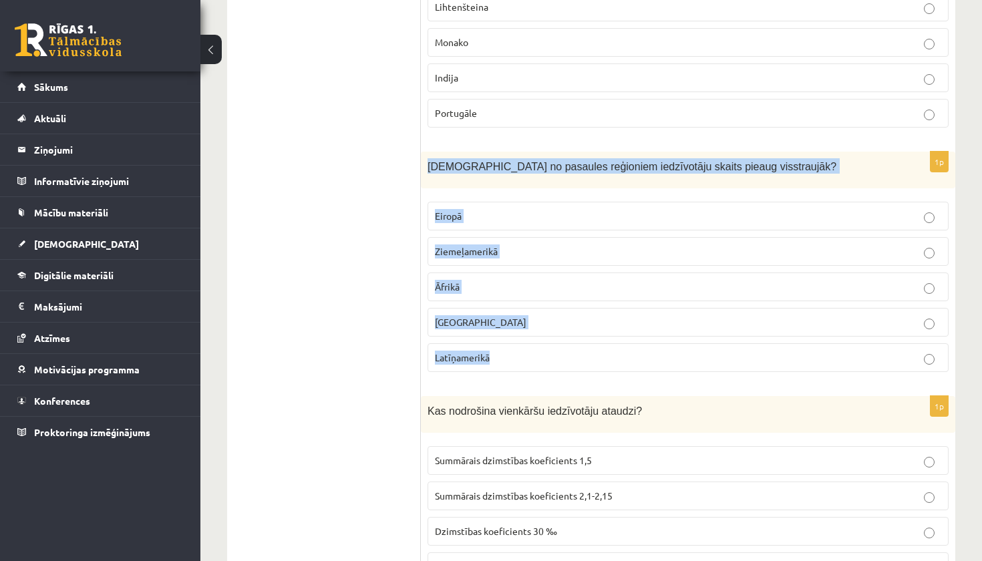
drag, startPoint x: 429, startPoint y: 153, endPoint x: 713, endPoint y: 361, distance: 352.4
click at [714, 361] on div "1p Kurā no pasaules reģioniem iedzīvotāju skaits pieaug visstraujāk? Eiropā Zie…" at bounding box center [688, 267] width 534 height 231
copy div "Kurā no pasaules reģioniem iedzīvotāju skaits pieaug visstraujāk? Eiropā Ziemeļ…"
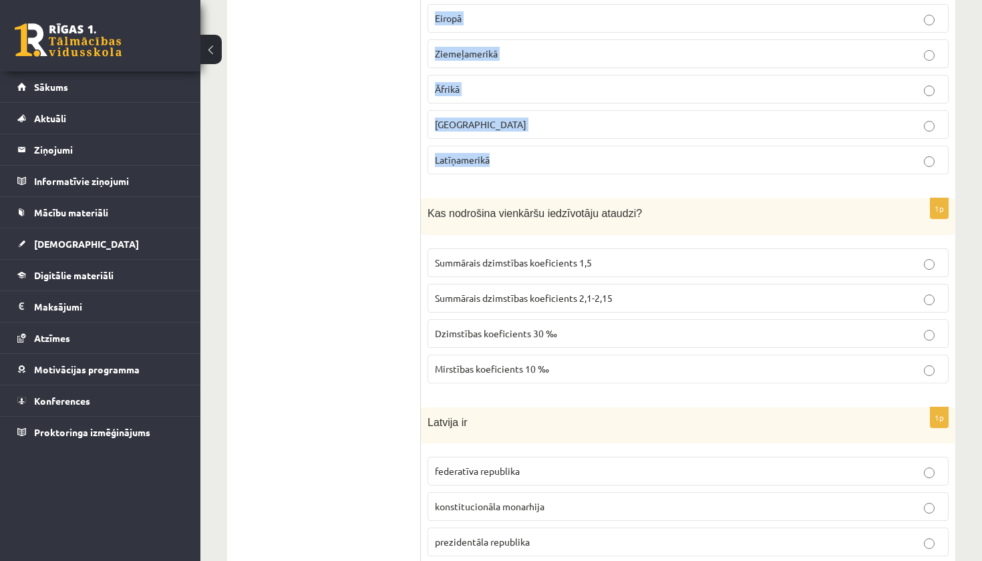
scroll to position [4221, 0]
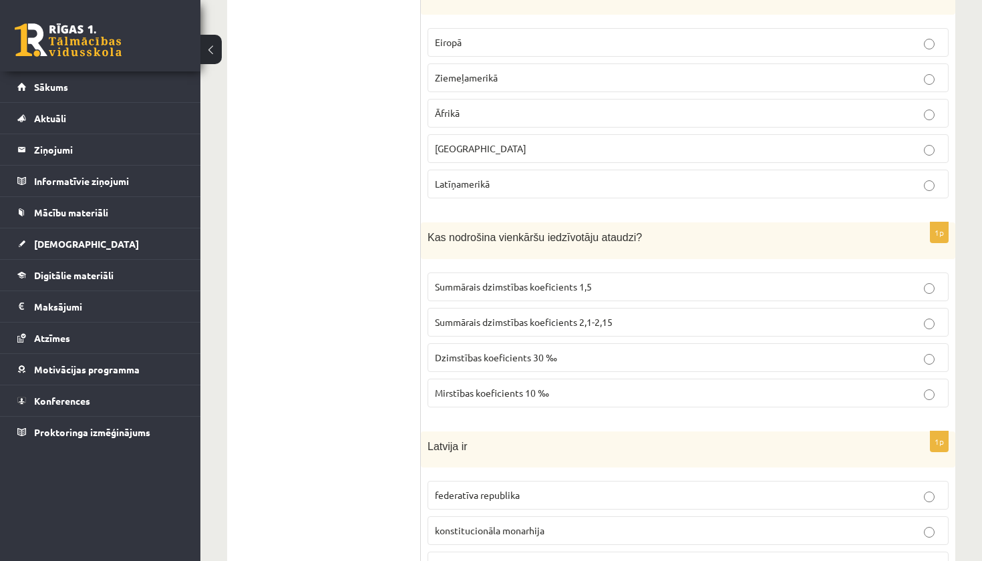
scroll to position [4733, 0]
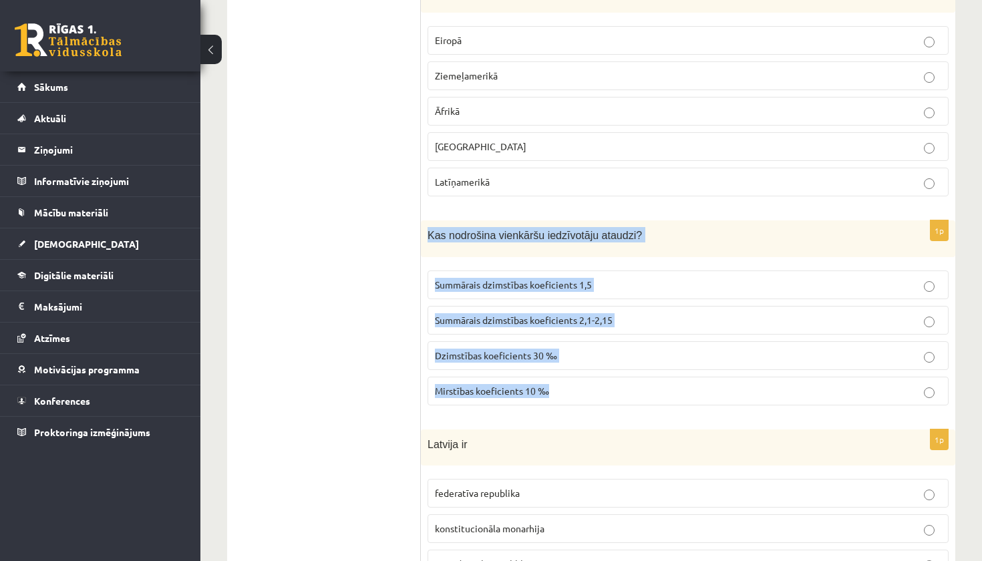
drag, startPoint x: 450, startPoint y: 230, endPoint x: 819, endPoint y: 393, distance: 403.5
click at [820, 393] on div "1p Kas nodrošina vienkāršu iedzīvotāju ataudzi? Summārais dzimstības koeficient…" at bounding box center [688, 318] width 534 height 196
copy div "Kas nodrošina vienkāršu iedzīvotāju ataudzi? Summārais dzimstības koeficients 1…"
click at [599, 314] on span "Summārais dzimstības koeficients 2,1-2,15" at bounding box center [524, 320] width 178 height 12
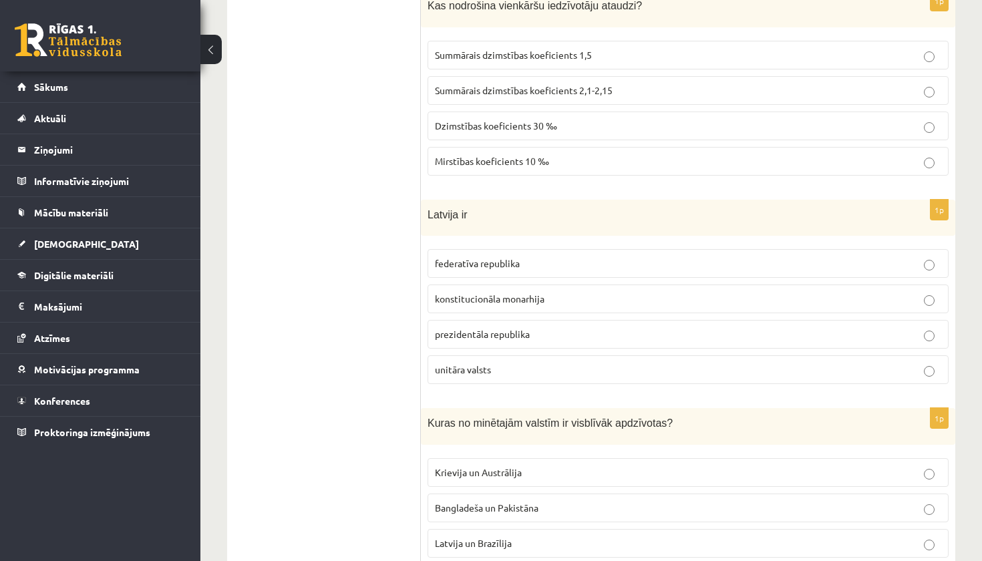
scroll to position [4983, 0]
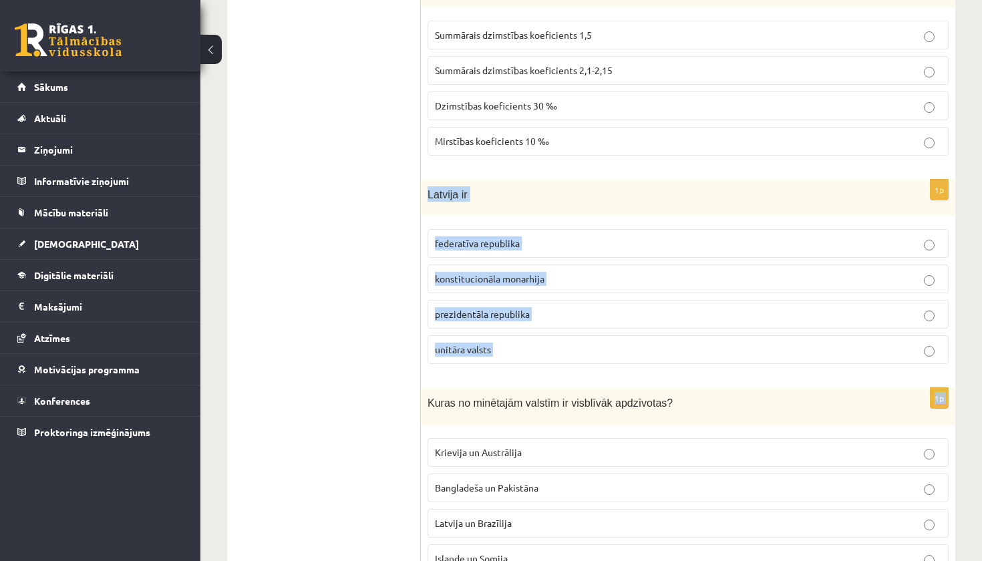
drag, startPoint x: 427, startPoint y: 187, endPoint x: 698, endPoint y: 384, distance: 335.3
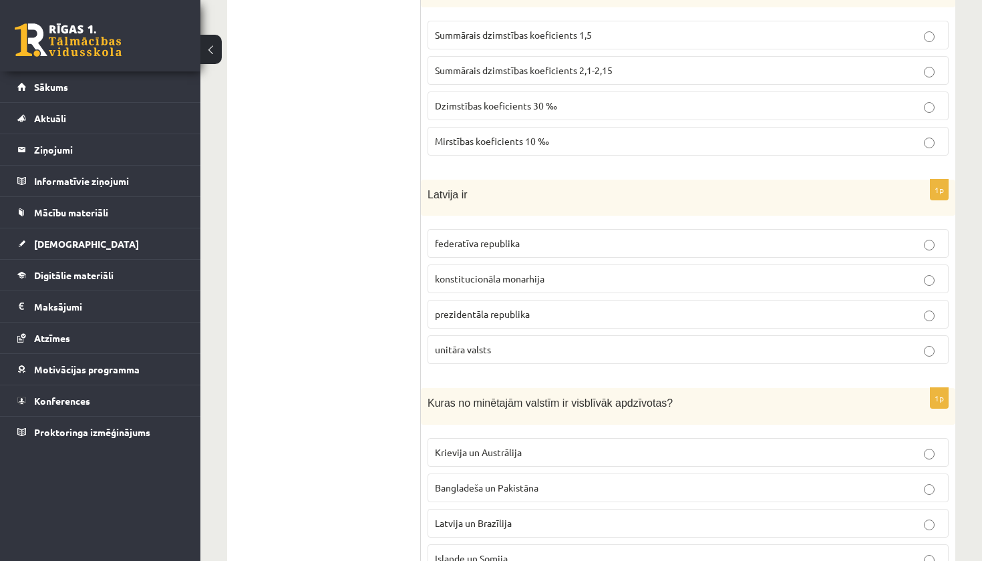
click at [699, 388] on div "Kuras no minētajām valstīm ir visblīvāk apdzīvotas?" at bounding box center [688, 406] width 534 height 37
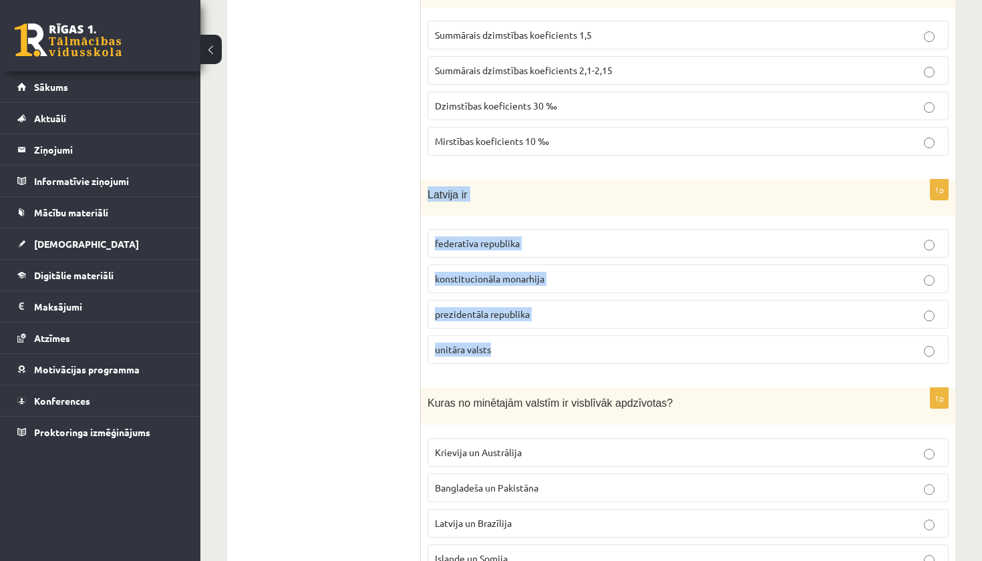
drag, startPoint x: 425, startPoint y: 188, endPoint x: 624, endPoint y: 359, distance: 262.9
click at [625, 359] on div "1p Latvija ir federatīva republika konstitucionāla monarhija prezidentāla repub…" at bounding box center [688, 278] width 534 height 196
copy div "Latvija ir federatīva republika konstitucionāla monarhija prezidentāla republik…"
click at [540, 343] on p "unitāra valsts" at bounding box center [688, 350] width 506 height 14
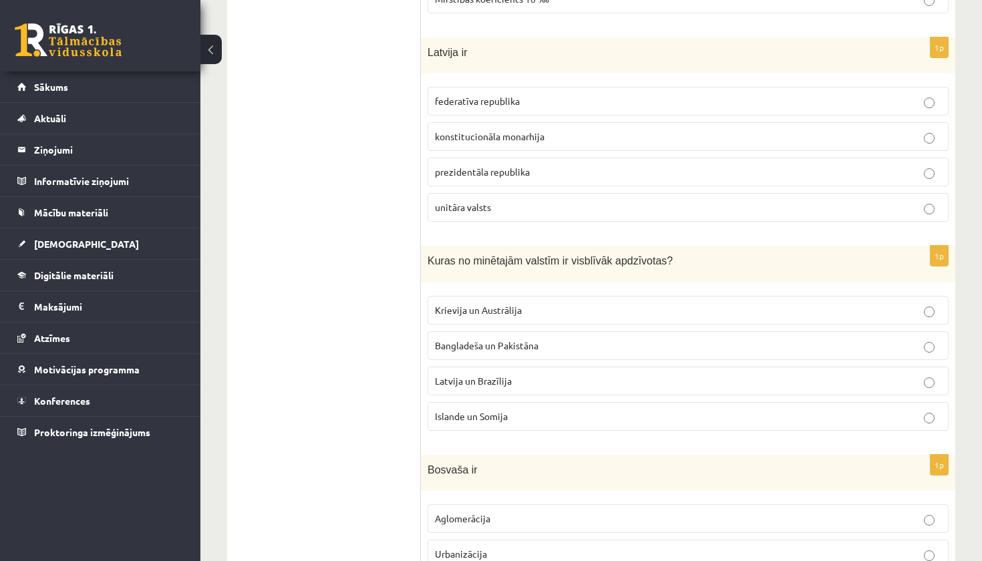
scroll to position [5159, 0]
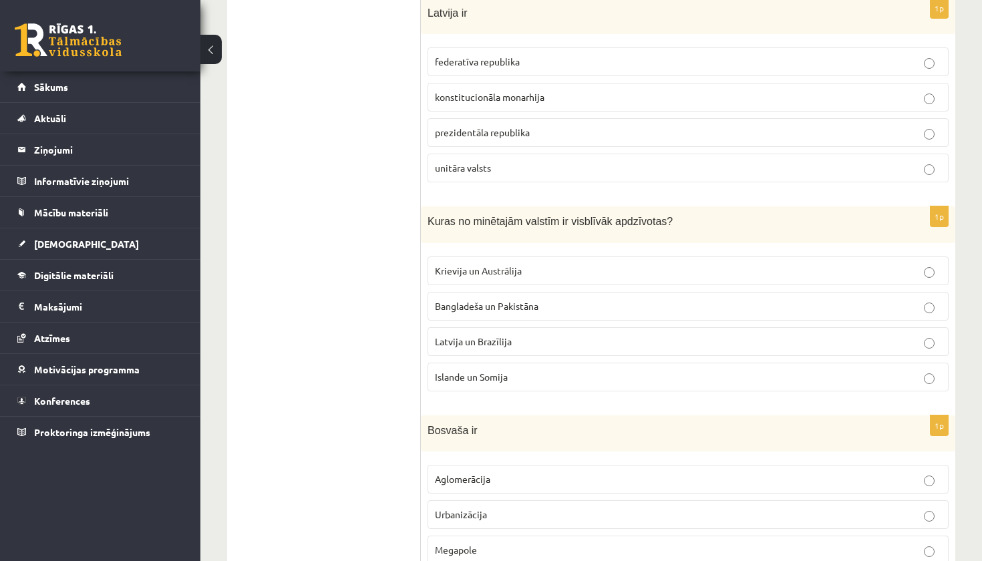
click at [482, 267] on p "Krievija un Austrālija" at bounding box center [688, 271] width 506 height 14
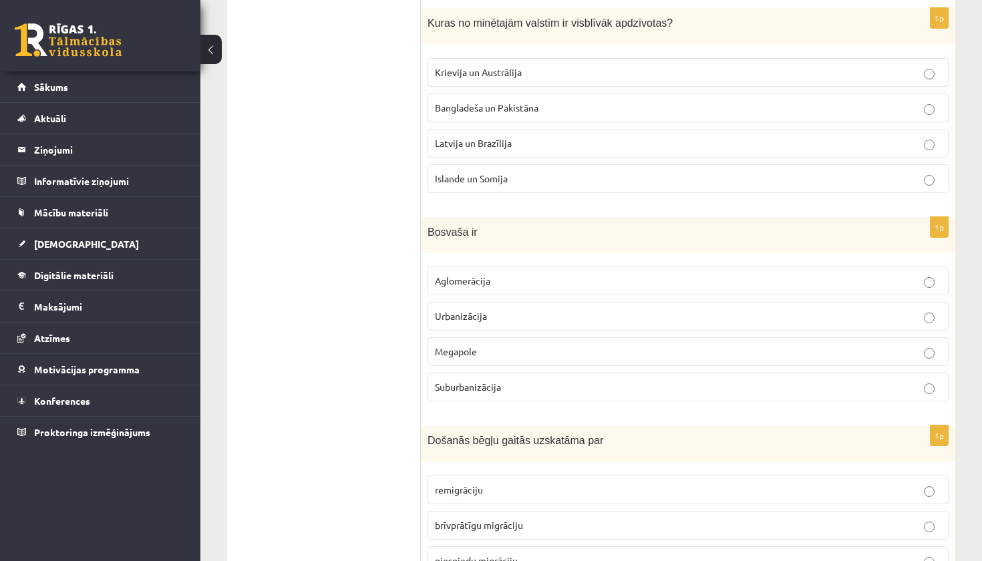
scroll to position [5363, 0]
drag, startPoint x: 424, startPoint y: 221, endPoint x: 534, endPoint y: 379, distance: 192.8
click at [534, 379] on div "1p Bosvaša ir Aglomerācija Urbanizācija Megapole Suburbanizācija" at bounding box center [688, 315] width 534 height 196
copy div "Bosvaša ir Aglomerācija Urbanizācija Megapole Suburbanizācija"
click at [486, 345] on p "Megapole" at bounding box center [688, 352] width 506 height 14
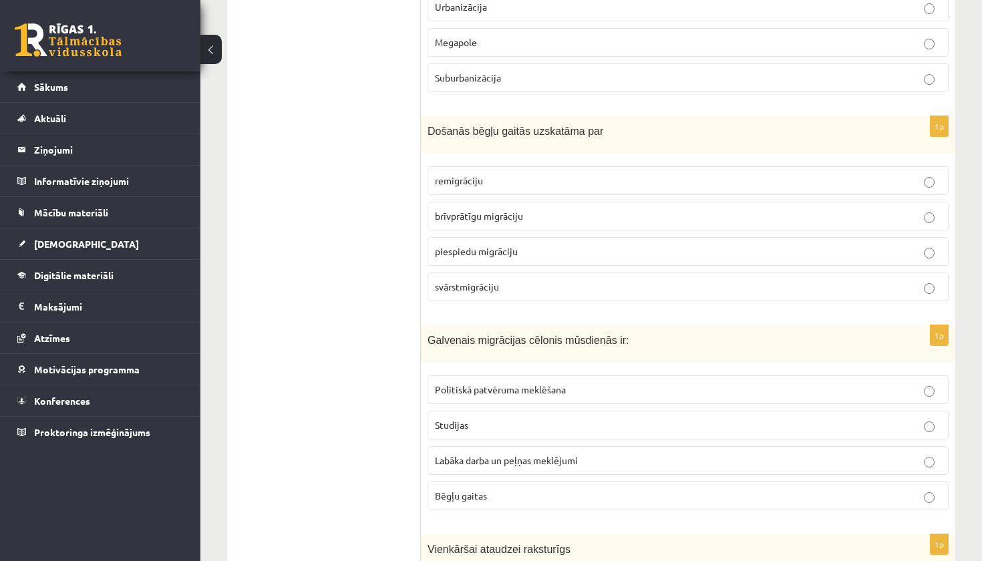
scroll to position [5685, 0]
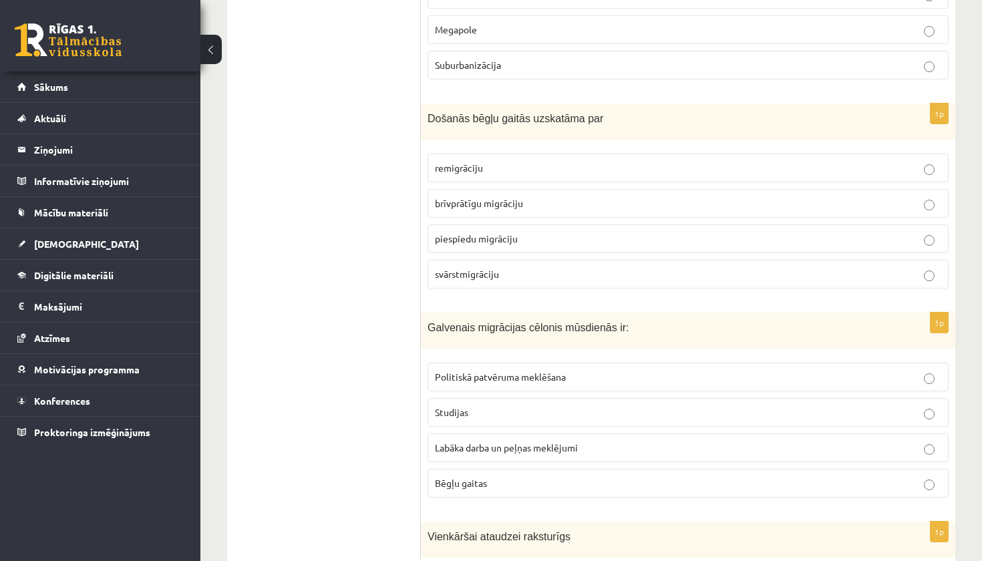
click at [531, 232] on p "piespiedu migrāciju" at bounding box center [688, 239] width 506 height 14
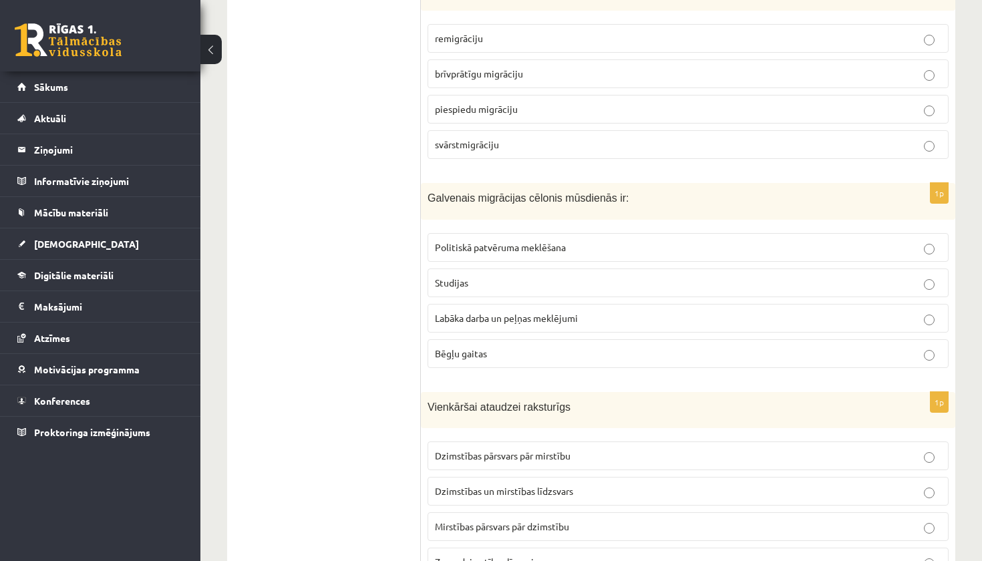
scroll to position [5815, 0]
click at [550, 240] on span "Politiskā patvēruma meklēšana" at bounding box center [500, 246] width 131 height 12
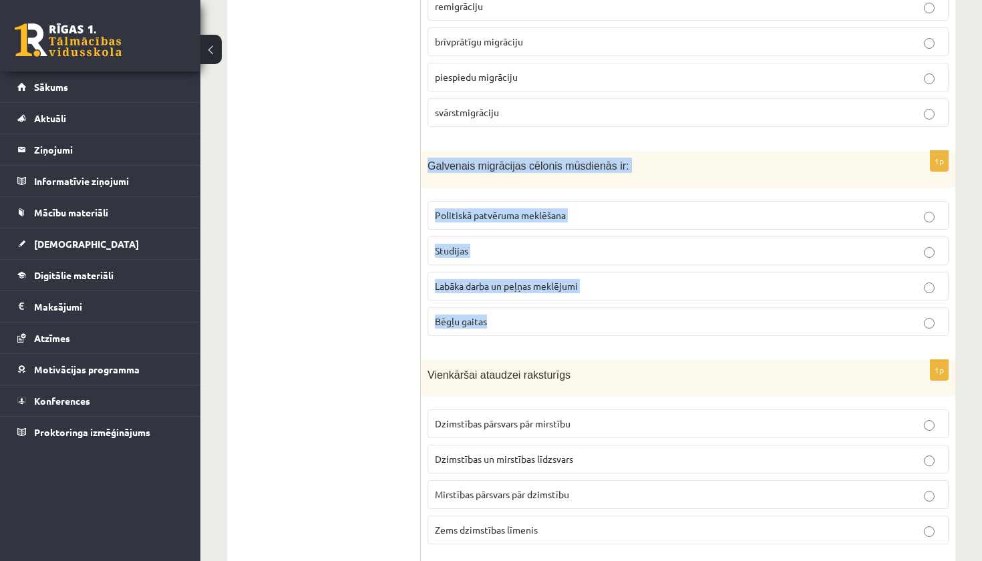
scroll to position [5849, 0]
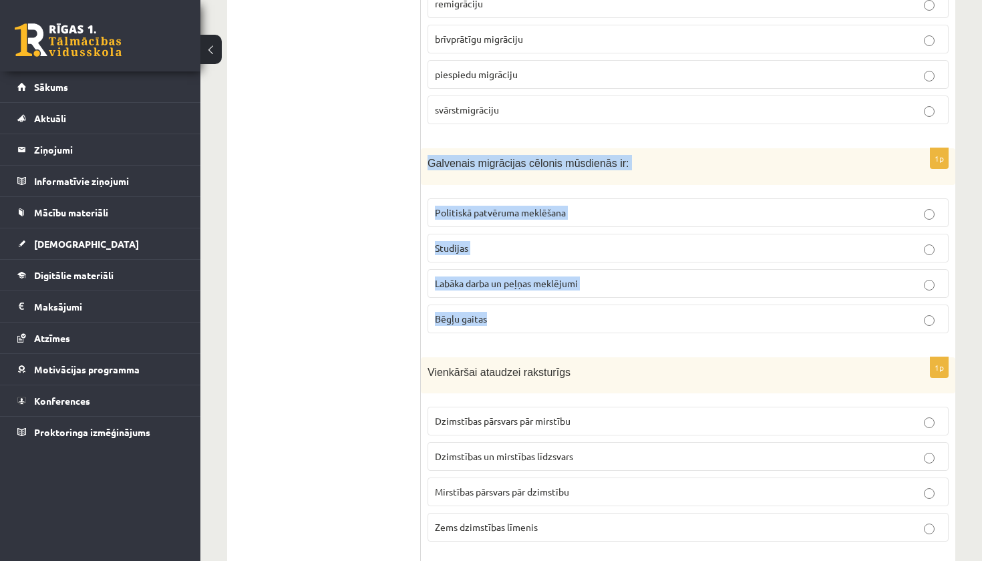
drag, startPoint x: 421, startPoint y: 162, endPoint x: 710, endPoint y: 321, distance: 330.4
click at [710, 321] on div "1p Galvenais migrācijas cēlonis mūsdienās ir: Politiskā patvēruma meklēšana Stu…" at bounding box center [688, 246] width 534 height 196
copy div "Galvenais migrācijas cēlonis mūsdienās ir: Politiskā patvēruma meklēšana Studij…"
click at [525, 277] on span "Labāka darba un peļņas meklējumi" at bounding box center [506, 283] width 143 height 12
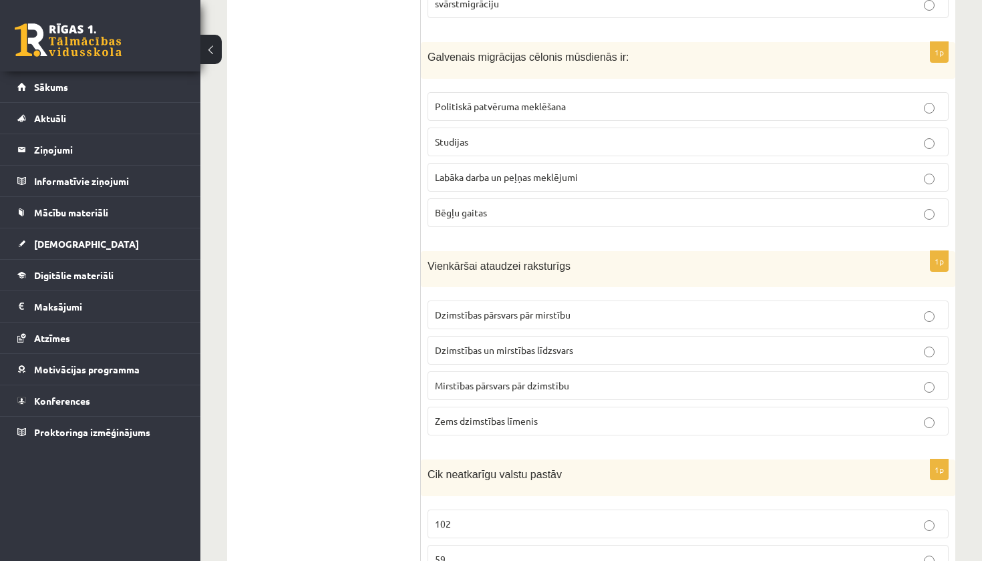
scroll to position [5972, 0]
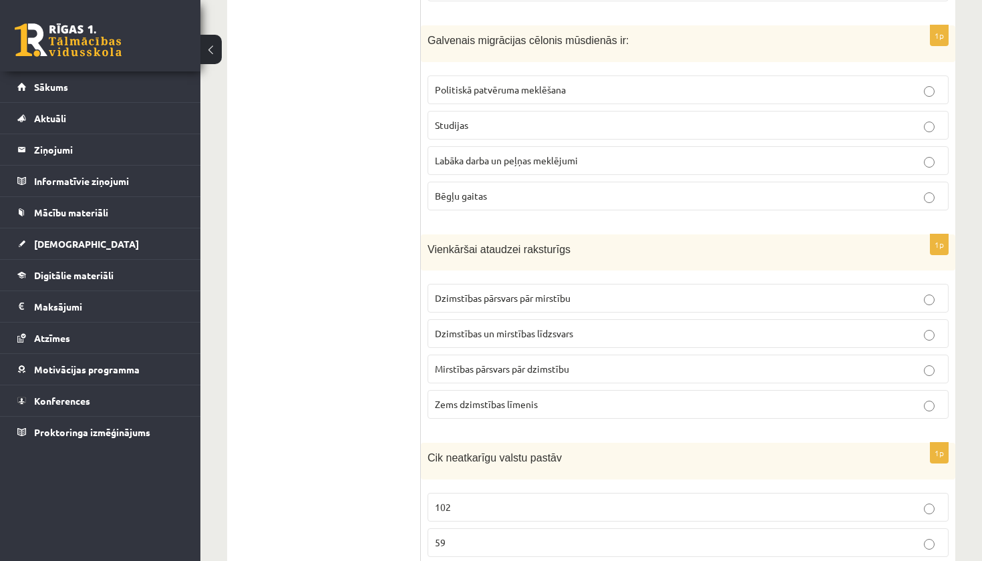
click at [500, 327] on span "Dzimstības un mirstības līdzsvars" at bounding box center [504, 333] width 138 height 12
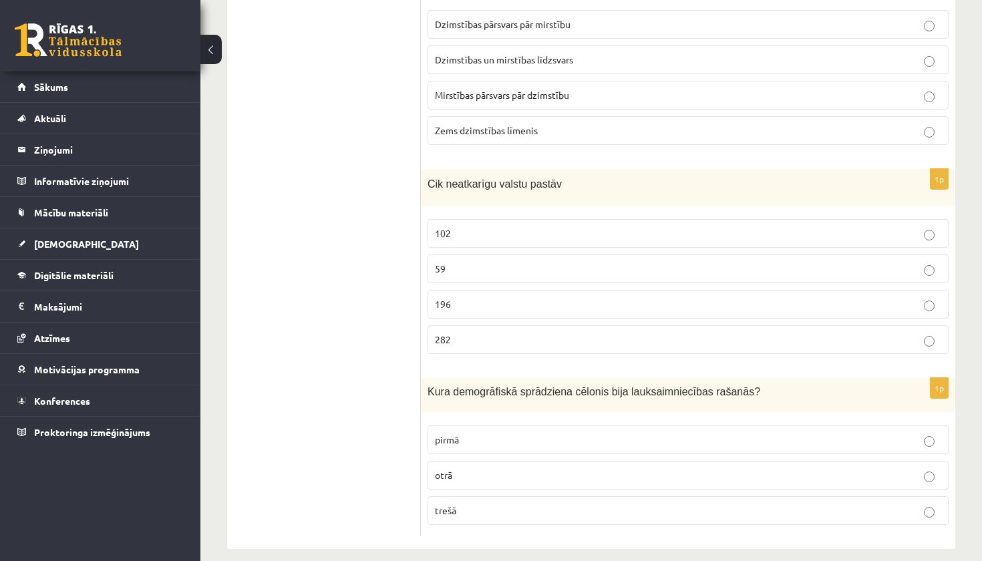
scroll to position [6248, 0]
click at [481, 296] on p "196" at bounding box center [688, 303] width 506 height 14
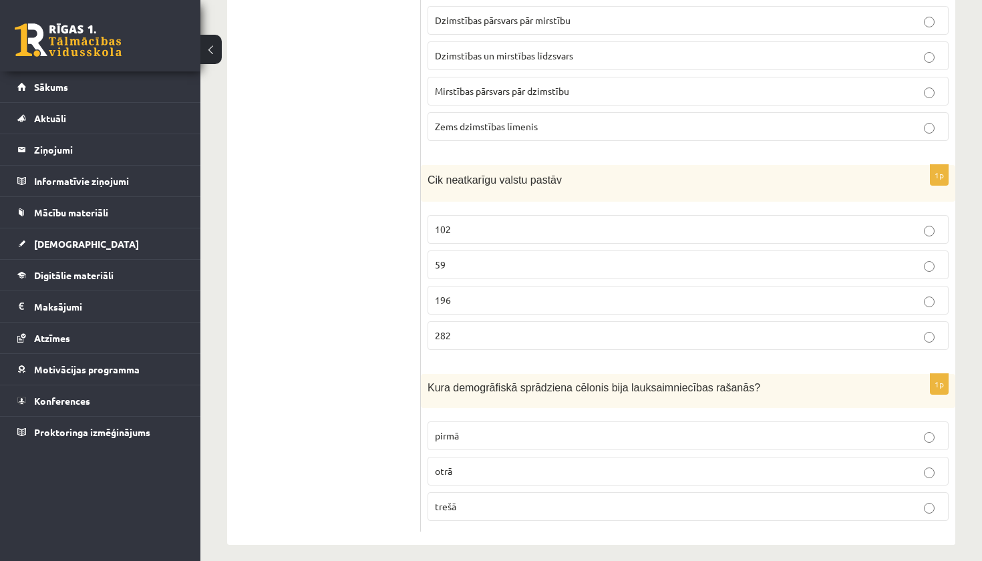
scroll to position [6249, 0]
click at [461, 466] on p "otrā" at bounding box center [688, 473] width 506 height 14
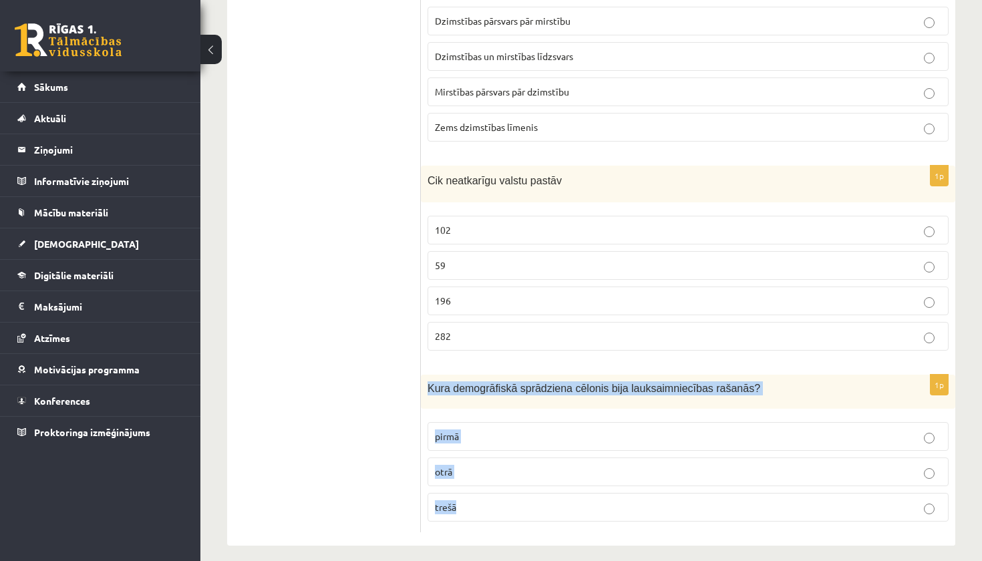
drag, startPoint x: 426, startPoint y: 379, endPoint x: 981, endPoint y: 560, distance: 584.1
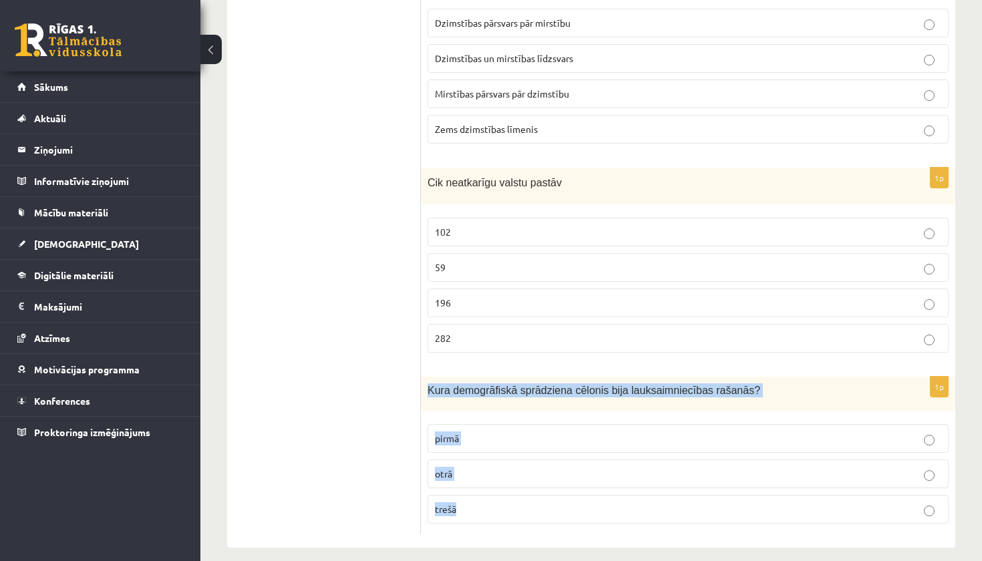
scroll to position [6240, 0]
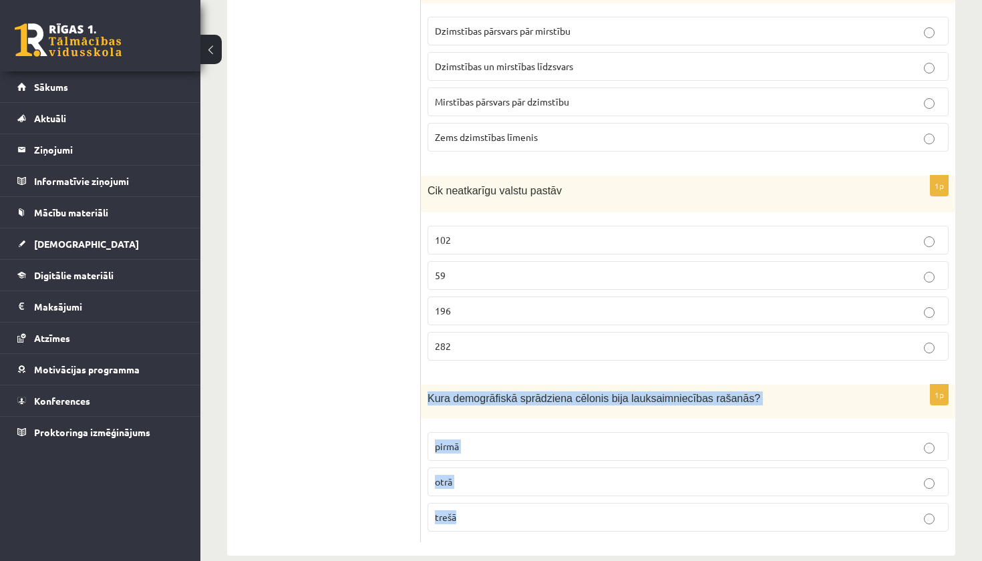
click at [447, 440] on span "pirmā" at bounding box center [447, 446] width 24 height 12
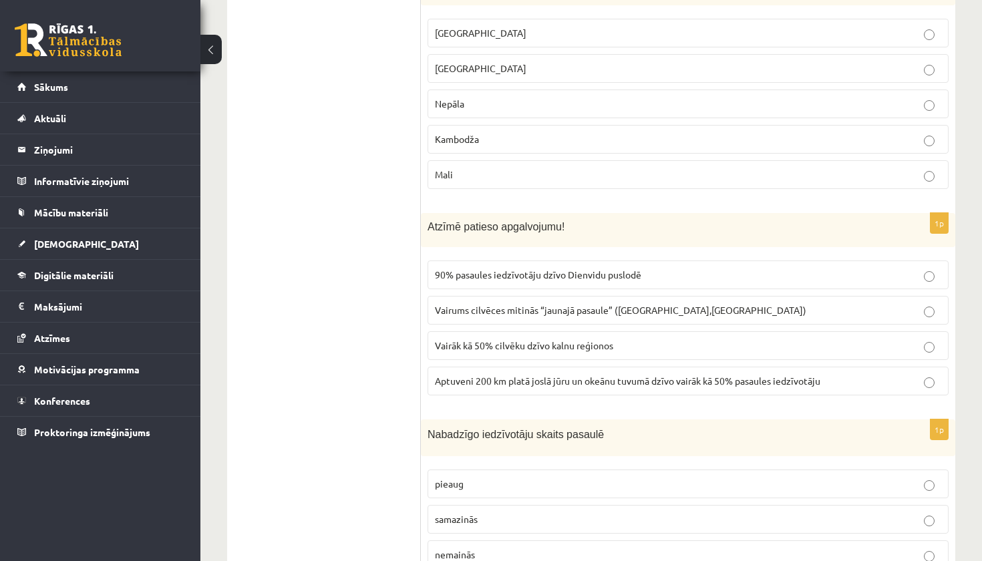
scroll to position [2281, 0]
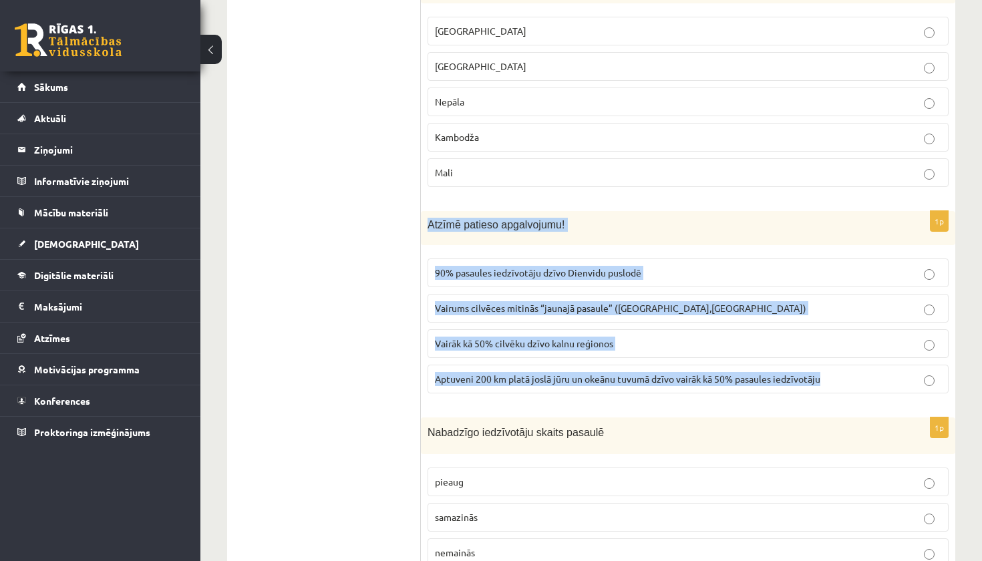
drag, startPoint x: 451, startPoint y: 230, endPoint x: 661, endPoint y: 383, distance: 260.6
click at [661, 383] on div "1p Atzīmē patieso apgalvojumu! 90% pasaules iedzīvotāju dzīvo Dienvidu puslodē …" at bounding box center [688, 307] width 534 height 193
click at [563, 373] on span "Aptuveni 200 km platā joslā jūru un okeānu tuvumā dzīvo vairāk kā 50% pasaules …" at bounding box center [627, 379] width 385 height 12
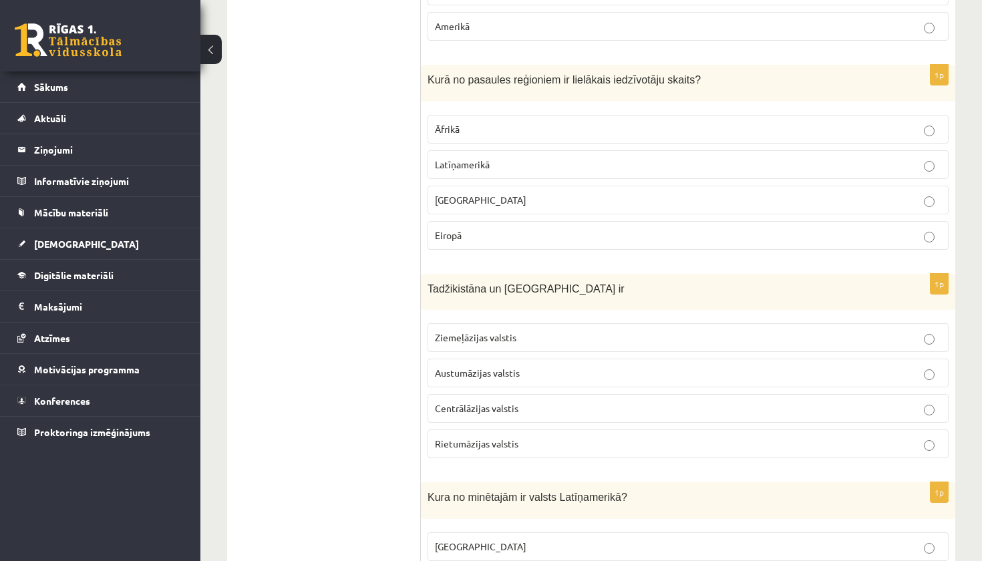
scroll to position [1766, 0]
click at [518, 401] on p "Centrālāzijas valstis" at bounding box center [688, 408] width 506 height 14
click at [538, 341] on p "Ziemeļāzijas valstis" at bounding box center [688, 338] width 506 height 14
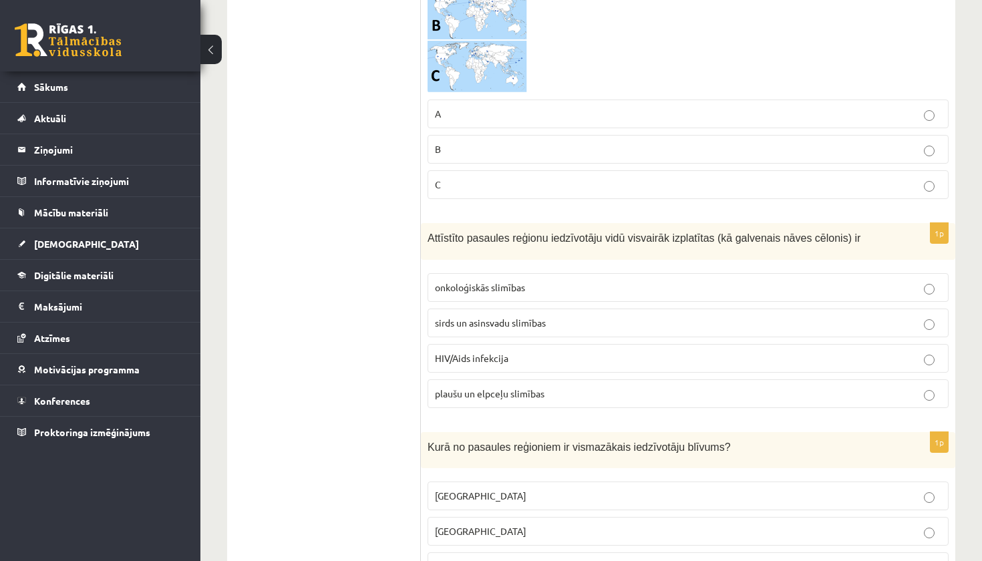
scroll to position [1155, 1]
click at [587, 285] on p "onkoloģiskās slimības" at bounding box center [688, 287] width 506 height 14
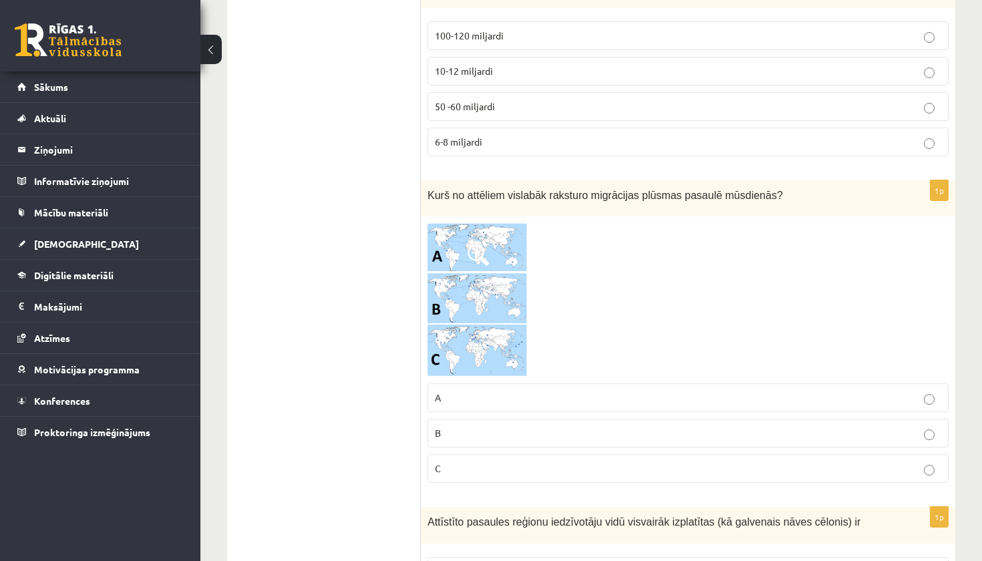
scroll to position [872, 0]
click at [488, 237] on img at bounding box center [478, 299] width 100 height 154
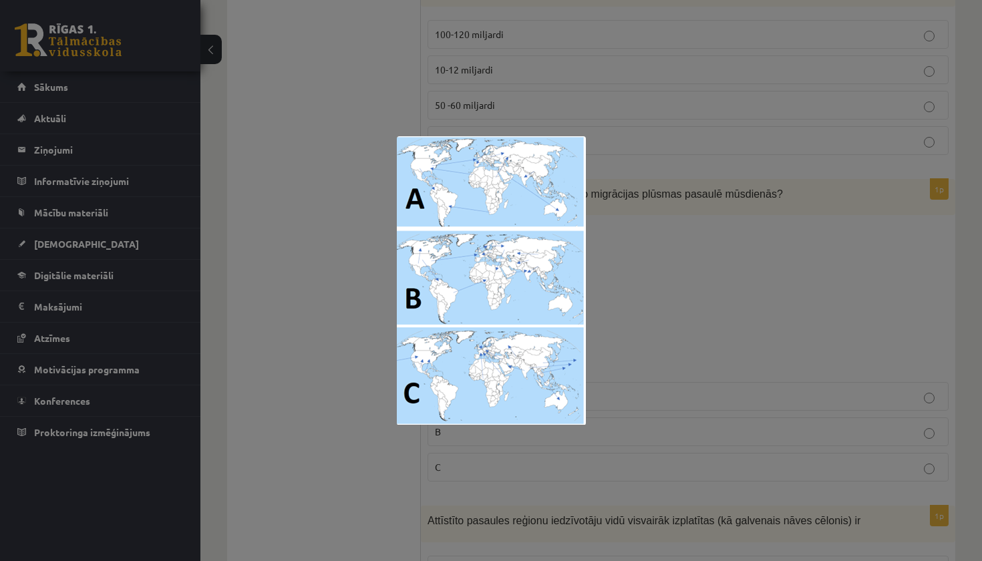
click at [513, 206] on img at bounding box center [491, 280] width 189 height 289
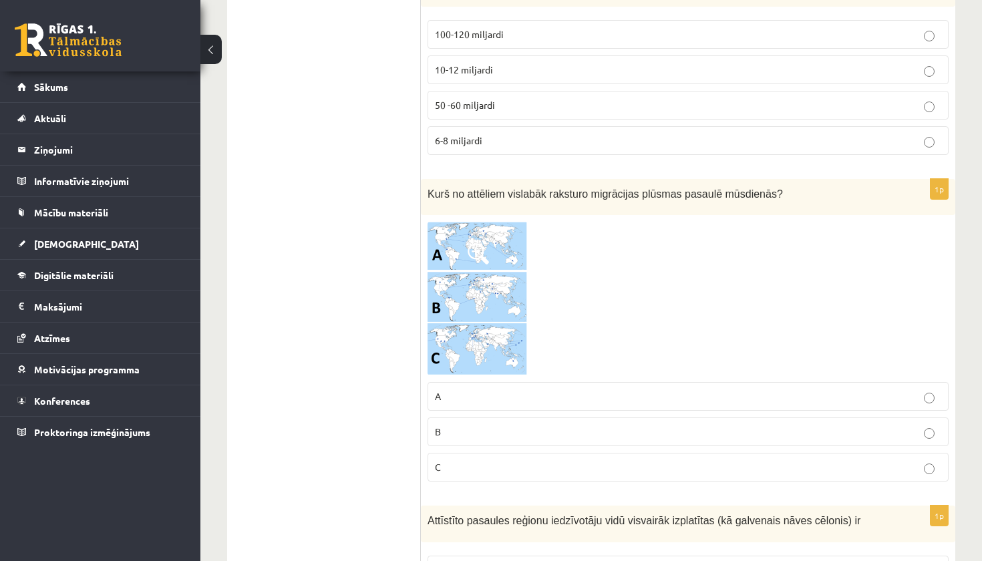
click at [482, 234] on img at bounding box center [478, 299] width 100 height 154
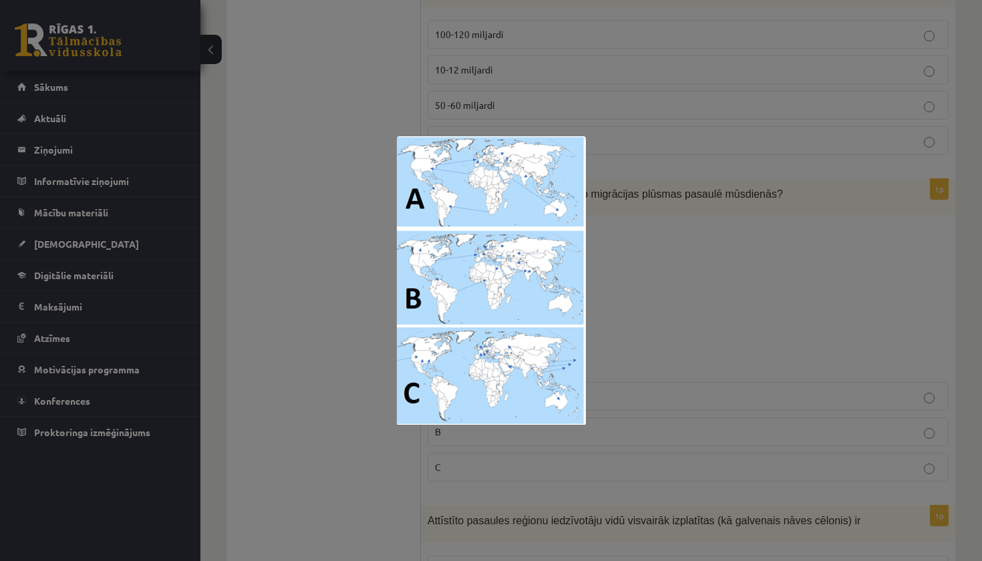
click at [645, 241] on div at bounding box center [491, 280] width 982 height 561
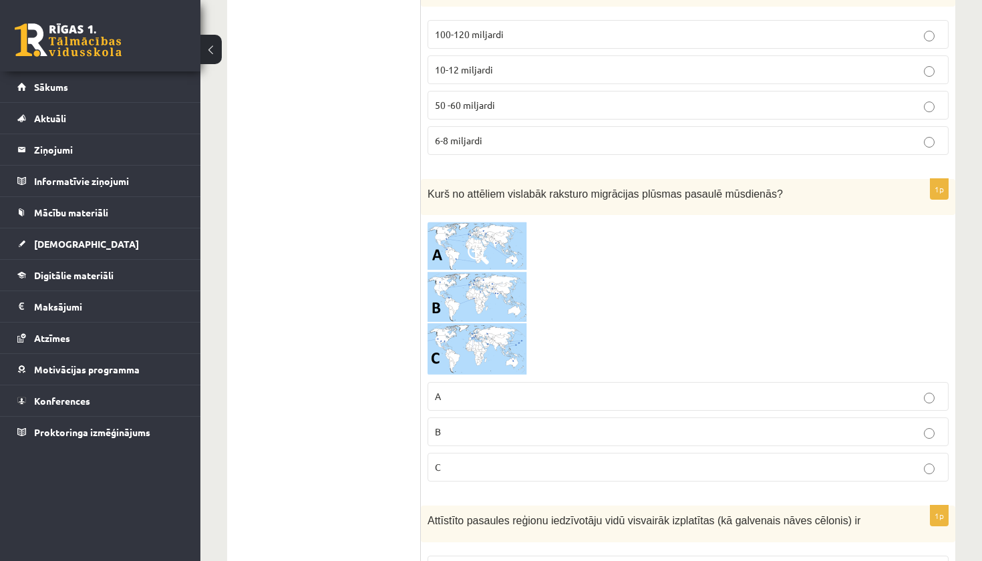
click at [507, 460] on p "C" at bounding box center [688, 467] width 506 height 14
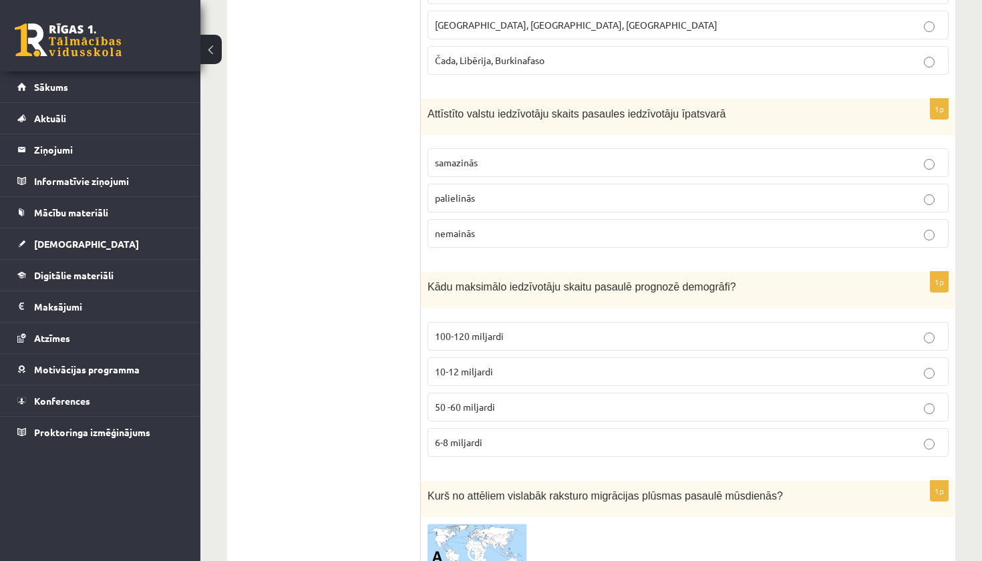
scroll to position [568, 0]
click at [570, 369] on p "10-12 miljardi" at bounding box center [688, 374] width 506 height 14
click at [500, 168] on p "samazinās" at bounding box center [688, 165] width 506 height 14
click at [500, 228] on p "nemainās" at bounding box center [688, 235] width 506 height 14
click at [494, 189] on label "palielinās" at bounding box center [688, 200] width 521 height 29
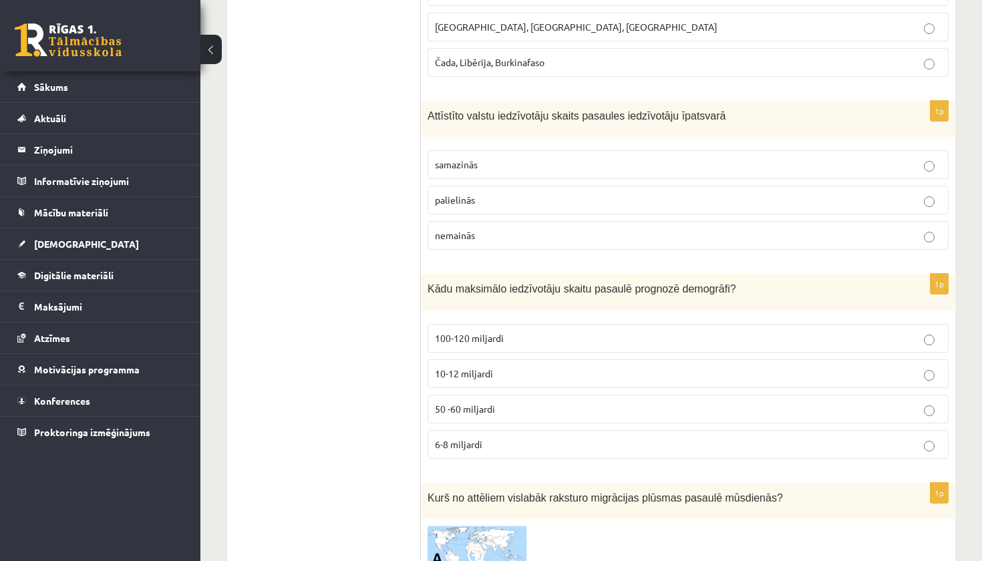
click at [473, 150] on label "samazinās" at bounding box center [688, 164] width 521 height 29
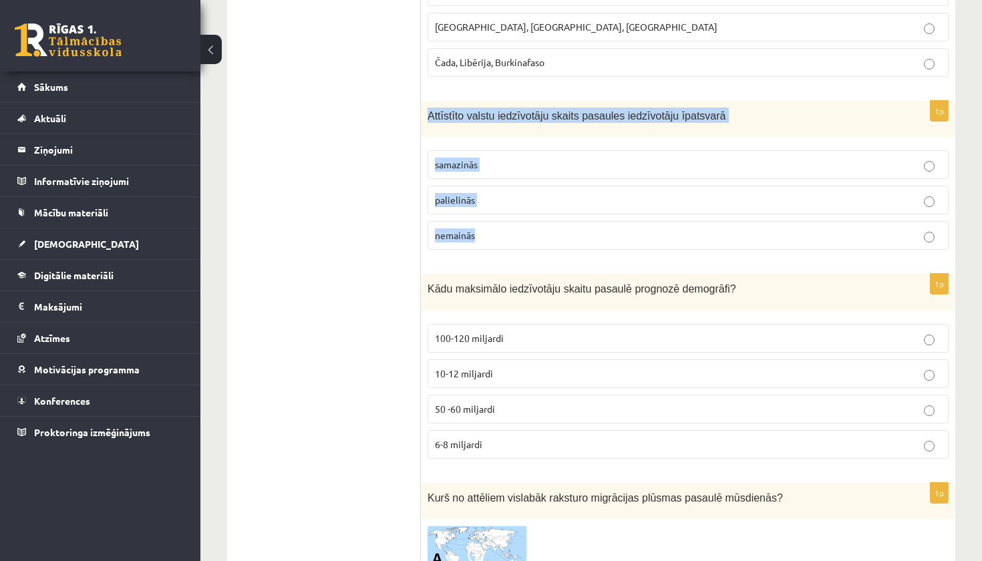
drag, startPoint x: 426, startPoint y: 116, endPoint x: 844, endPoint y: 256, distance: 441.1
click at [844, 256] on div "1p Attīstīto valstu iedzīvotāju skaits pasaules iedzīvotāju īpatsvarā samazinās…" at bounding box center [688, 181] width 534 height 160
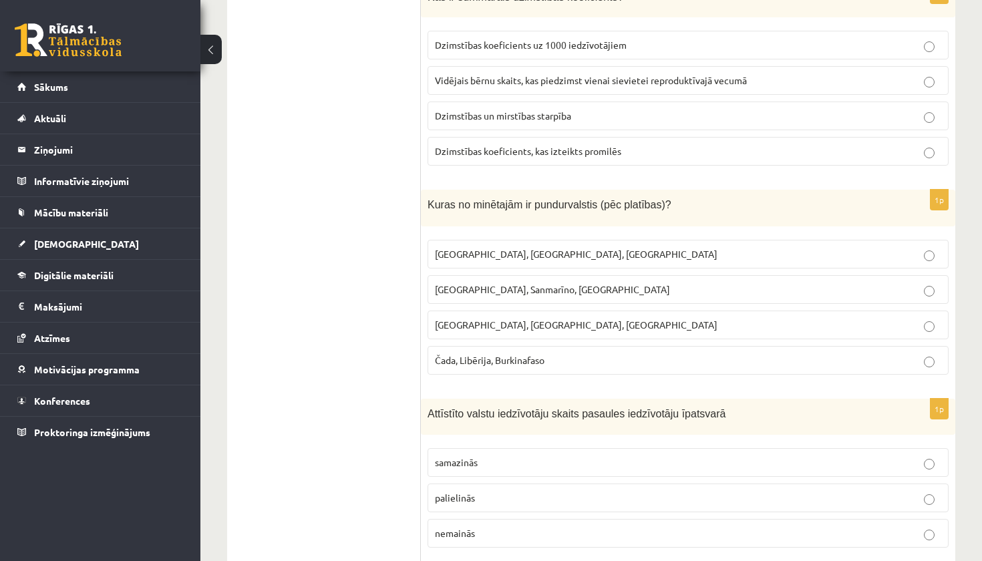
scroll to position [267, 0]
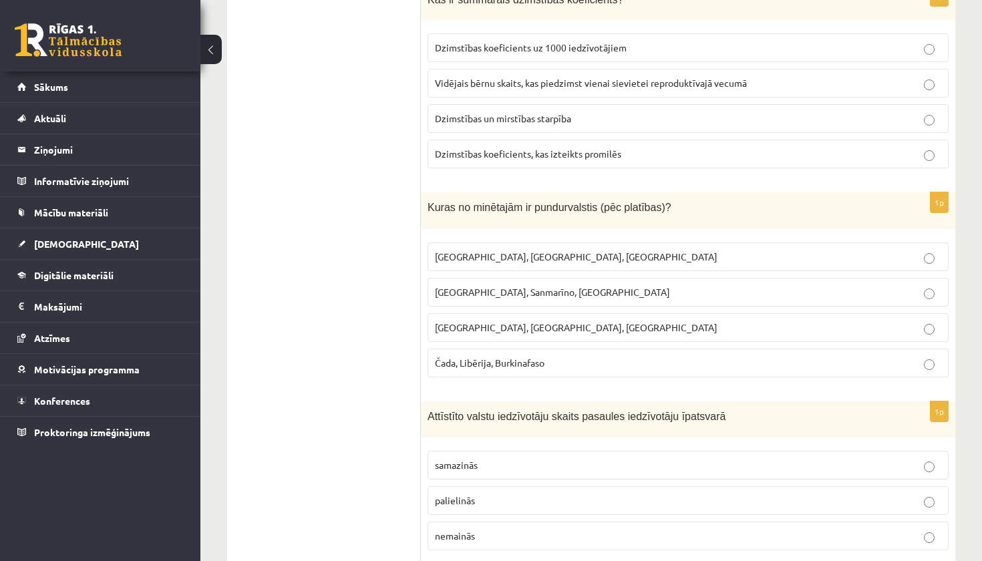
click at [605, 297] on p "Monako, Sanmarīno, Luksemburga" at bounding box center [688, 292] width 506 height 14
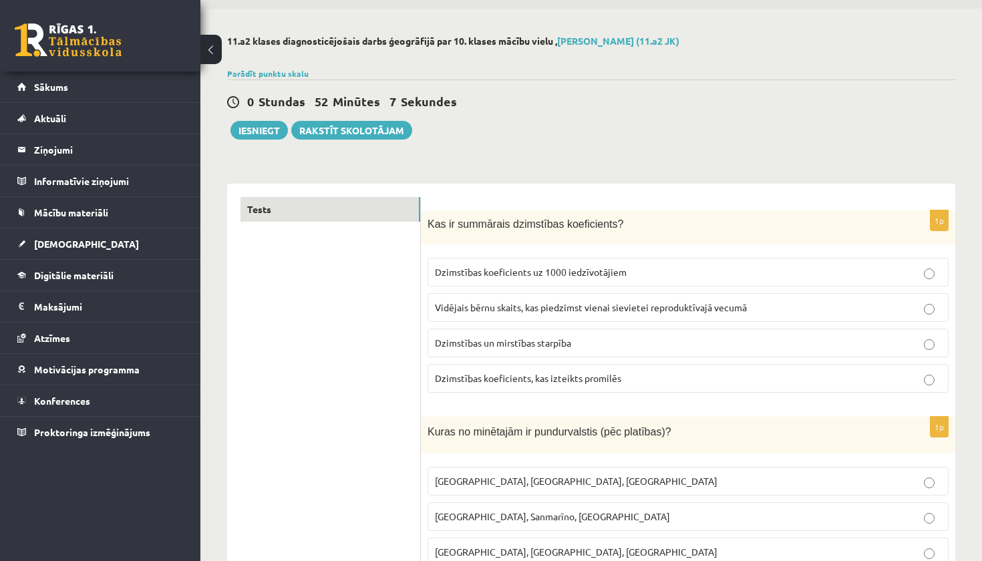
scroll to position [38, 0]
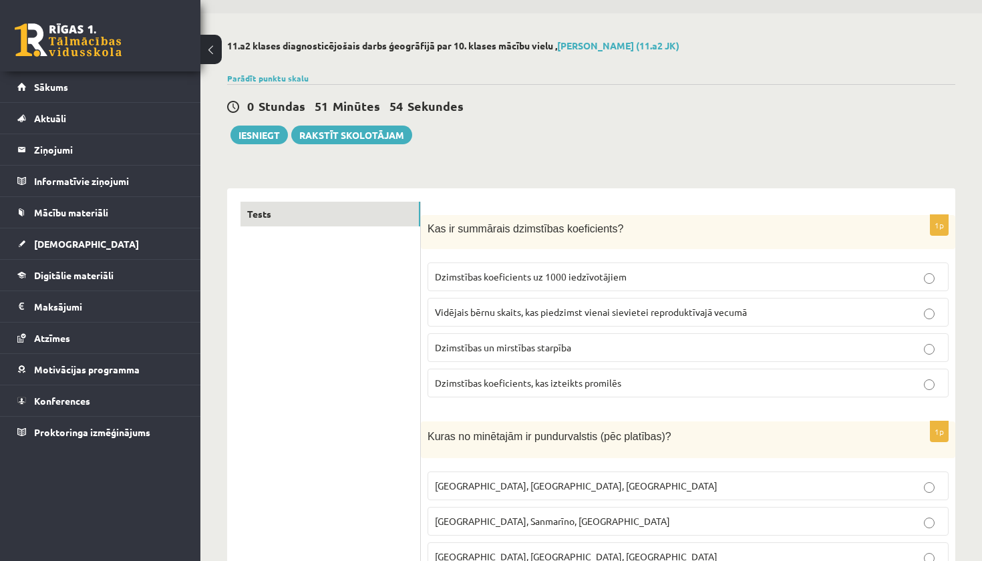
click at [602, 289] on label "Dzimstības koeficients uz 1000 iedzīvotājiem" at bounding box center [688, 277] width 521 height 29
click at [267, 138] on button "Iesniegt" at bounding box center [258, 135] width 57 height 19
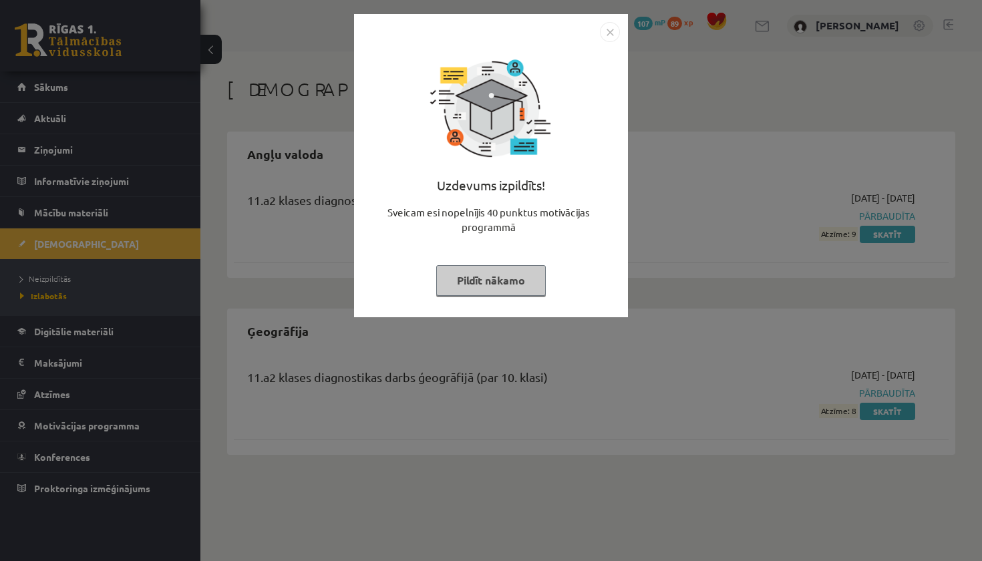
click at [484, 279] on button "Pildīt nākamo" at bounding box center [491, 280] width 110 height 31
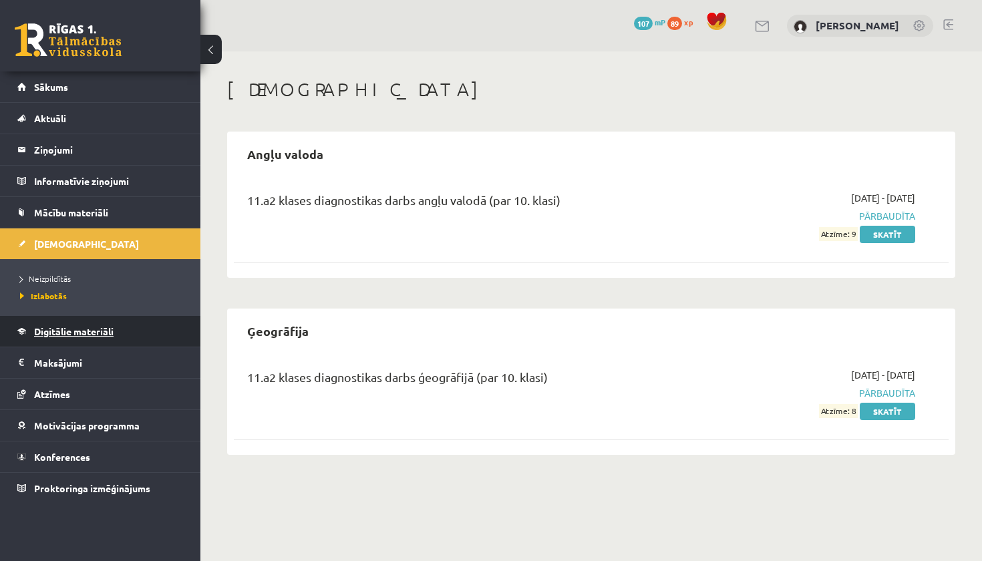
click at [120, 322] on link "Digitālie materiāli" at bounding box center [100, 331] width 166 height 31
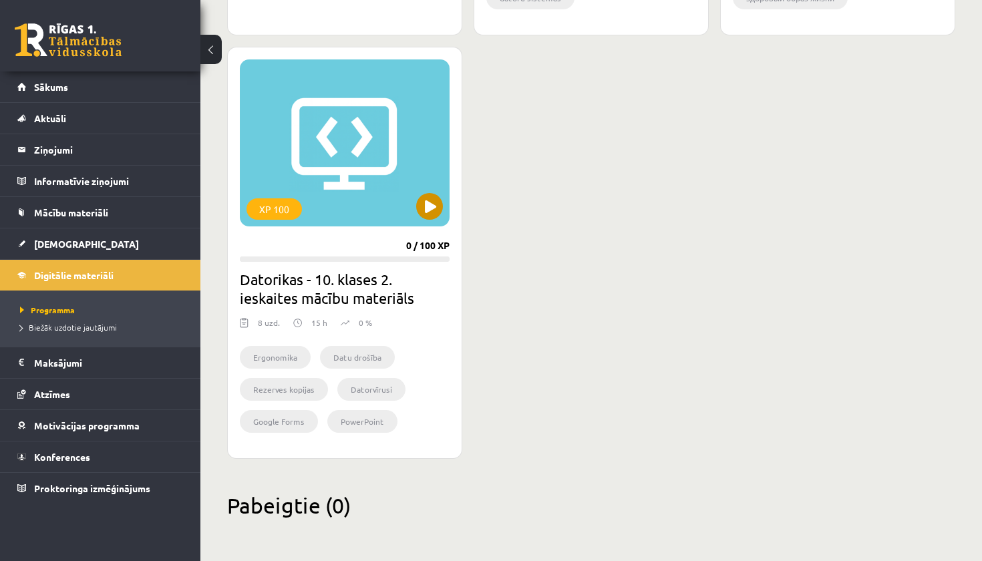
scroll to position [1181, 0]
click at [425, 209] on button at bounding box center [429, 206] width 27 height 27
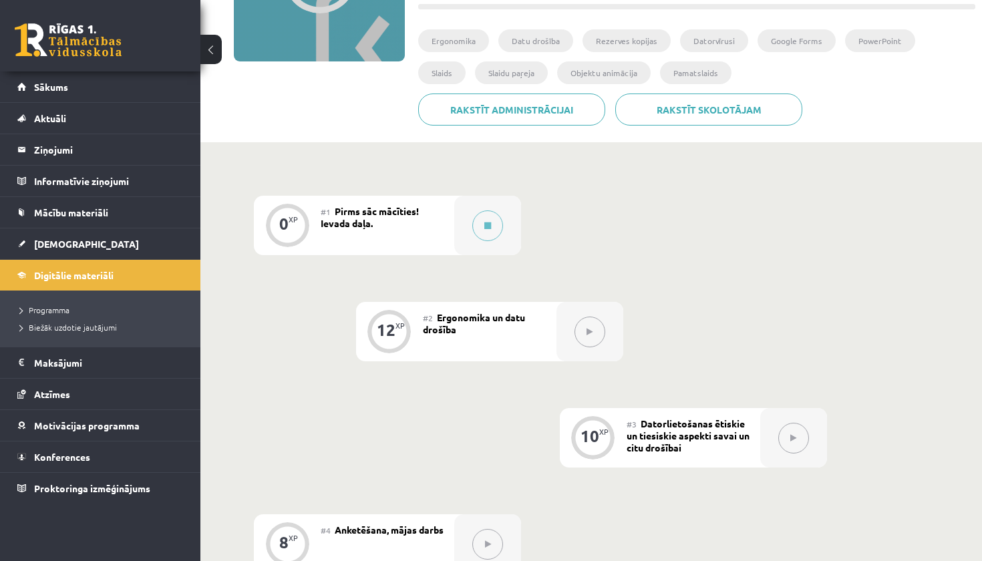
scroll to position [243, 0]
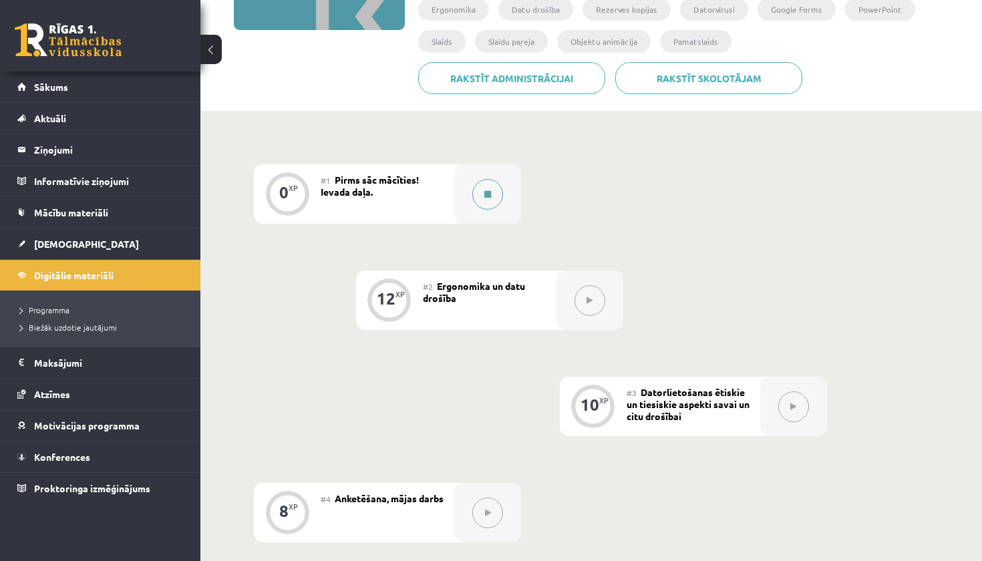
click at [492, 203] on button at bounding box center [487, 194] width 31 height 31
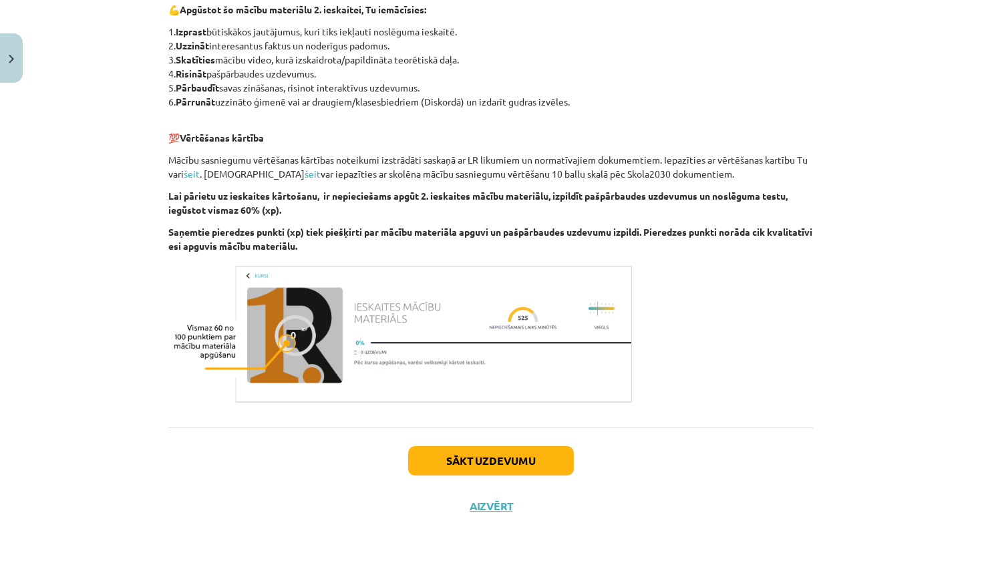
scroll to position [677, 0]
click at [490, 455] on button "Sākt uzdevumu" at bounding box center [491, 460] width 166 height 29
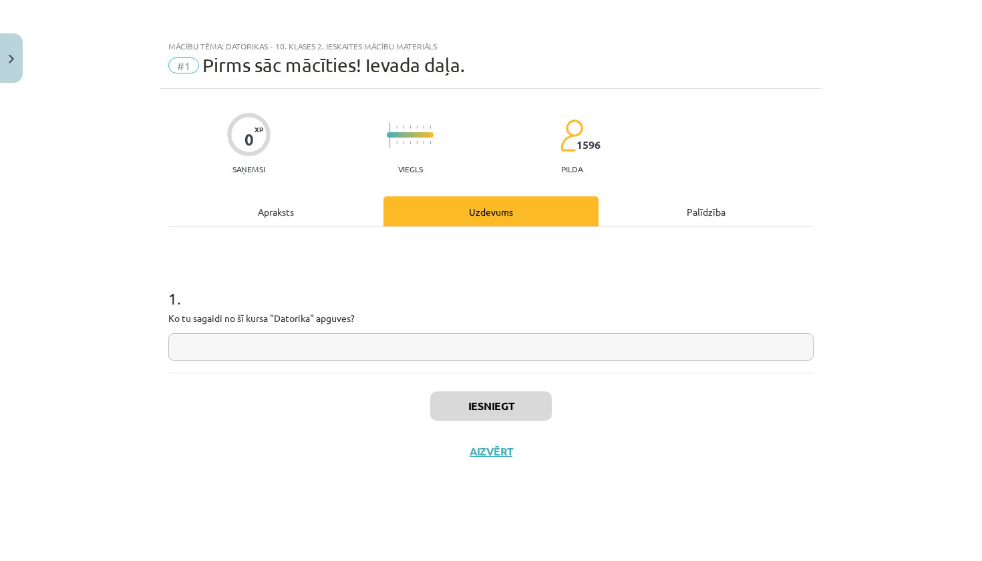
scroll to position [0, 0]
click at [304, 347] on input "text" at bounding box center [490, 346] width 645 height 27
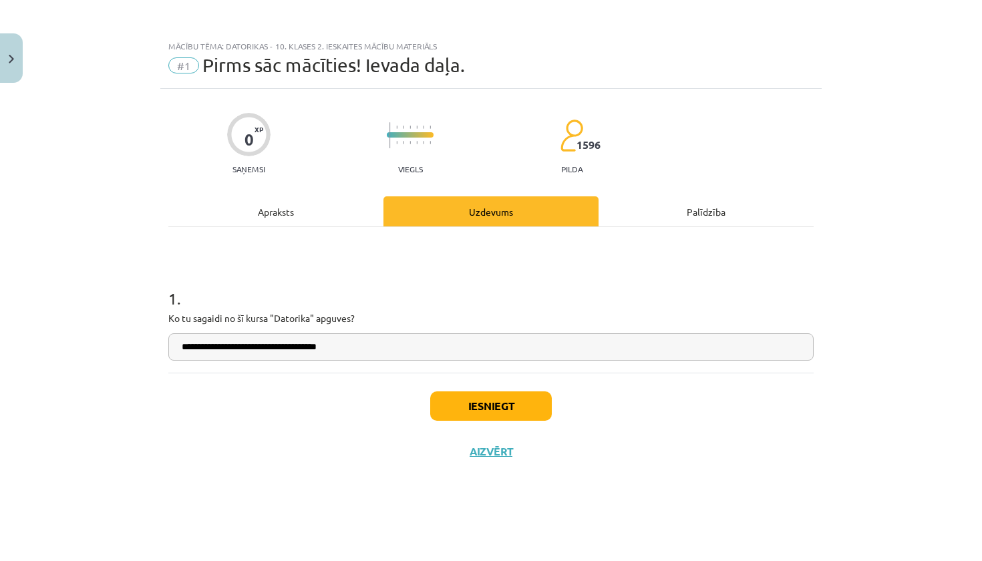
click at [320, 342] on input "**********" at bounding box center [490, 346] width 645 height 27
click at [366, 349] on input "**********" at bounding box center [490, 346] width 645 height 27
type input "**********"
click at [494, 404] on button "Iesniegt" at bounding box center [491, 405] width 122 height 29
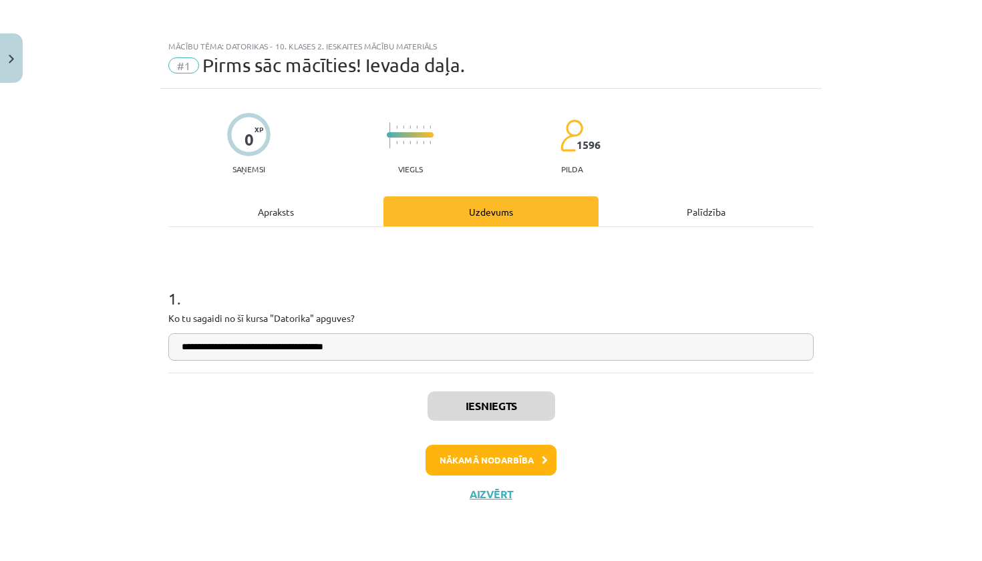
click at [485, 454] on button "Nākamā nodarbība" at bounding box center [491, 460] width 131 height 31
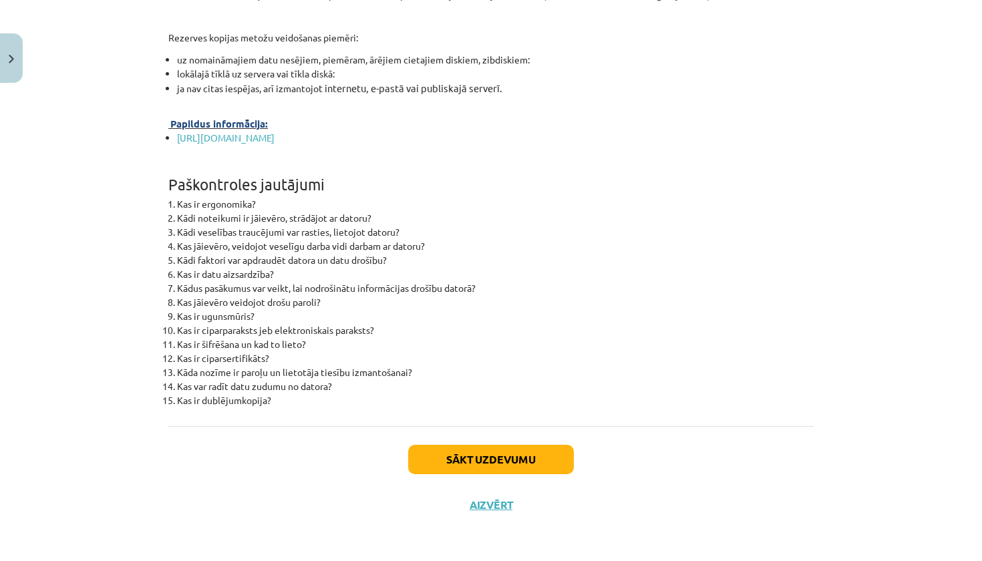
scroll to position [4175, 0]
click at [488, 460] on button "Sākt uzdevumu" at bounding box center [491, 459] width 166 height 29
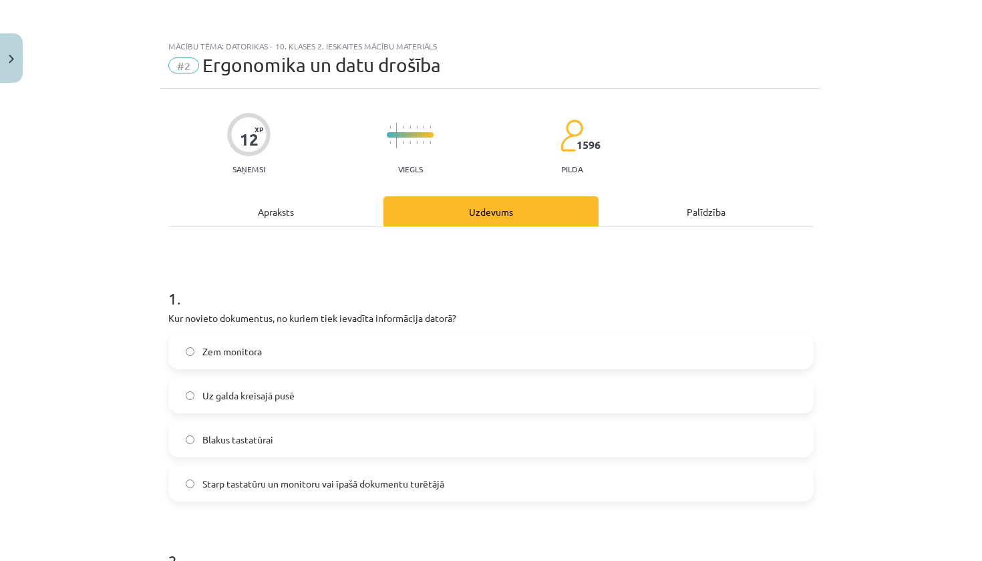
scroll to position [0, 0]
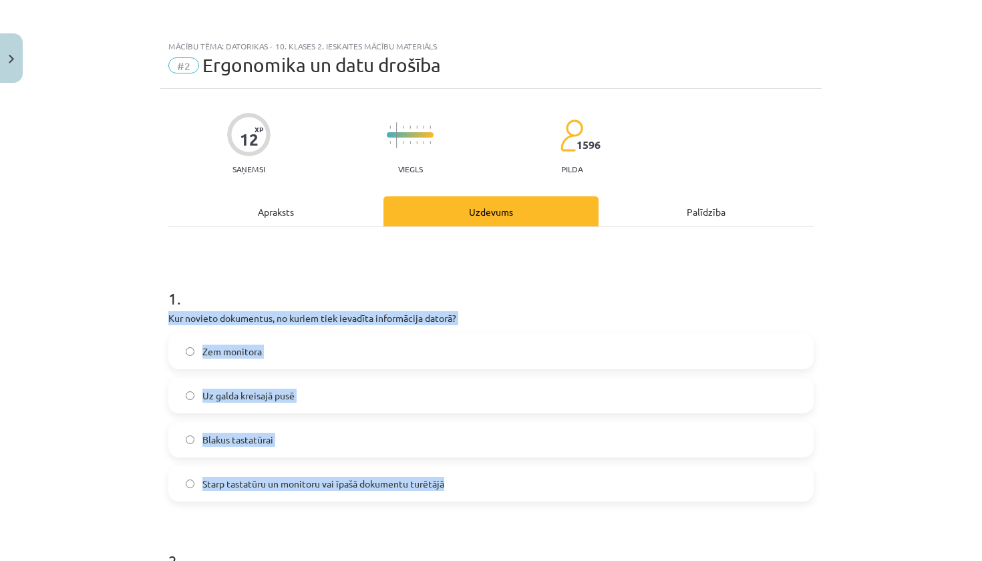
drag, startPoint x: 164, startPoint y: 315, endPoint x: 521, endPoint y: 480, distance: 393.7
copy div "Kur novieto dokumentus, no kuriem tiek ievadīta informācija datorā? Zem monitor…"
click at [377, 477] on span "Starp tastatūru un monitoru vai īpašā dokumentu turētājā" at bounding box center [323, 484] width 242 height 14
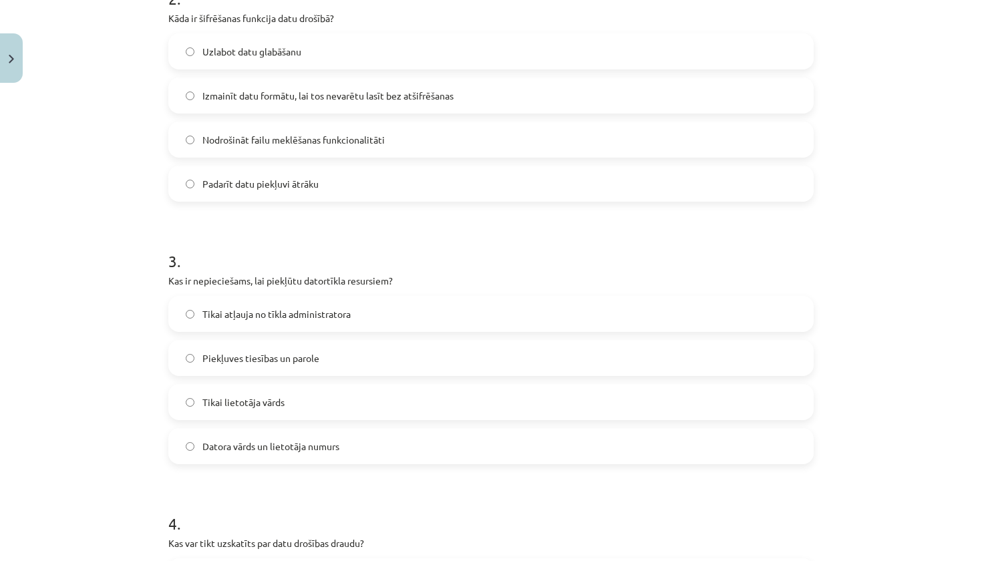
scroll to position [579, 0]
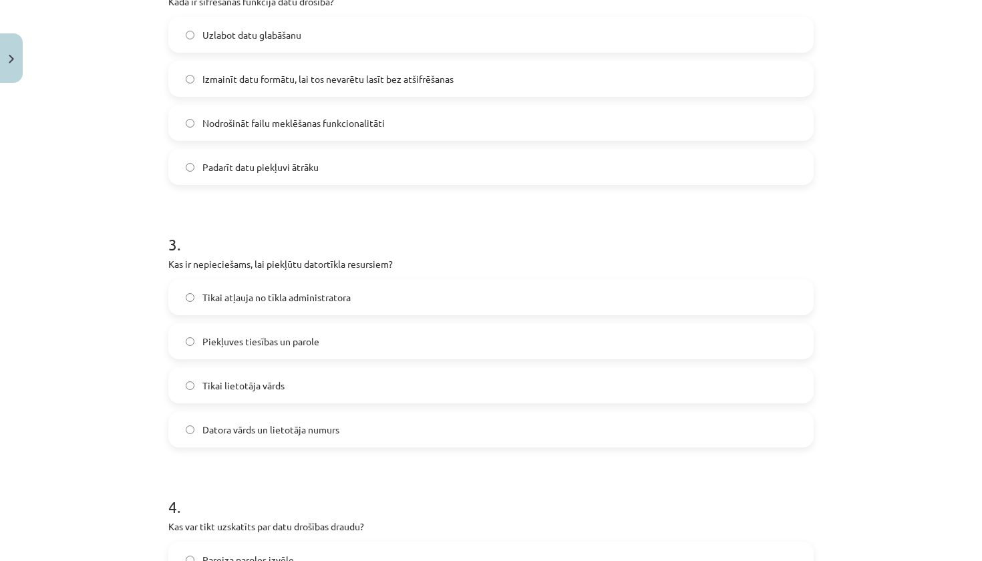
click at [256, 339] on span "Piekļuves tiesības un parole" at bounding box center [260, 342] width 117 height 14
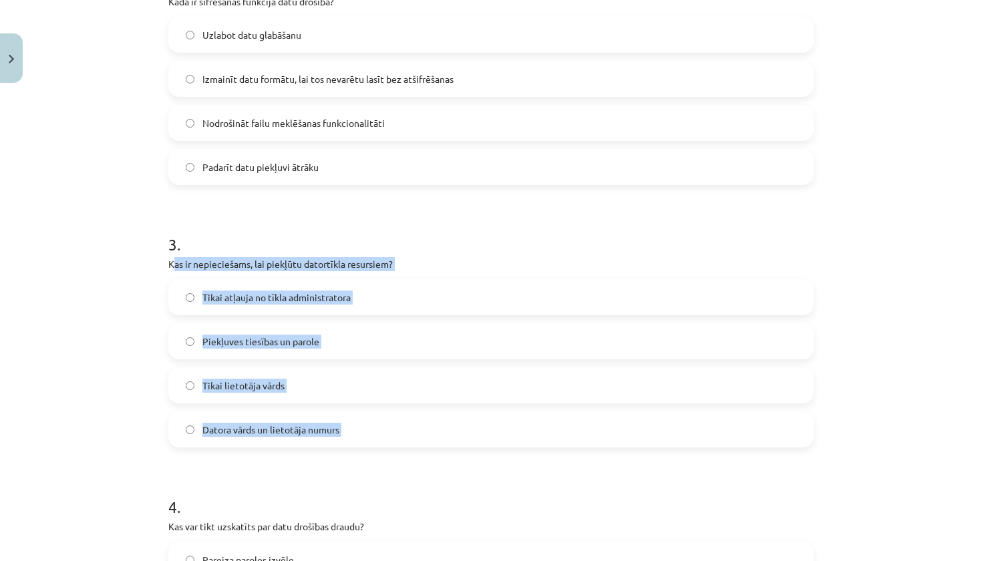
drag, startPoint x: 173, startPoint y: 266, endPoint x: 460, endPoint y: 452, distance: 342.1
click at [460, 452] on form "1 . Kur novieto dokumentus, no kuriem tiek ievadīta informācija datorā? Zem mon…" at bounding box center [490, 461] width 645 height 1549
copy div "as ir nepieciešams, lai piekļūtu datortīkla resursiem? Tikai atļauja no tīkla a…"
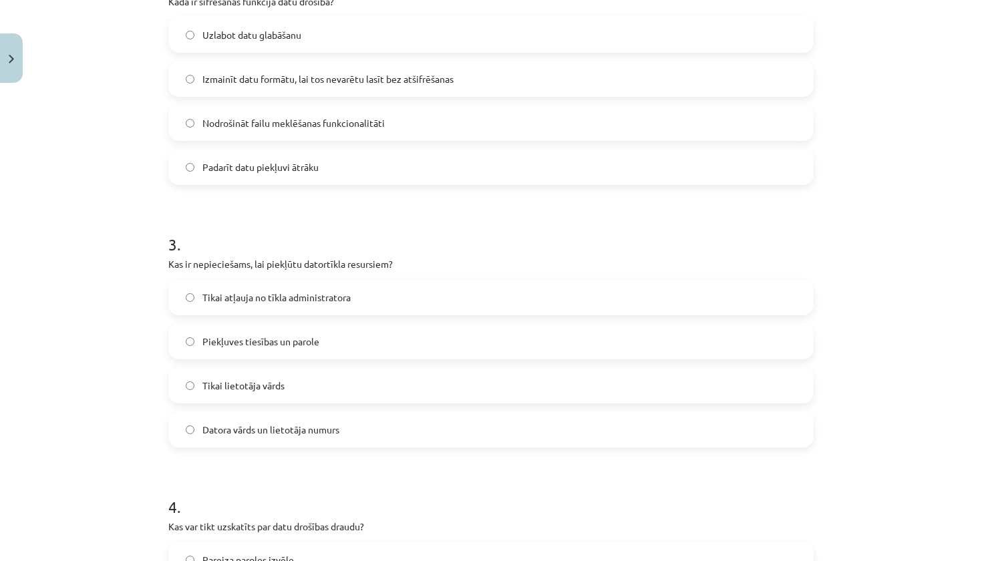
click at [376, 224] on h1 "3 ." at bounding box center [490, 232] width 645 height 41
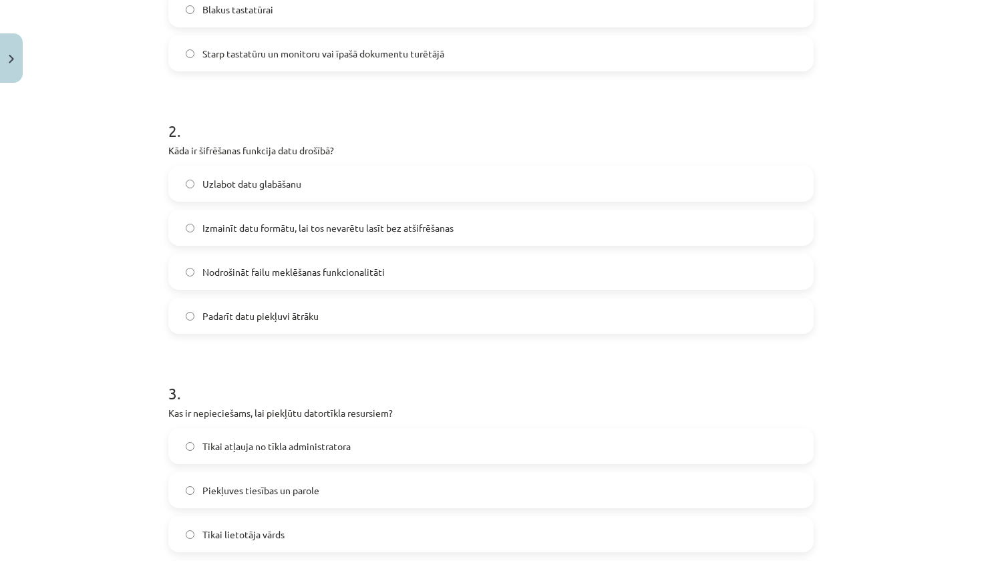
scroll to position [429, 0]
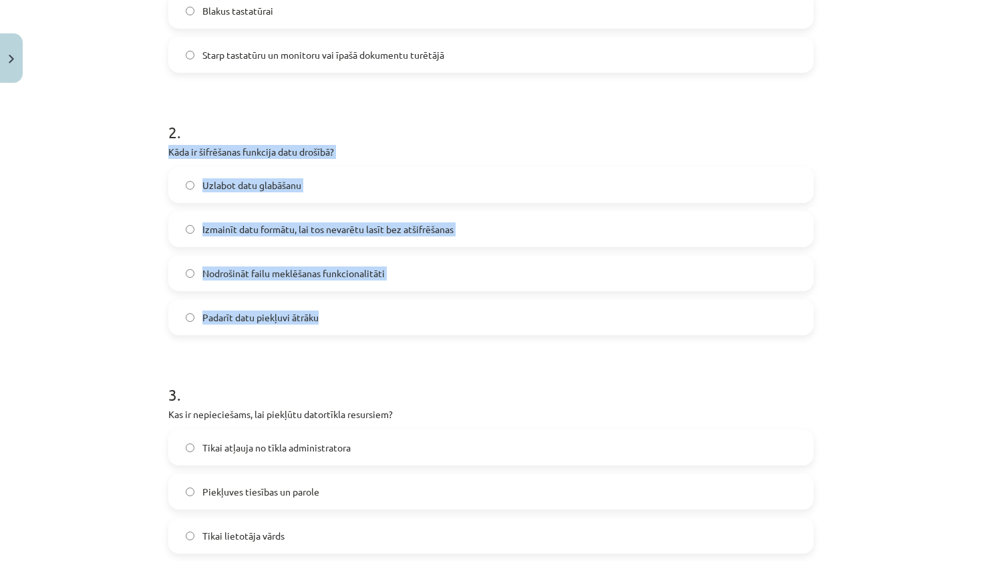
drag, startPoint x: 208, startPoint y: 162, endPoint x: 445, endPoint y: 327, distance: 288.9
copy div "Kāda ir šifrēšanas funkcija datu drošībā? Uzlabot datu glabāšanu Izmainīt datu …"
click at [343, 222] on span "Izmainīt datu formātu, lai tos nevarētu lasīt bez atšifrēšanas" at bounding box center [327, 229] width 251 height 14
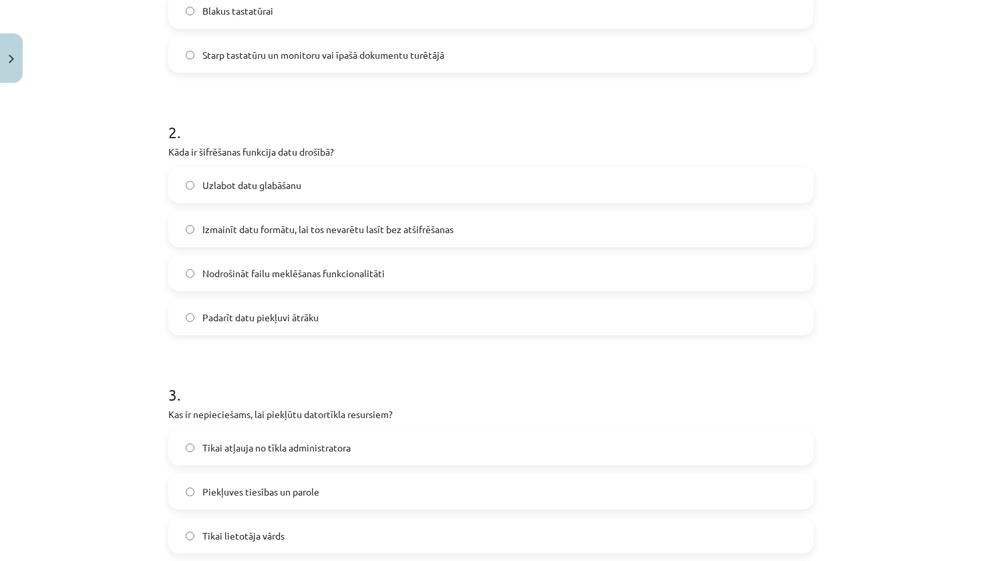
scroll to position [1154, 0]
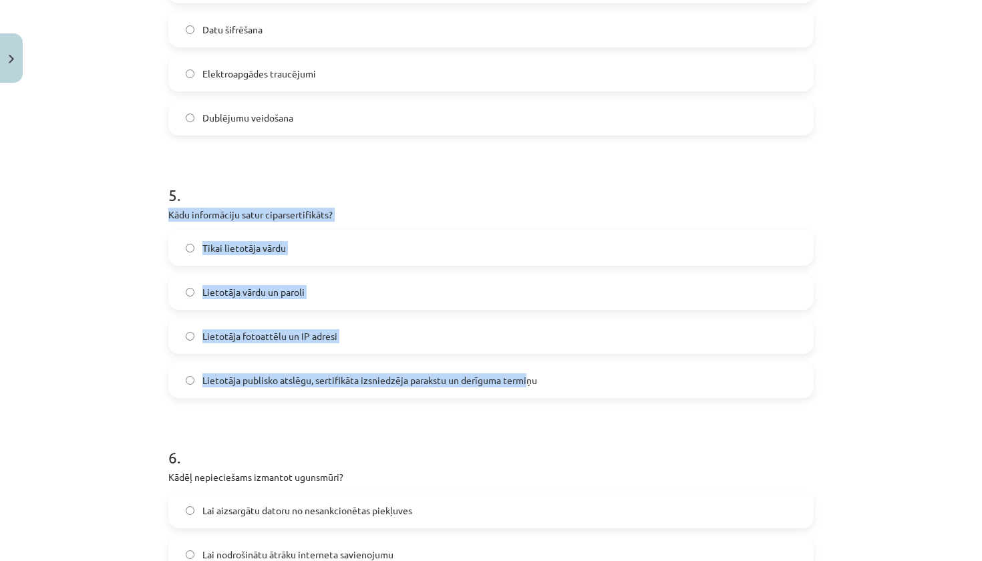
drag, startPoint x: 164, startPoint y: 213, endPoint x: 527, endPoint y: 378, distance: 398.5
copy div "Kādu informāciju satur ciparsertifikāts? Tikai lietotāja vārdu [PERSON_NAME] vā…"
click at [351, 381] on span "Lietotāja publisko atslēgu, sertifikāta izsniedzēja parakstu un derīguma termiņu" at bounding box center [369, 380] width 335 height 14
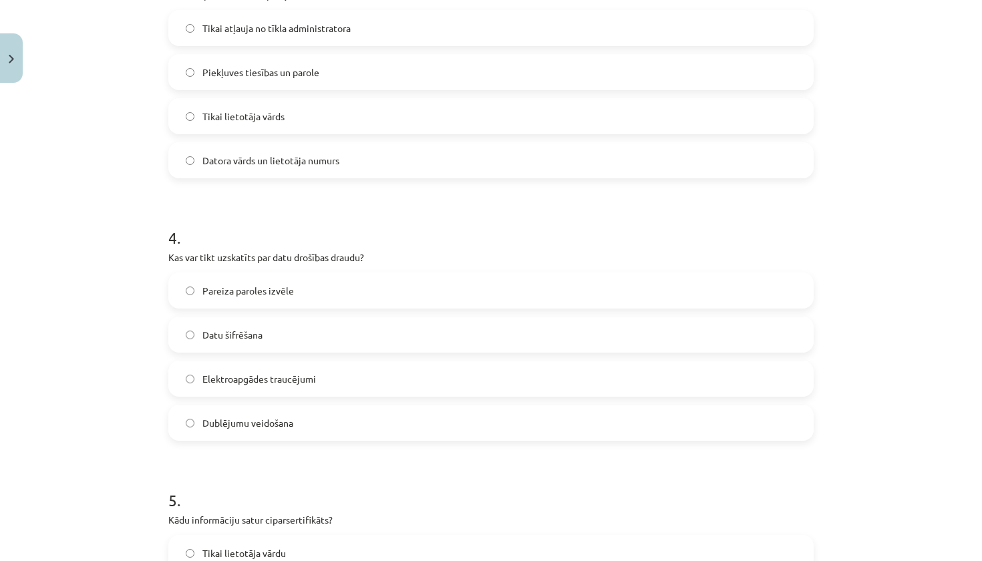
scroll to position [854, 0]
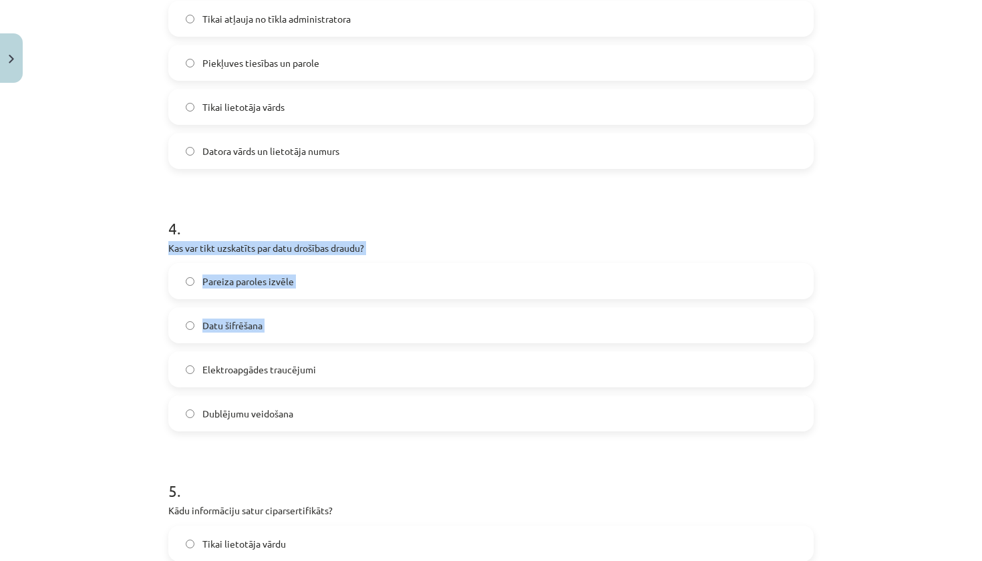
drag, startPoint x: 170, startPoint y: 255, endPoint x: 361, endPoint y: 344, distance: 211.0
click at [380, 359] on div "12 XP Saņemsi Viegls 1596 pilda Apraksts Uzdevums Palīdzība 1 . Kur novieto dok…" at bounding box center [490, 154] width 661 height 1847
click at [303, 315] on label "Datu šifrēšana" at bounding box center [491, 325] width 643 height 33
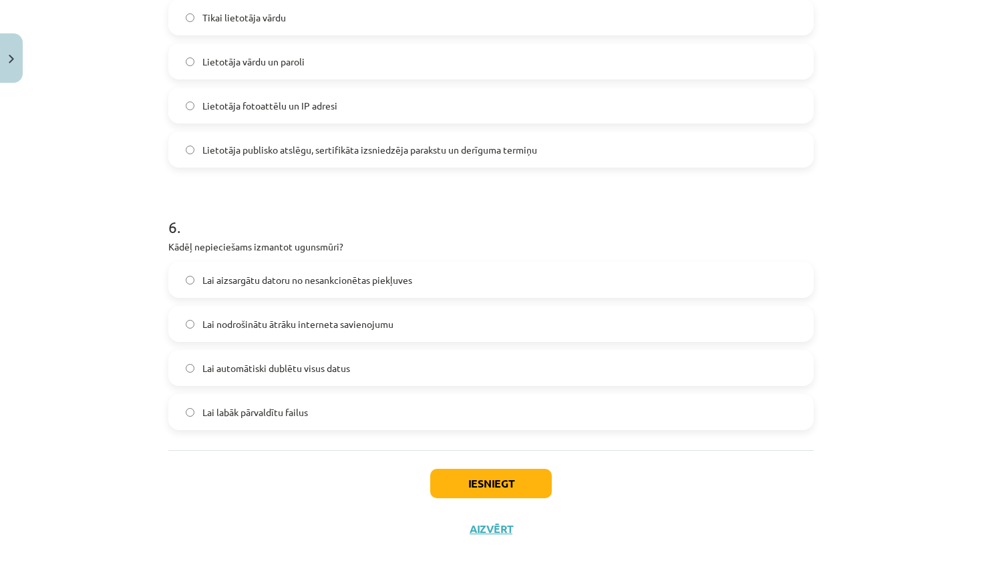
scroll to position [1386, 0]
click at [323, 282] on span "Lai aizsargātu datoru no nesankcionētas piekļuves" at bounding box center [307, 278] width 210 height 14
click at [500, 482] on button "Iesniegt" at bounding box center [491, 481] width 122 height 29
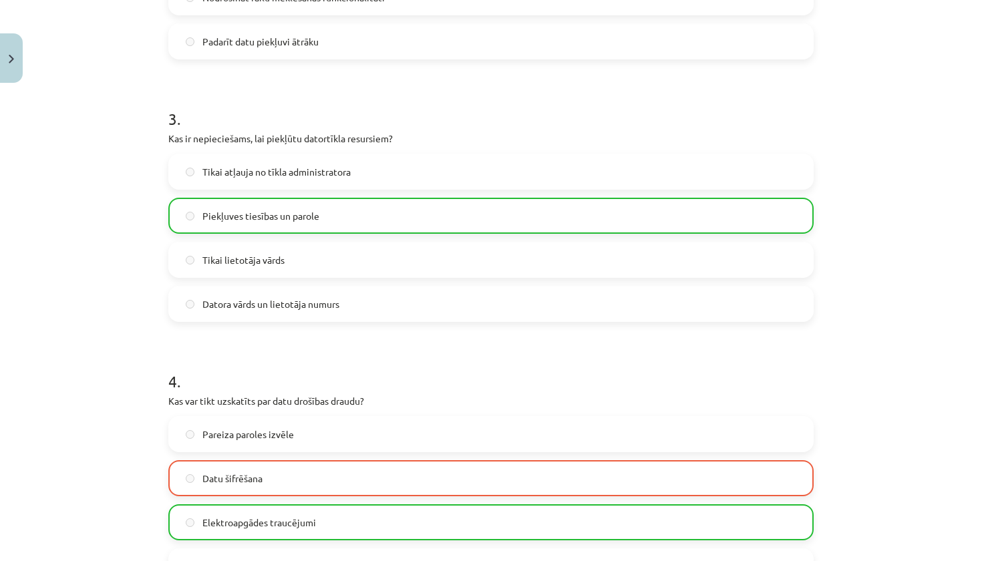
scroll to position [715, 0]
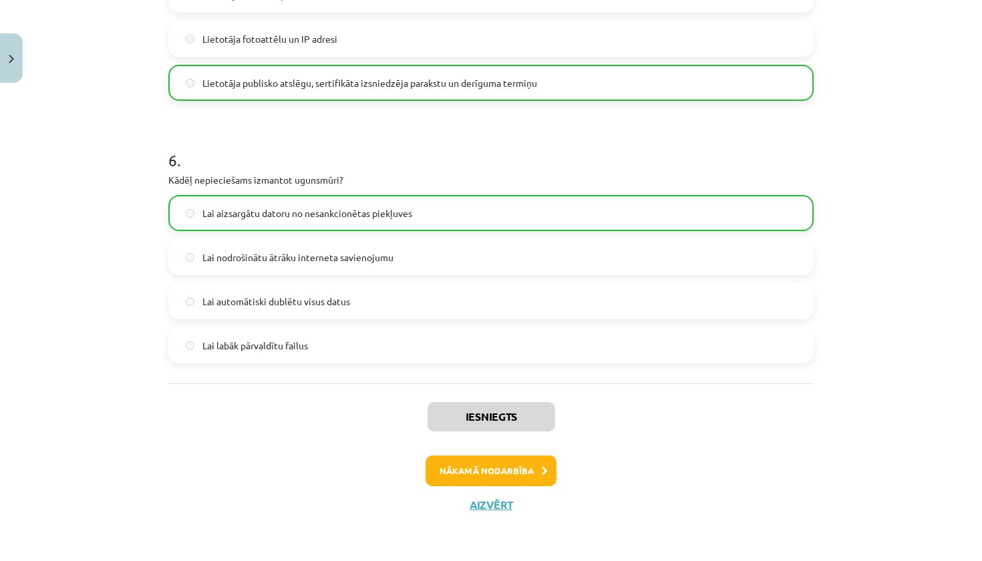
click at [498, 472] on button "Nākamā nodarbība" at bounding box center [491, 471] width 131 height 31
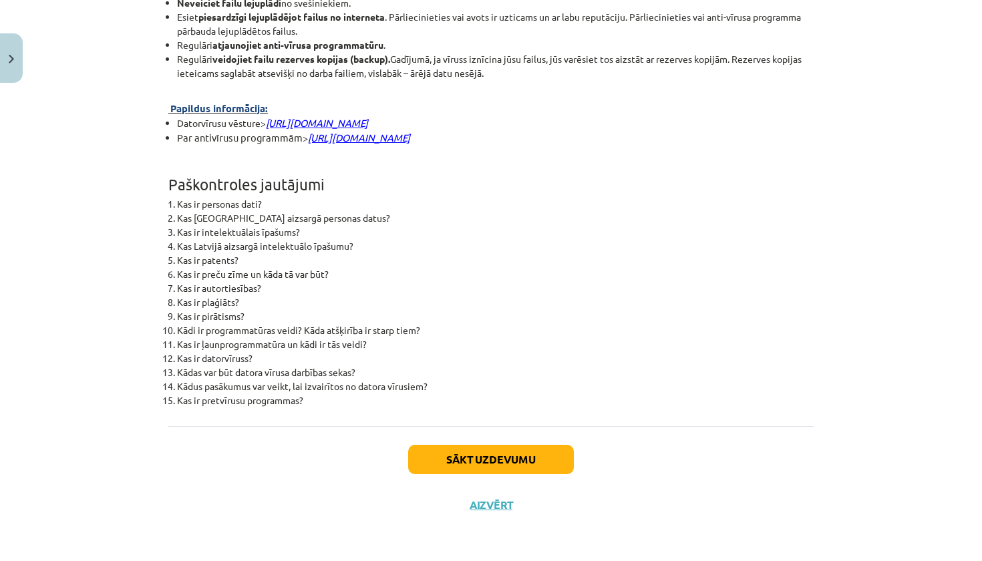
scroll to position [3332, 0]
click at [486, 466] on button "Sākt uzdevumu" at bounding box center [491, 459] width 166 height 29
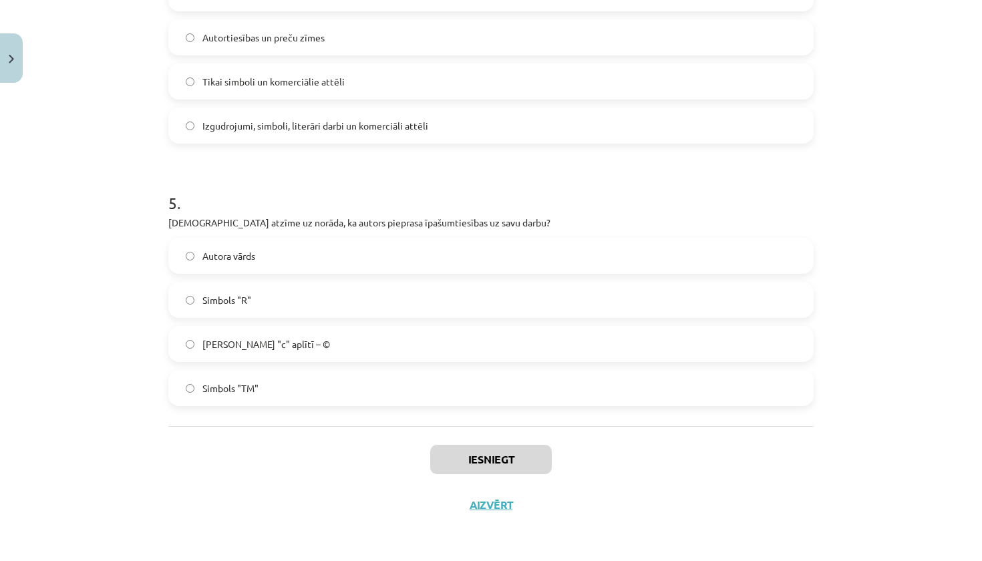
scroll to position [33, 0]
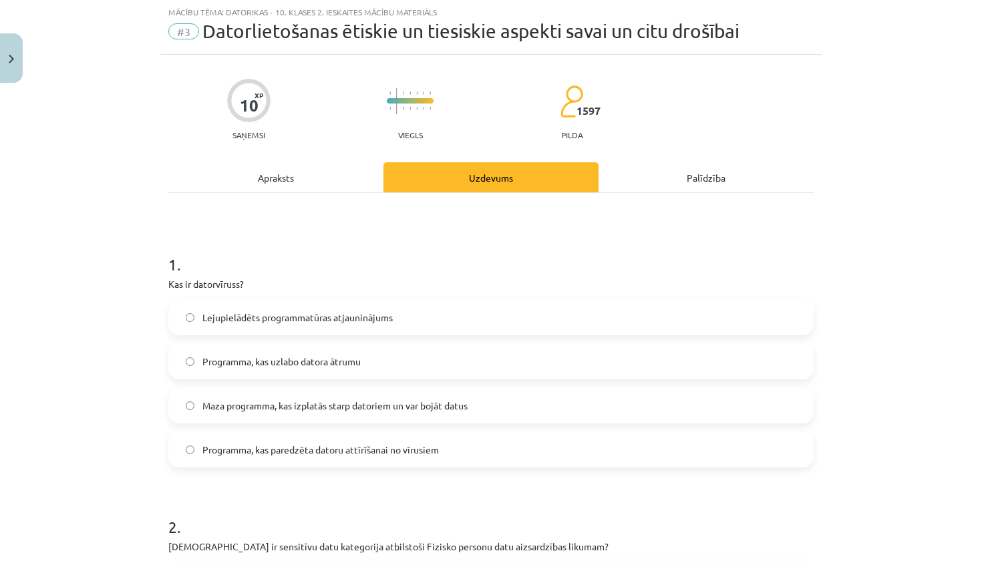
click at [440, 412] on label "Maza programma, kas izplatās starp datoriem un var bojāt datus" at bounding box center [491, 405] width 643 height 33
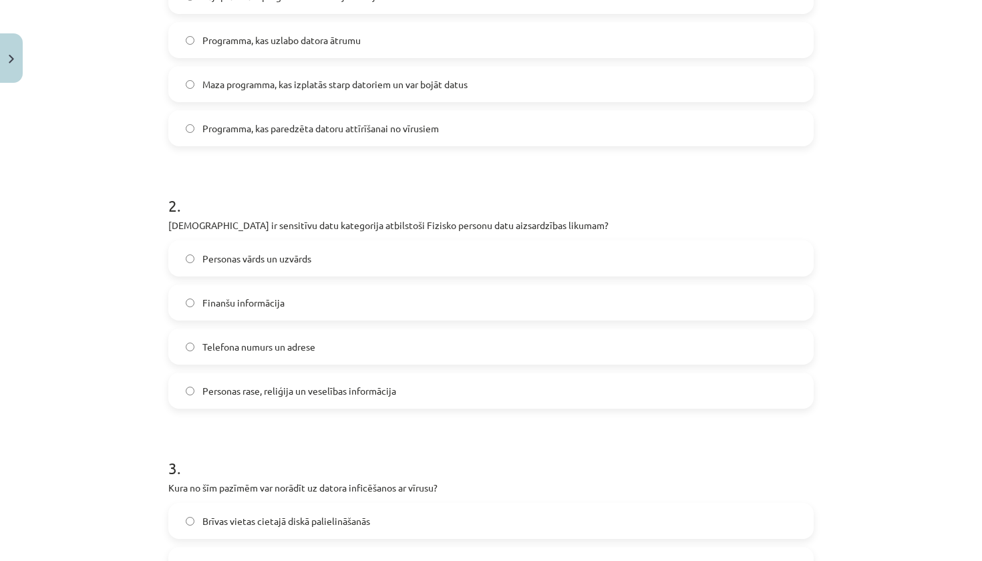
scroll to position [357, 0]
click at [326, 300] on label "Finanšu informācija" at bounding box center [491, 301] width 643 height 33
click at [333, 349] on label "Telefona numurs un adrese" at bounding box center [491, 345] width 643 height 33
click at [288, 317] on label "Finanšu informācija" at bounding box center [491, 301] width 643 height 33
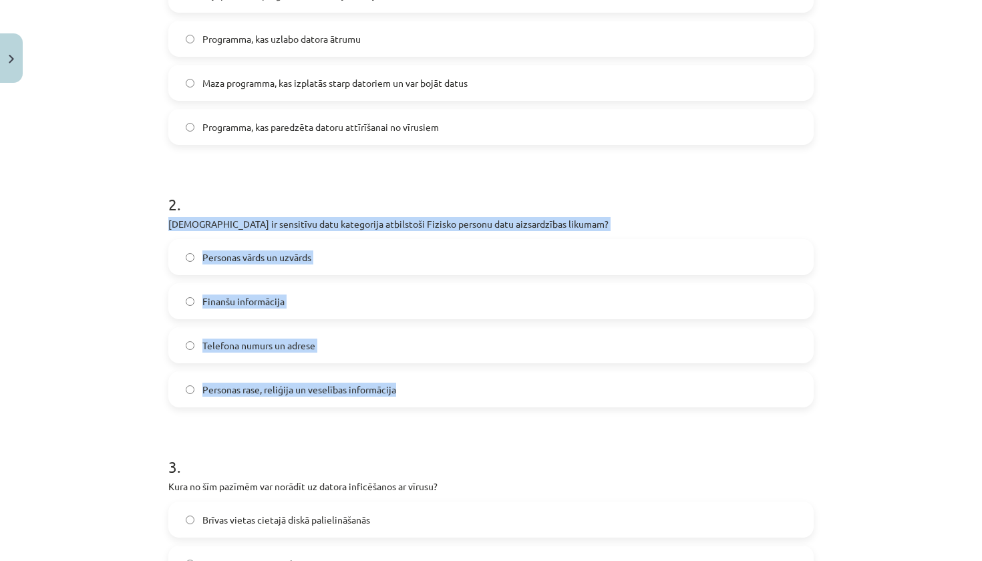
drag, startPoint x: 168, startPoint y: 225, endPoint x: 614, endPoint y: 395, distance: 477.7
click at [614, 395] on div "10 XP Saņemsi Viegls 1597 pilda Apraksts Uzdevums Palīdzība 1 . Kas ir datorvīr…" at bounding box center [490, 524] width 661 height 1585
copy div "[DEMOGRAPHIC_DATA] ir sensitīvu datu kategorija atbilstoši Fizisko personu datu…"
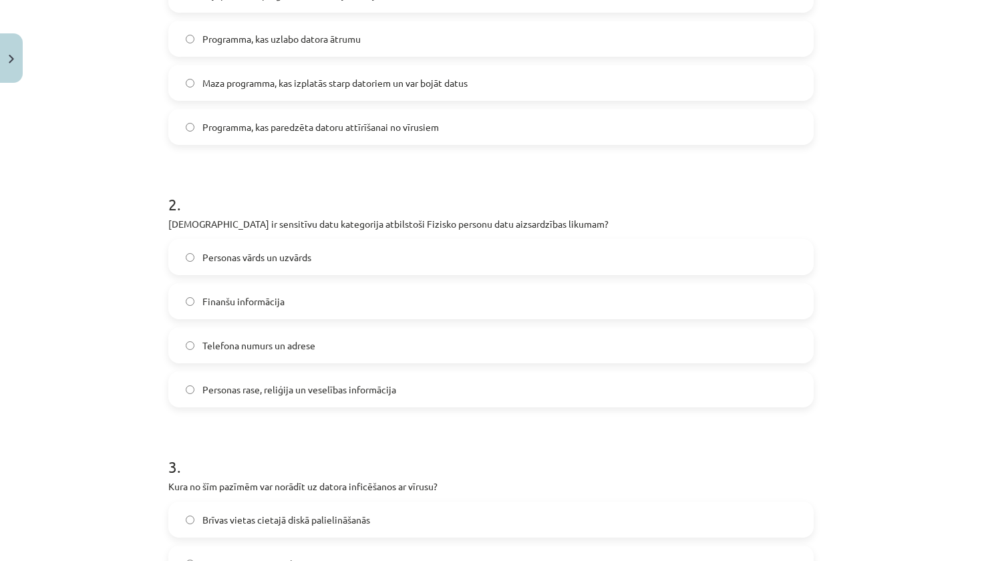
click at [420, 391] on label "Personas rase, reliģija un veselības informācija" at bounding box center [491, 389] width 643 height 33
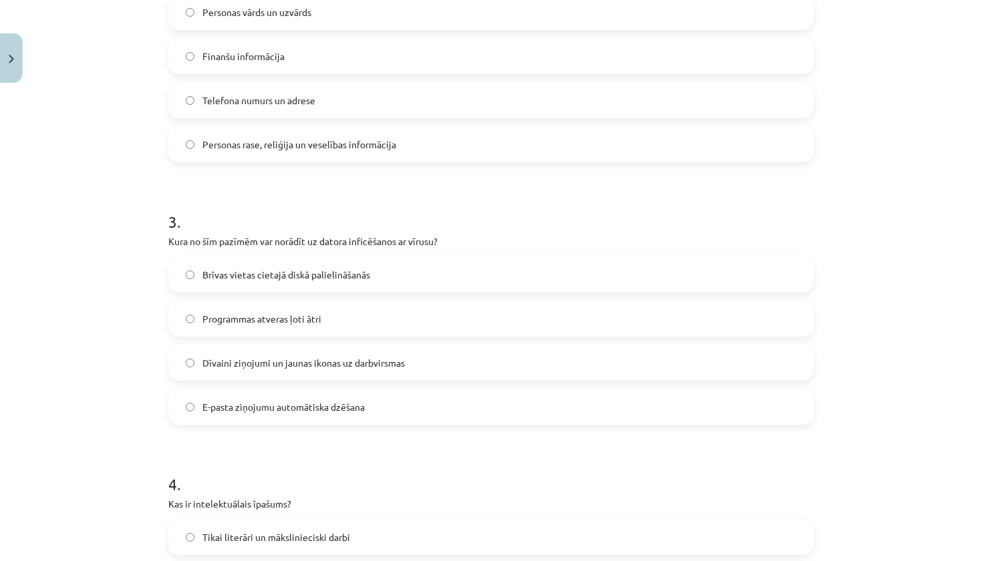
scroll to position [609, 0]
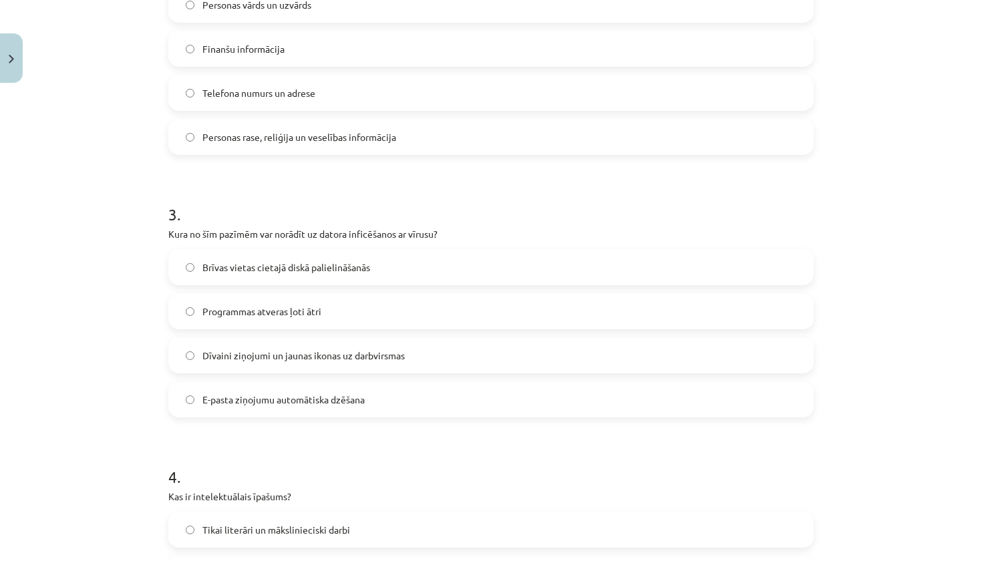
click at [321, 357] on span "Dīvaini ziņojumi un jaunas ikonas uz darbvirsmas" at bounding box center [303, 356] width 202 height 14
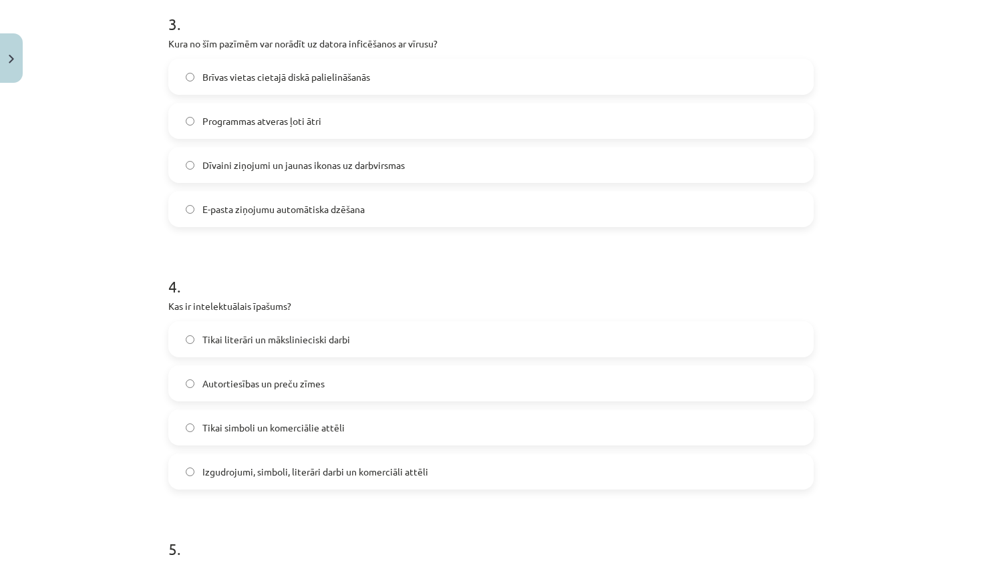
scroll to position [802, 0]
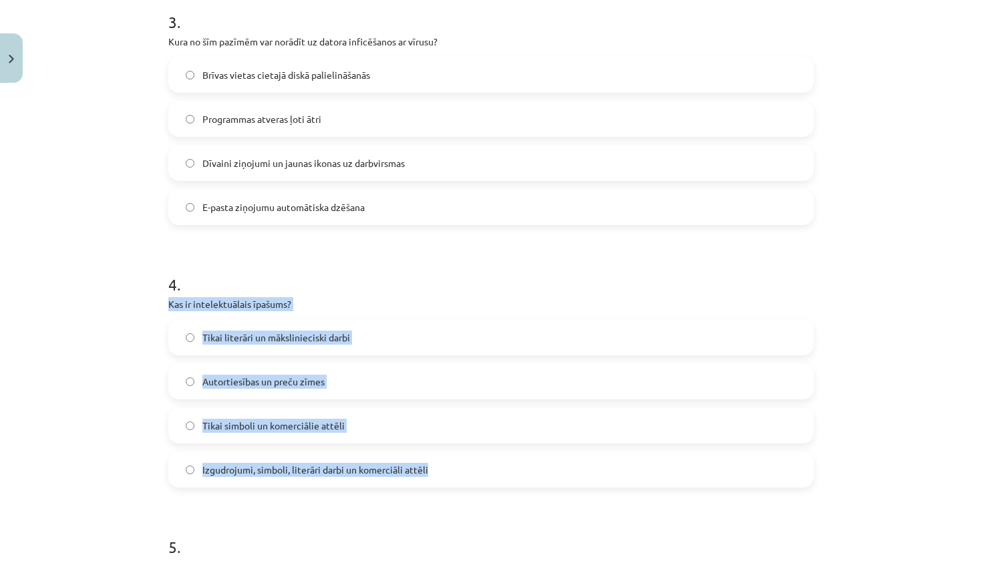
drag, startPoint x: 162, startPoint y: 307, endPoint x: 445, endPoint y: 469, distance: 326.1
click at [448, 468] on div "10 XP Saņemsi Viegls 1597 pilda Apraksts Uzdevums Palīdzība 1 . Kas ir datorvīr…" at bounding box center [490, 79] width 661 height 1585
click at [448, 477] on label "Izgudrojumi, simboli, literāri darbi un komerciāli attēli" at bounding box center [491, 469] width 643 height 33
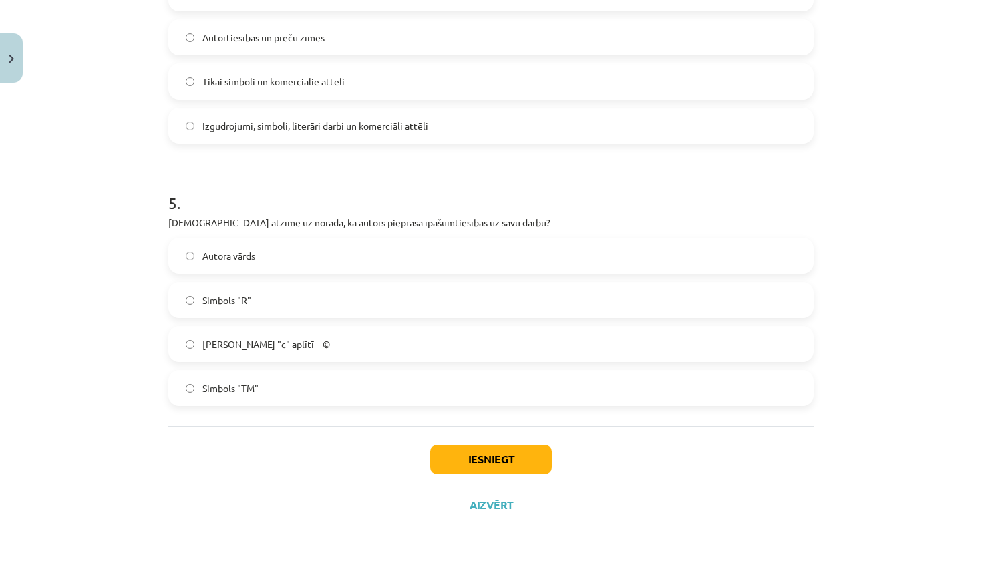
scroll to position [1148, 0]
click at [317, 338] on label "[PERSON_NAME] "c" aplītī – ©" at bounding box center [491, 343] width 643 height 33
click at [488, 463] on button "Iesniegt" at bounding box center [491, 459] width 122 height 29
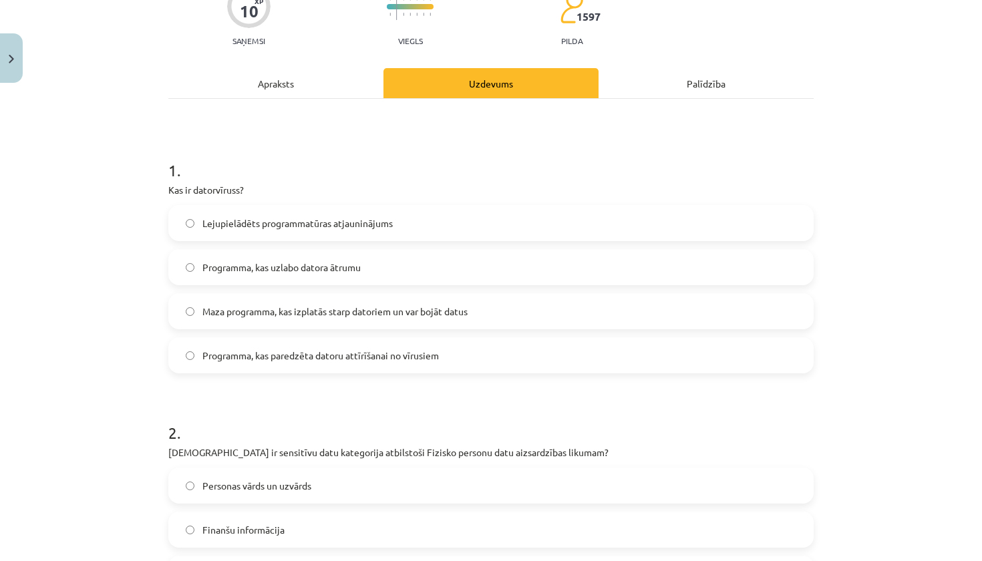
scroll to position [126, 0]
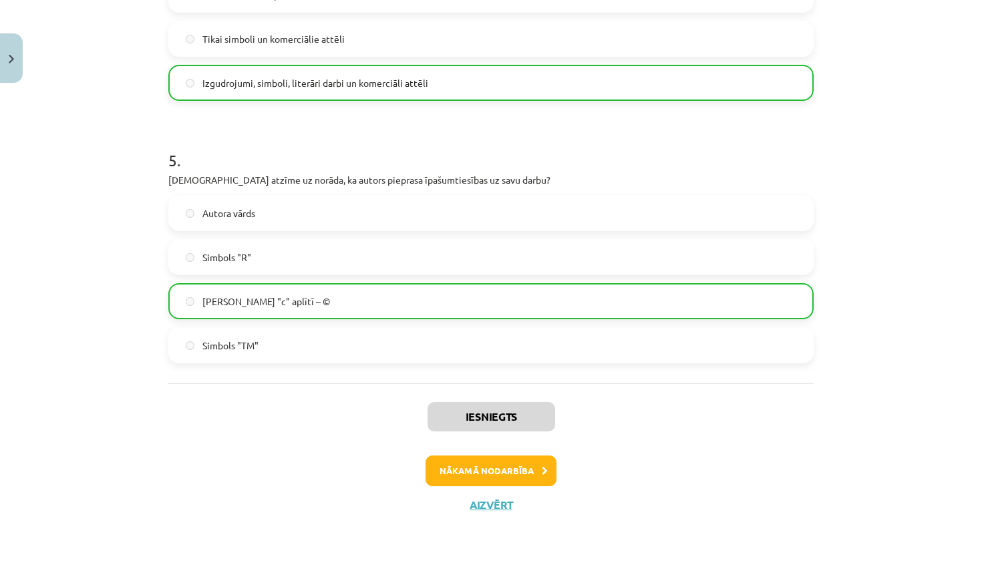
click at [490, 470] on button "Nākamā nodarbība" at bounding box center [491, 471] width 131 height 31
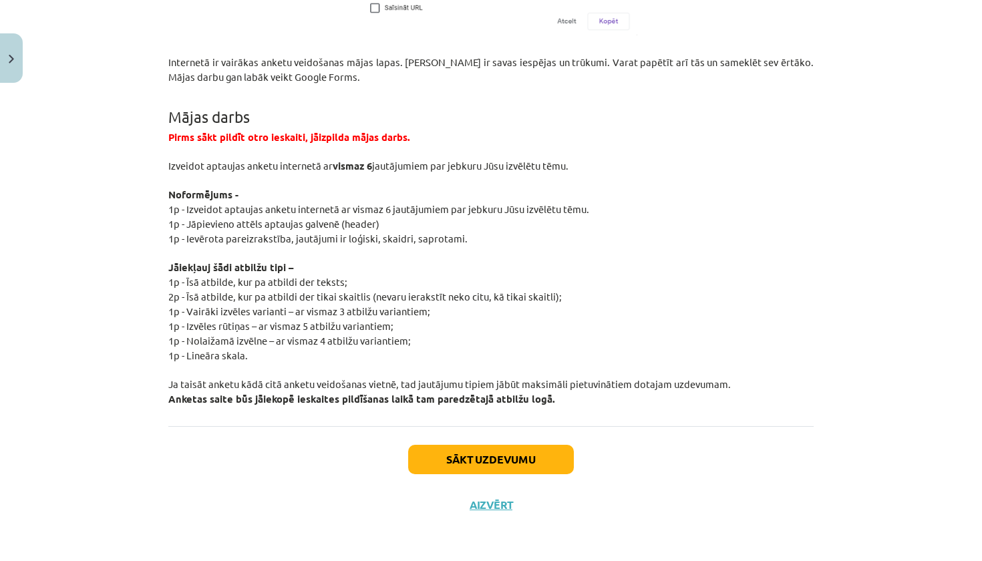
scroll to position [2450, 0]
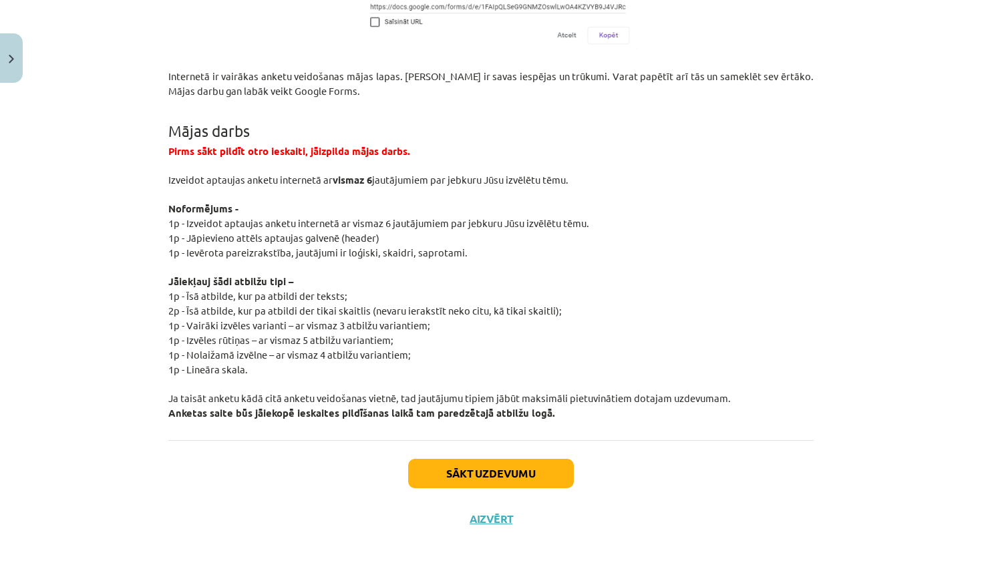
click at [494, 512] on button "Aizvērt" at bounding box center [491, 518] width 51 height 13
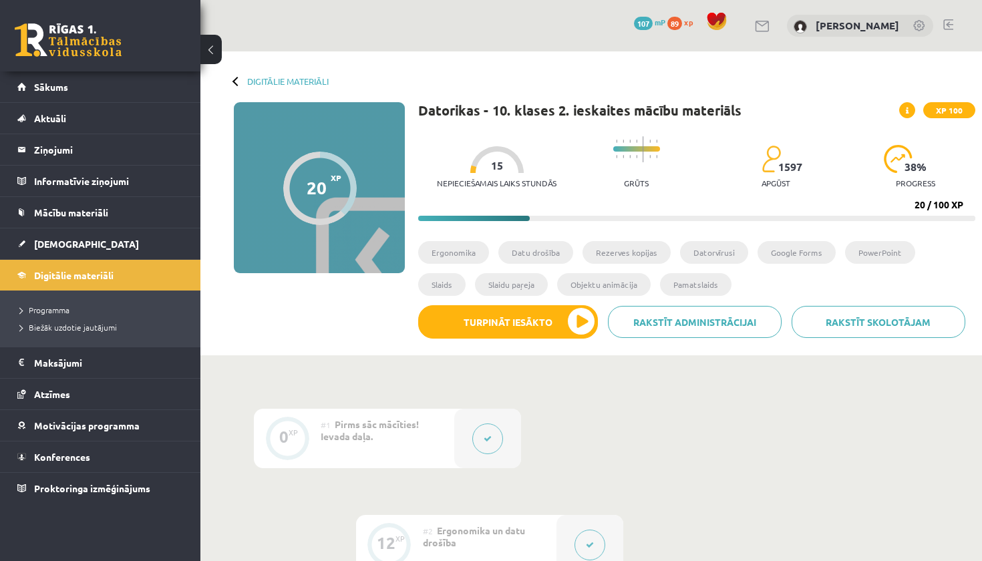
scroll to position [0, 0]
